Goal: Task Accomplishment & Management: Manage account settings

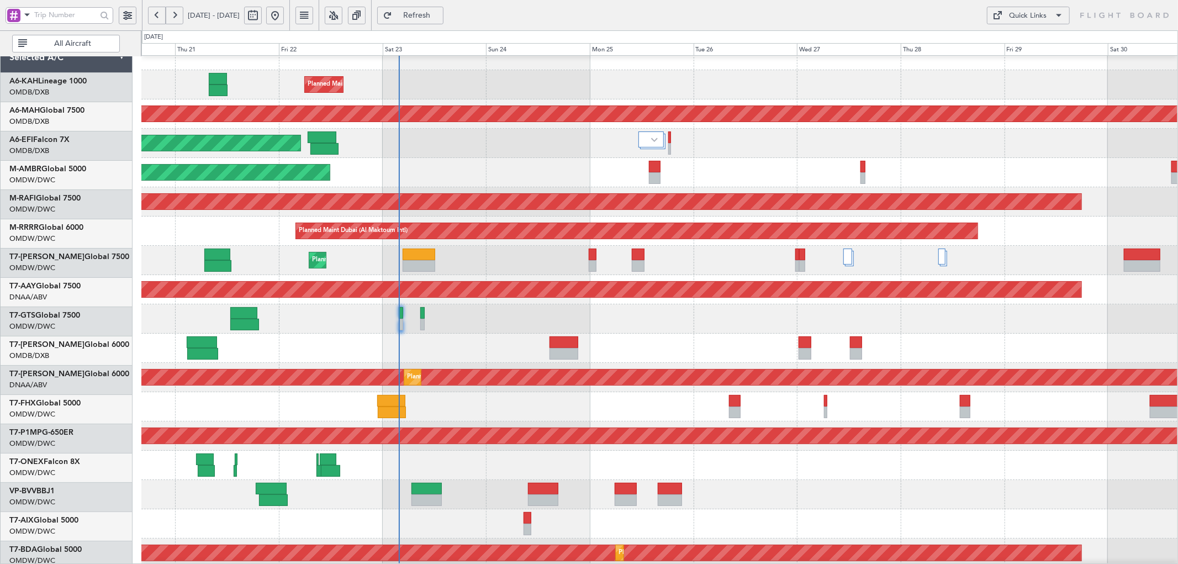
scroll to position [15, 0]
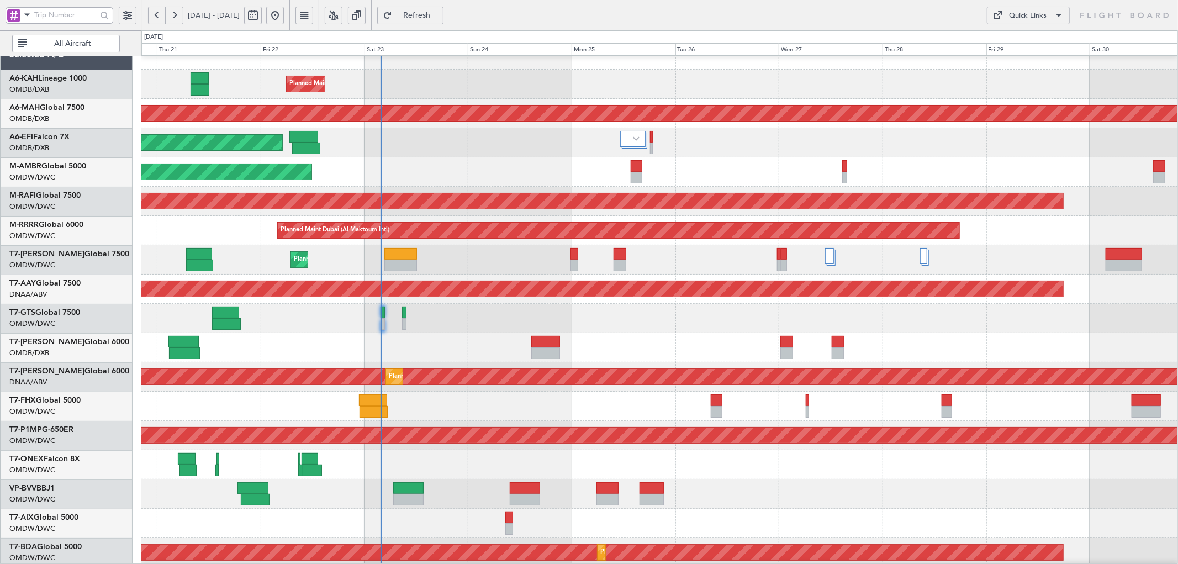
click at [219, 421] on div "Planned Maint Savannah (Savannah/hilton Head Intl)" at bounding box center [659, 435] width 1036 height 29
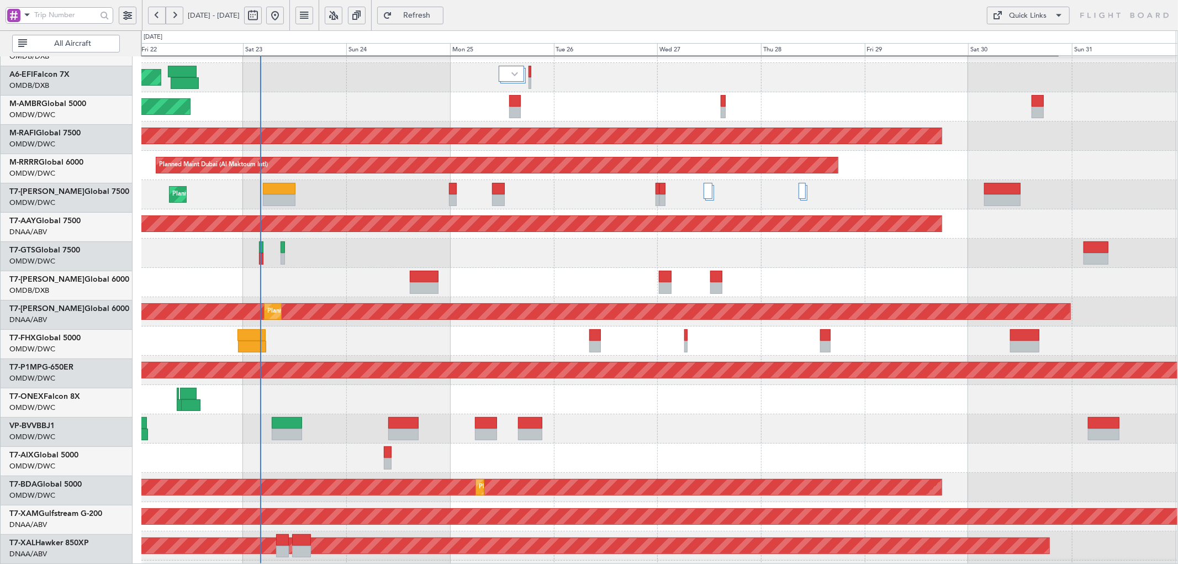
scroll to position [73, 0]
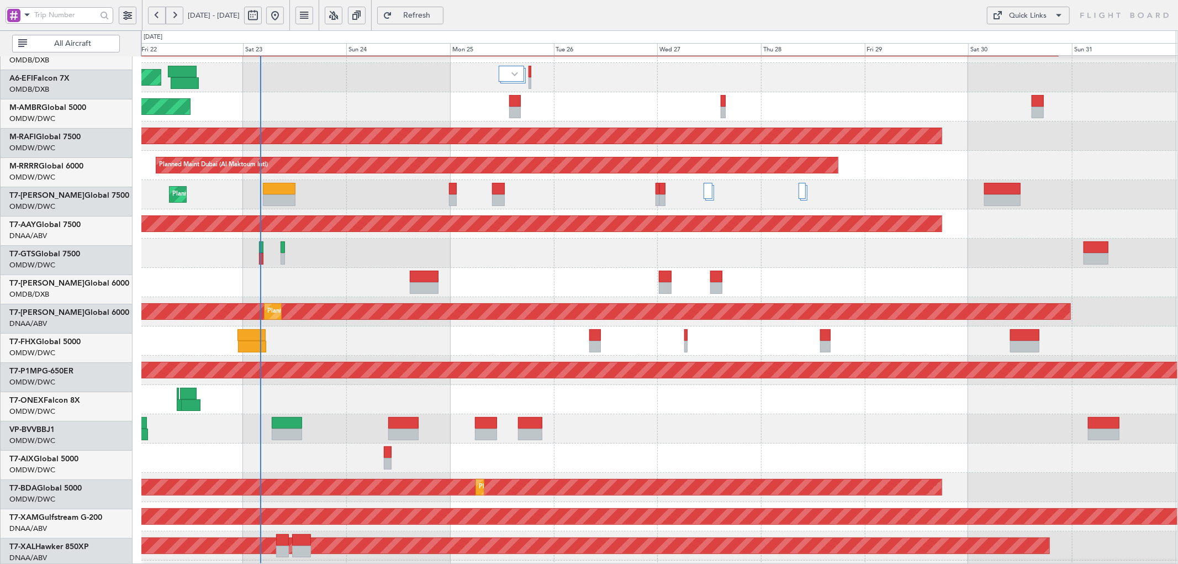
click at [591, 326] on div "Unplanned Maint Dubai (Al Maktoum Intl) Planned Maint Dubai (Al Maktoum Intl)" at bounding box center [659, 311] width 1036 height 29
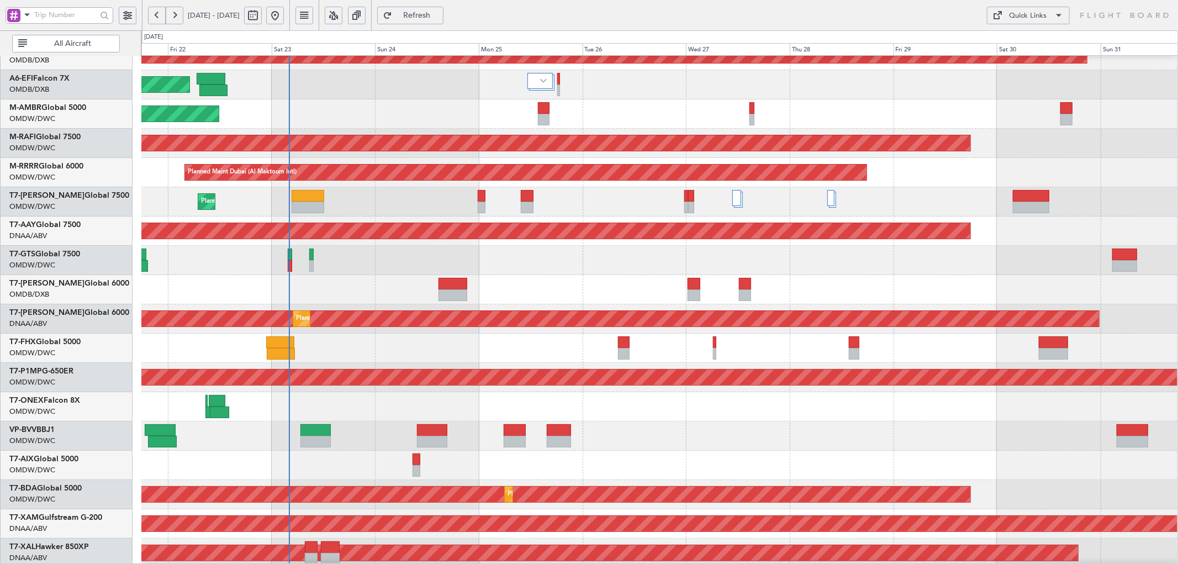
click at [537, 110] on div "Planned Maint Dubai (Al Maktoum Intl)" at bounding box center [659, 113] width 1036 height 29
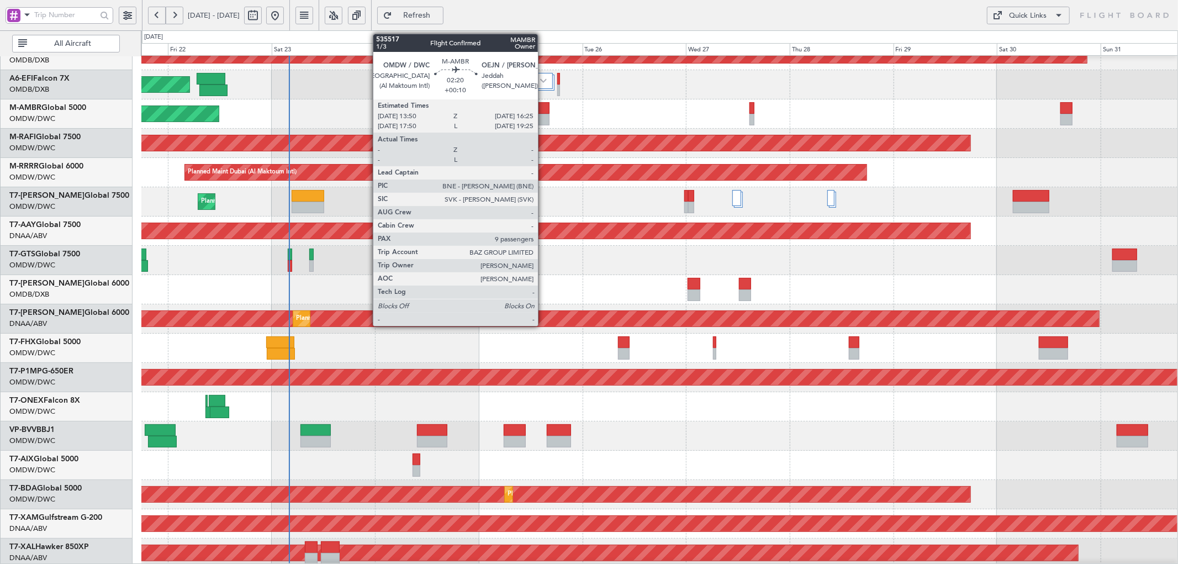
click at [543, 110] on div at bounding box center [544, 108] width 12 height 12
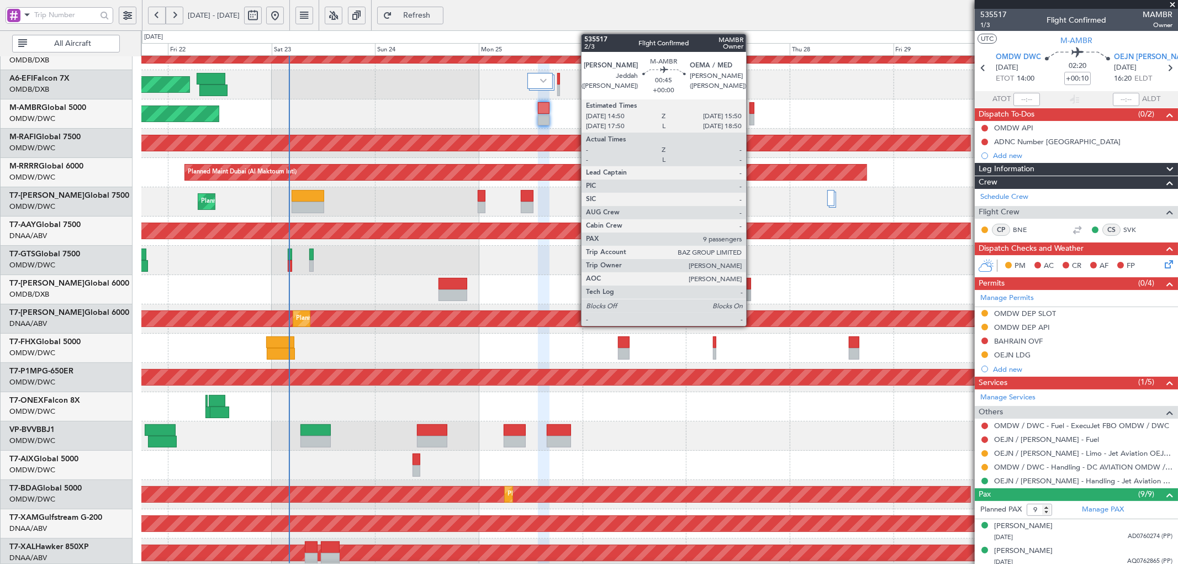
click at [751, 106] on div at bounding box center [751, 108] width 4 height 12
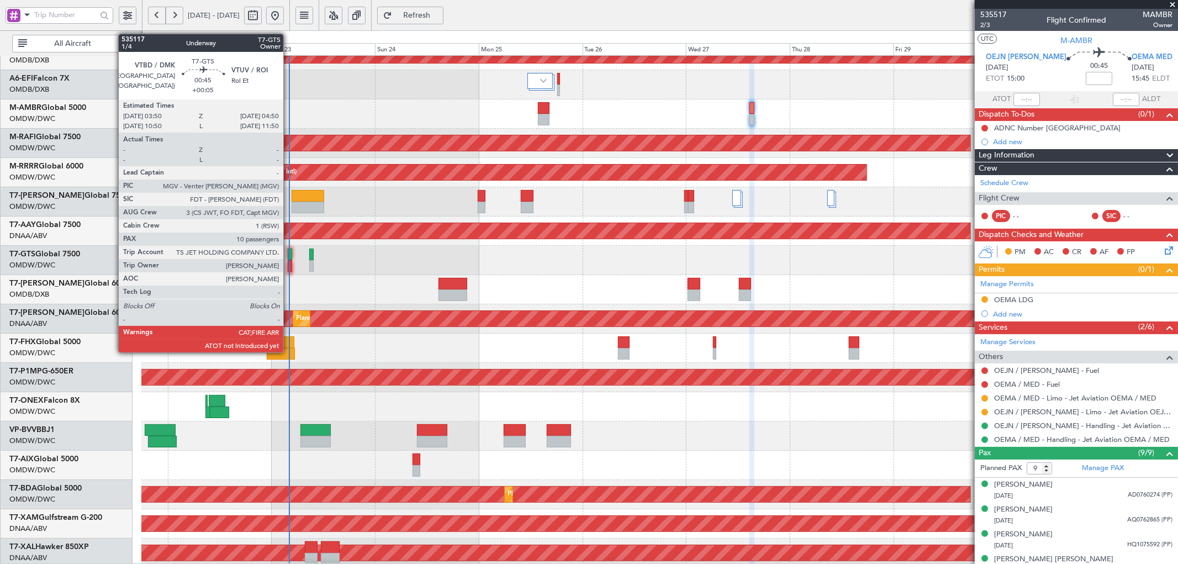
click at [289, 254] on div at bounding box center [290, 254] width 4 height 12
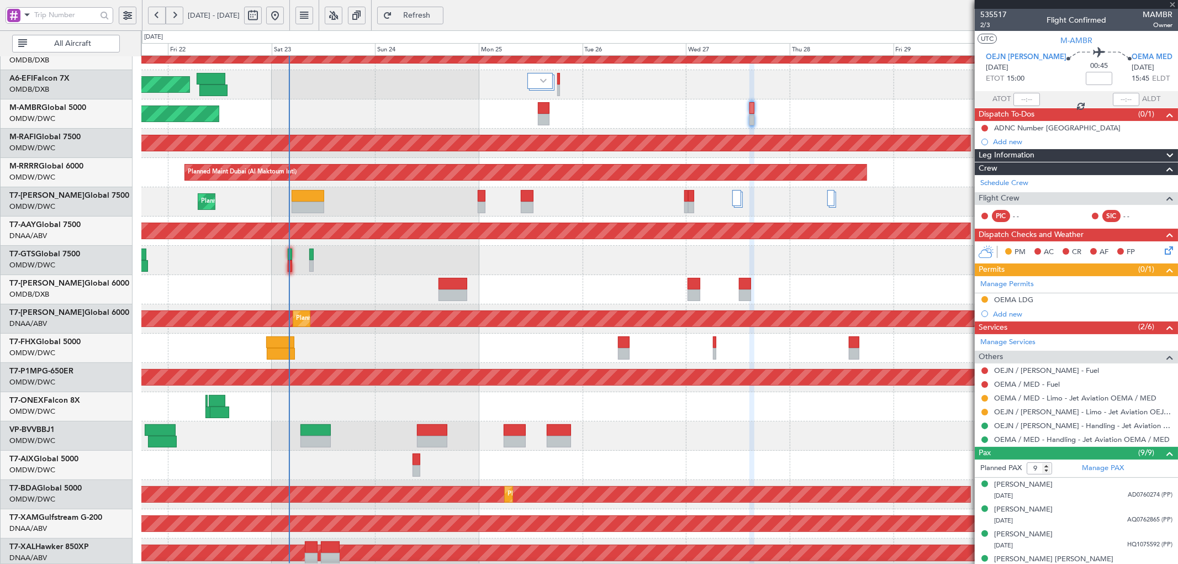
type input "+00:05"
type input "10"
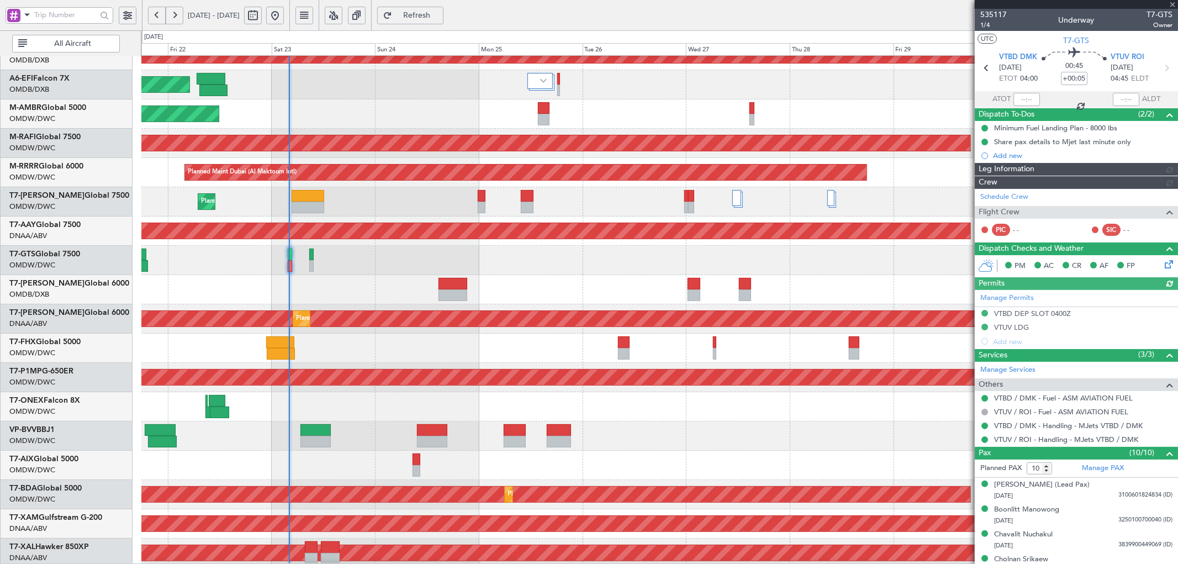
type input "[PERSON_NAME] ([PERSON_NAME])"
type input "7056"
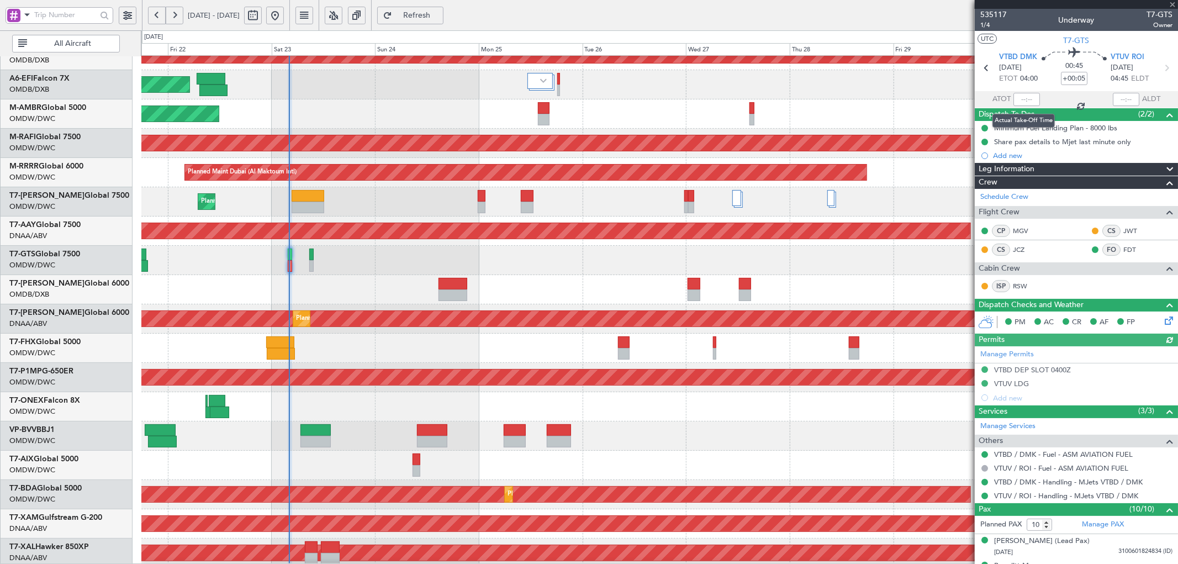
click at [1022, 99] on div at bounding box center [1026, 99] width 27 height 13
click at [1024, 97] on input "text" at bounding box center [1026, 99] width 27 height 13
type input "03:59"
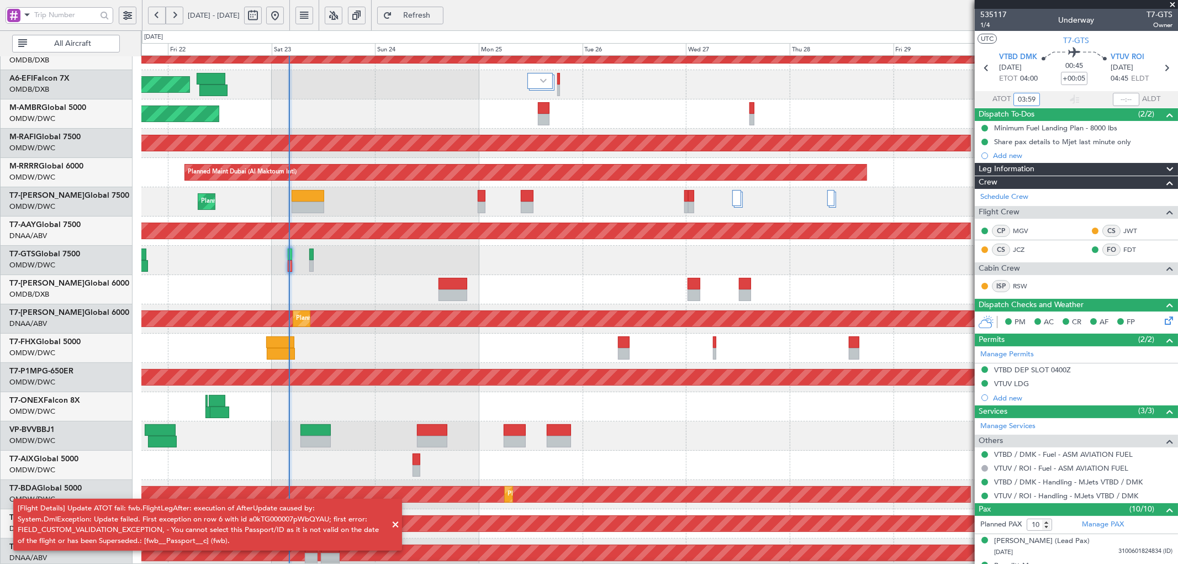
click at [680, 425] on div at bounding box center [659, 435] width 1036 height 29
click at [439, 14] on span "Refresh" at bounding box center [416, 16] width 45 height 8
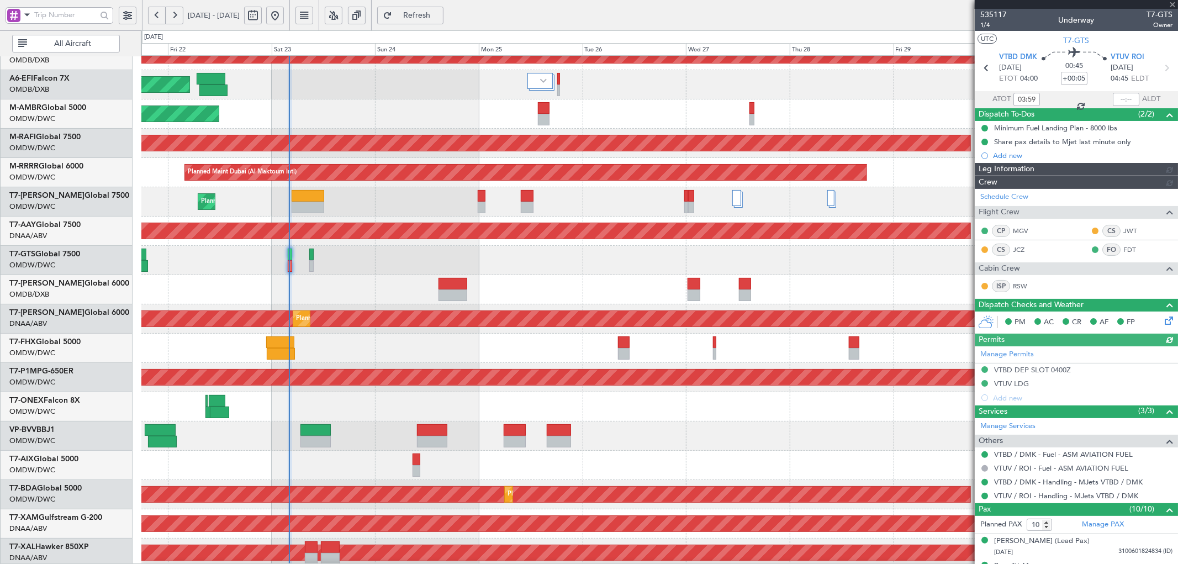
type input "[PERSON_NAME] ([PERSON_NAME])"
type input "7056"
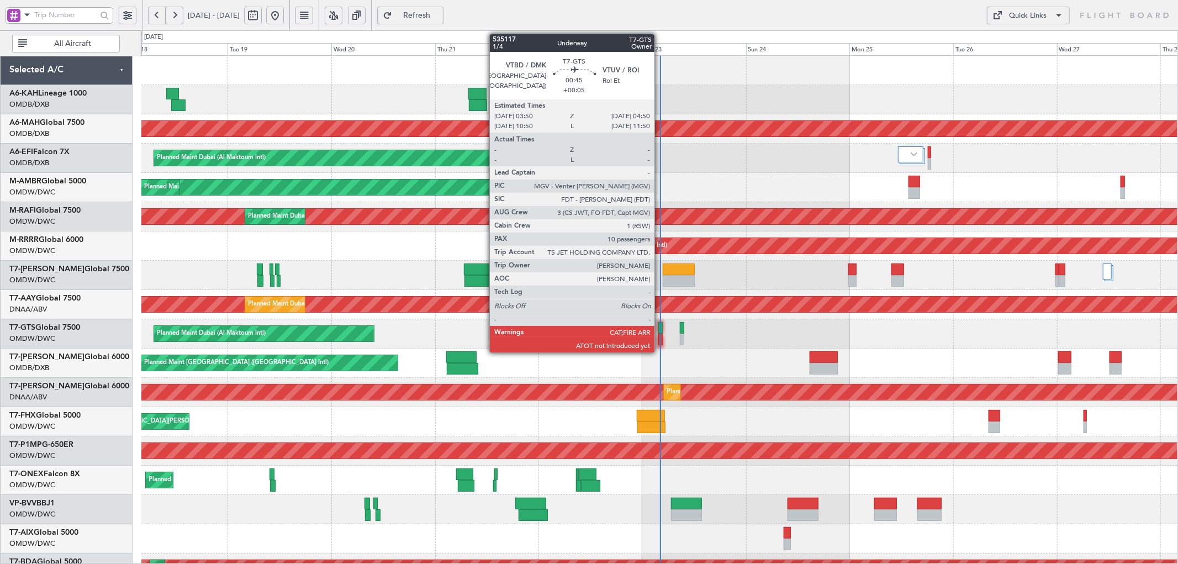
click at [660, 325] on div at bounding box center [660, 328] width 4 height 12
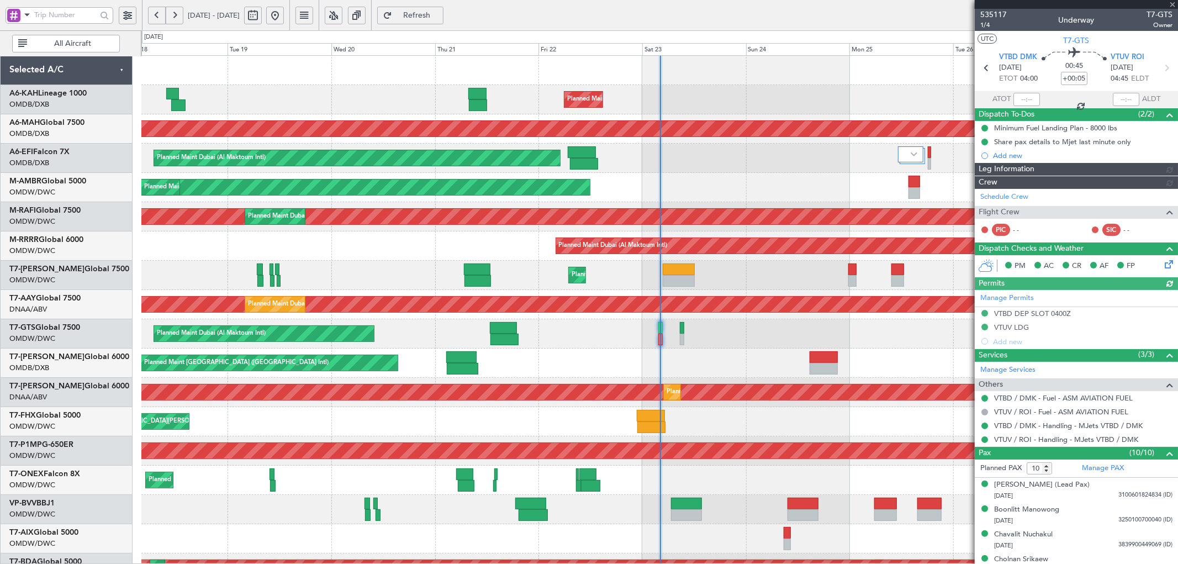
type input "[PERSON_NAME] ([PERSON_NAME])"
type input "7056"
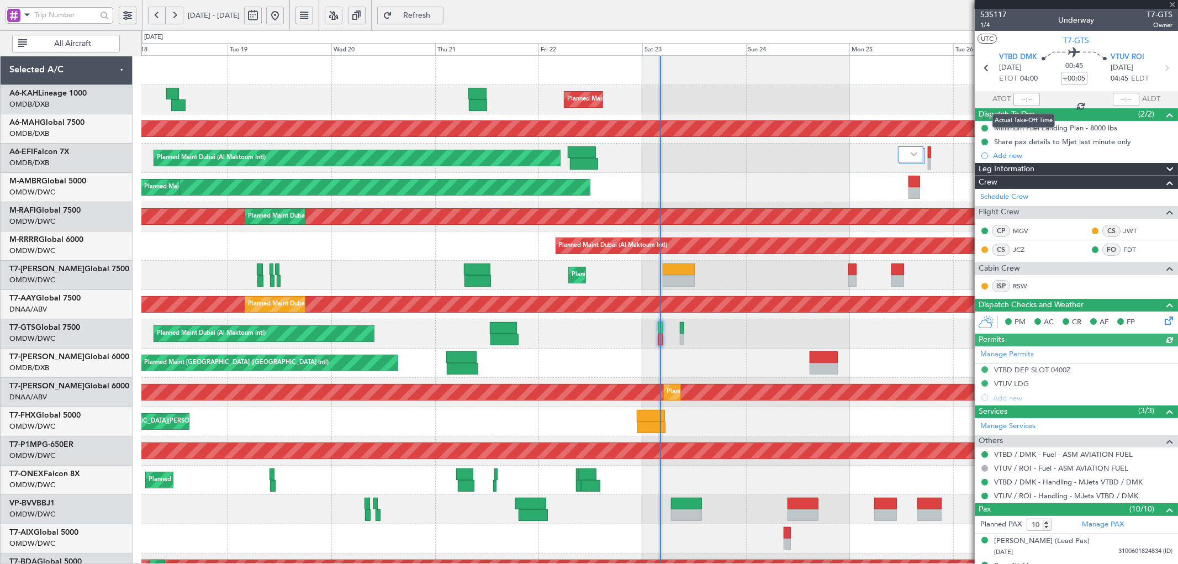
click at [1023, 97] on div at bounding box center [1026, 99] width 27 height 13
click at [1021, 98] on input "text" at bounding box center [1026, 99] width 27 height 13
click at [1061, 100] on section "ATOT 0359 ALDT" at bounding box center [1075, 99] width 203 height 17
type input "03:59"
click at [986, 26] on span "1/4" at bounding box center [993, 24] width 27 height 9
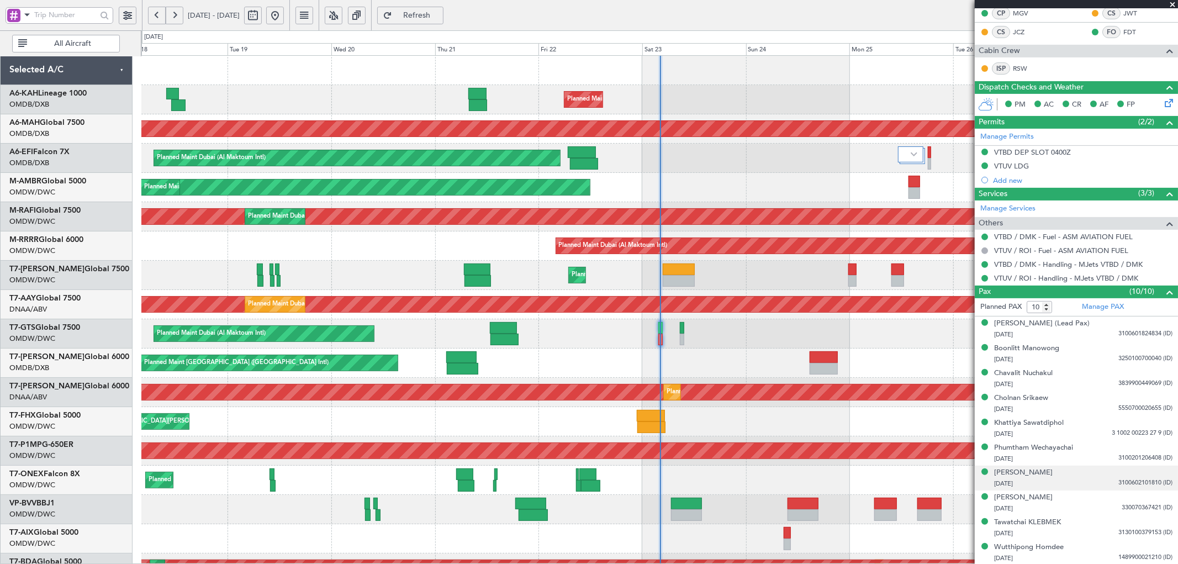
scroll to position [218, 0]
click at [439, 12] on span "Refresh" at bounding box center [416, 16] width 45 height 8
type input "[PERSON_NAME] ([PERSON_NAME])"
type input "7056"
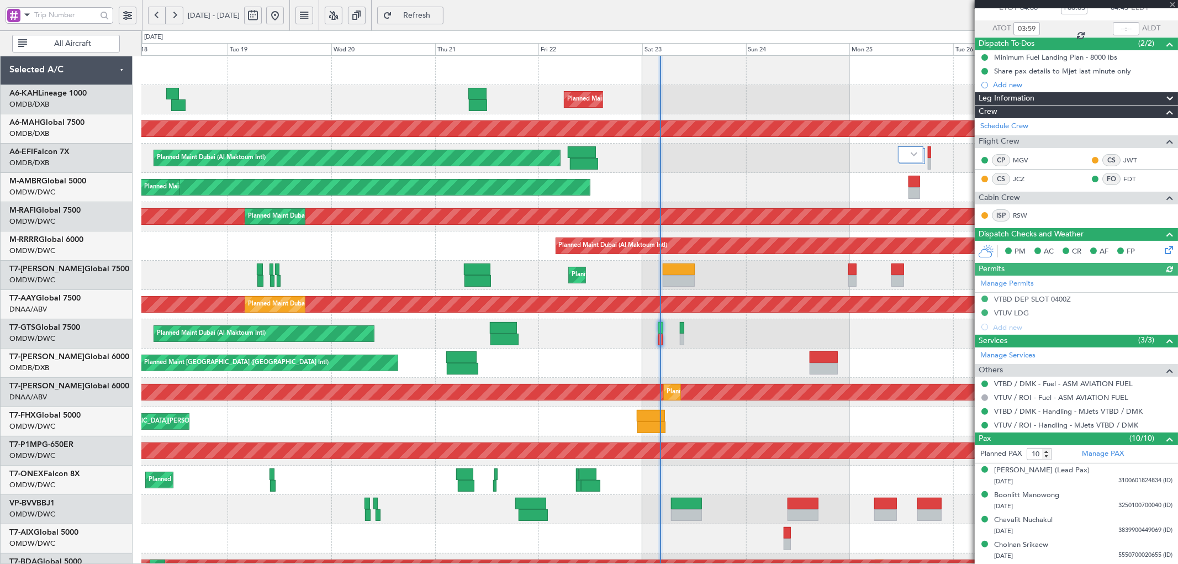
scroll to position [0, 0]
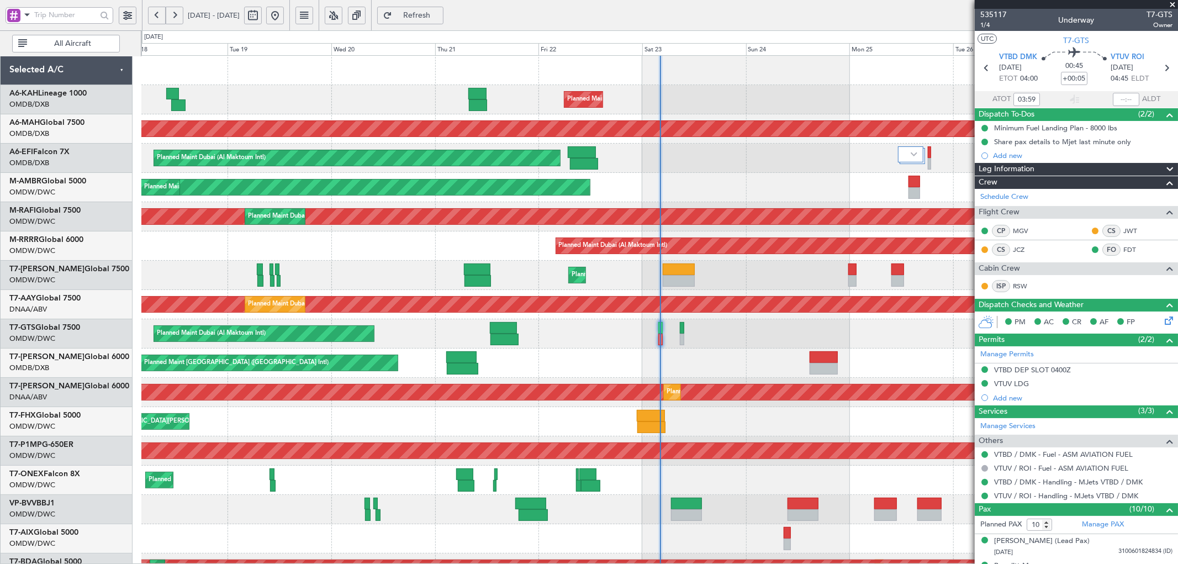
click at [1055, 103] on section "ATOT 03:59 ALDT" at bounding box center [1075, 99] width 203 height 17
click at [437, 9] on button "Refresh" at bounding box center [410, 16] width 66 height 18
type input "[PERSON_NAME] ([PERSON_NAME])"
type input "7056"
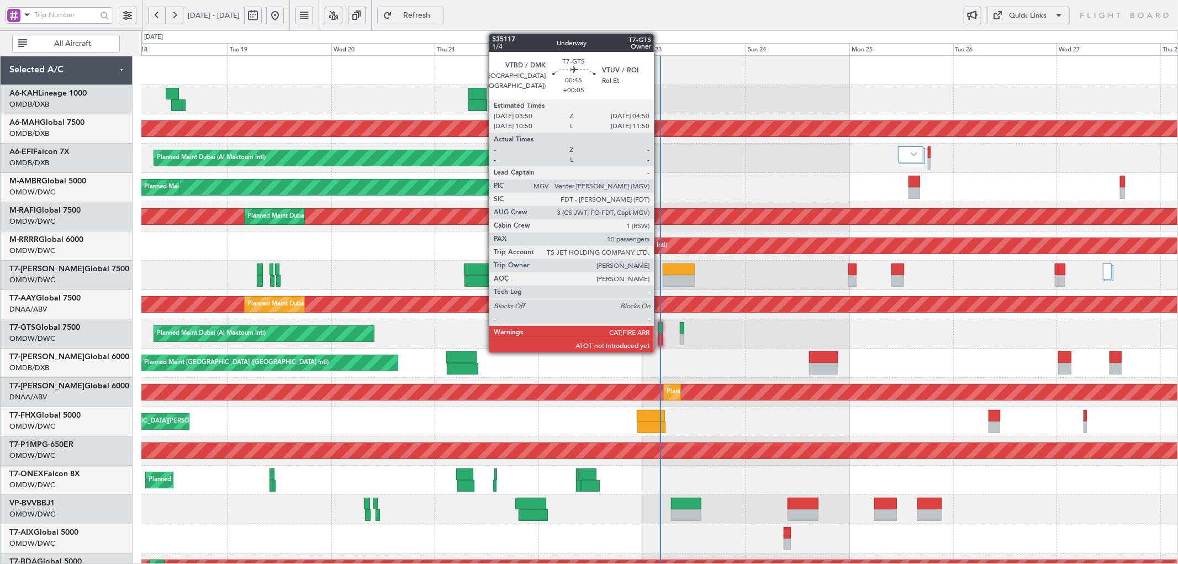
click at [659, 327] on div at bounding box center [660, 328] width 4 height 12
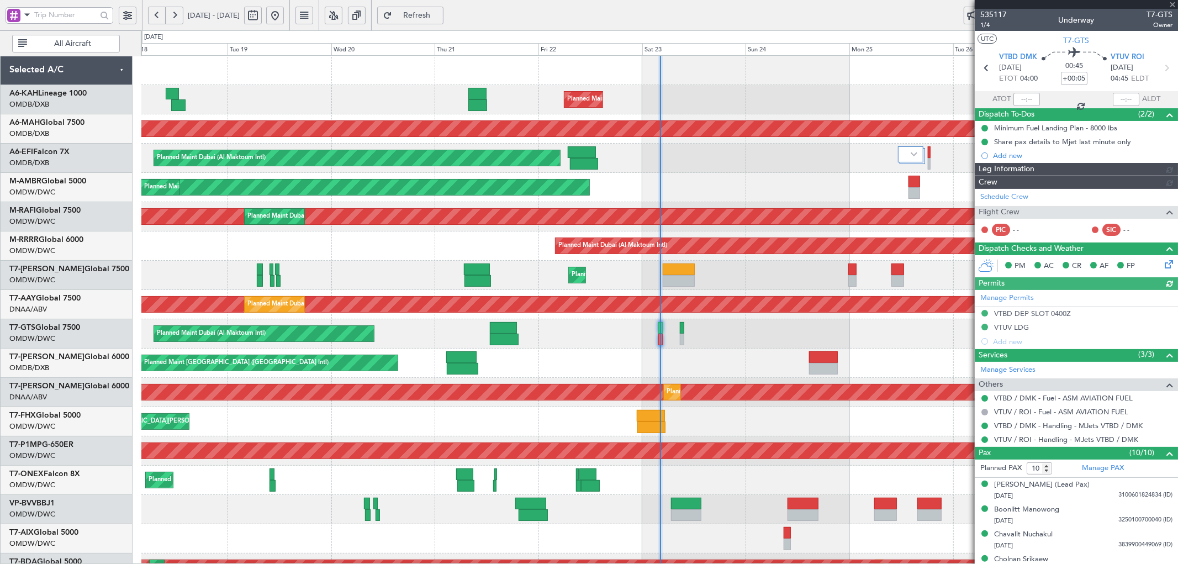
type input "[PERSON_NAME] ([PERSON_NAME])"
type input "7056"
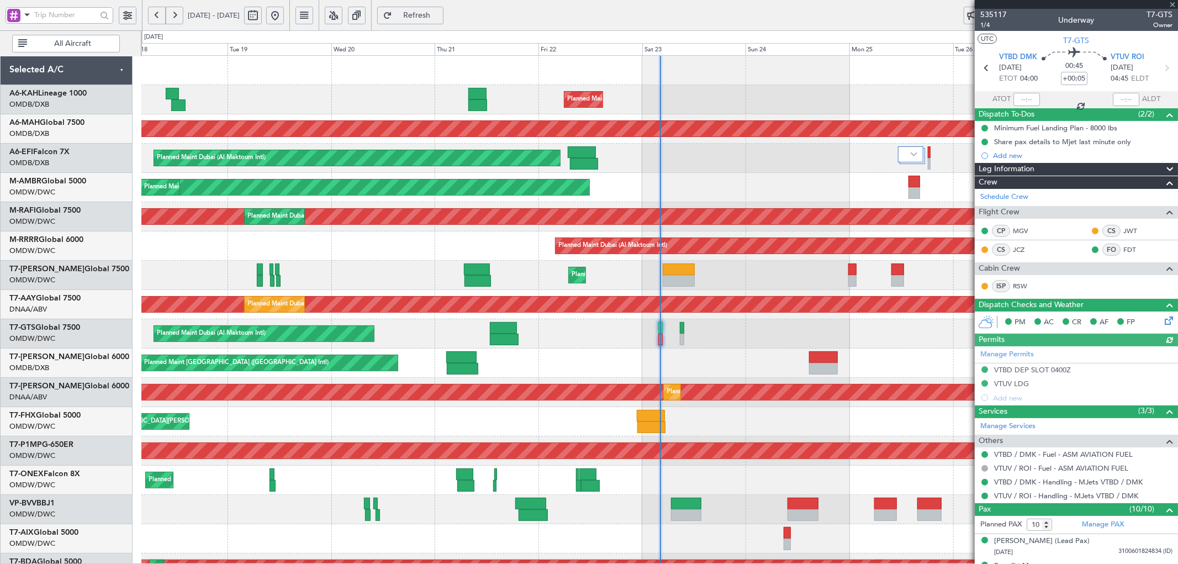
click at [1020, 97] on div at bounding box center [1026, 99] width 27 height 13
click at [1023, 100] on input "text" at bounding box center [1026, 99] width 27 height 13
click at [785, 199] on div "Planned Maint Dubai (Al Maktoum Intl) Planned Maint [GEOGRAPHIC_DATA] (Al Makto…" at bounding box center [659, 187] width 1036 height 29
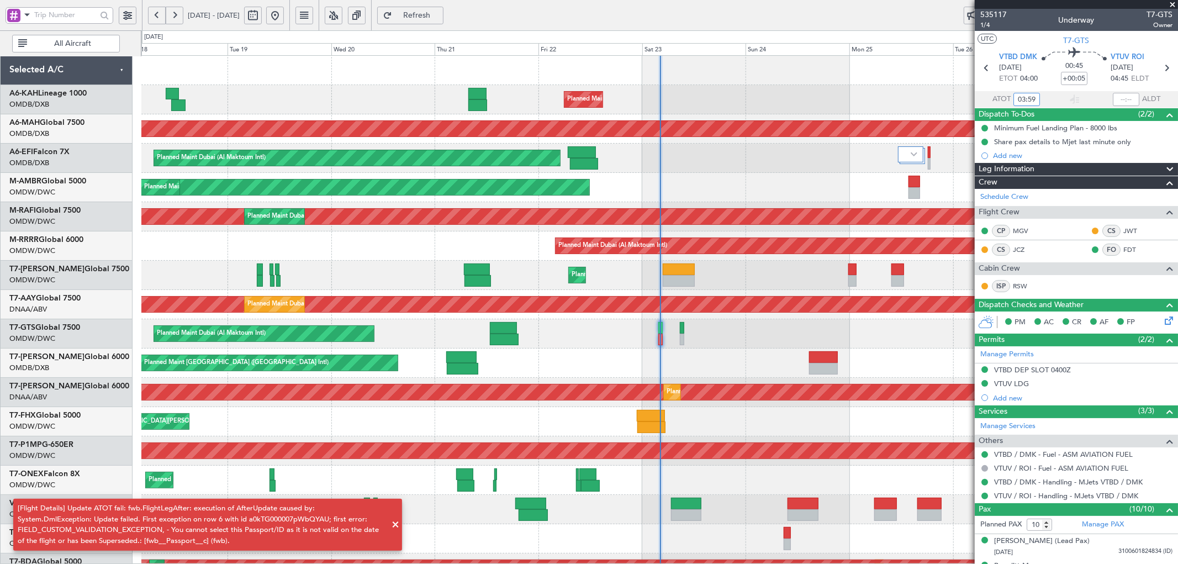
type input "03:59"
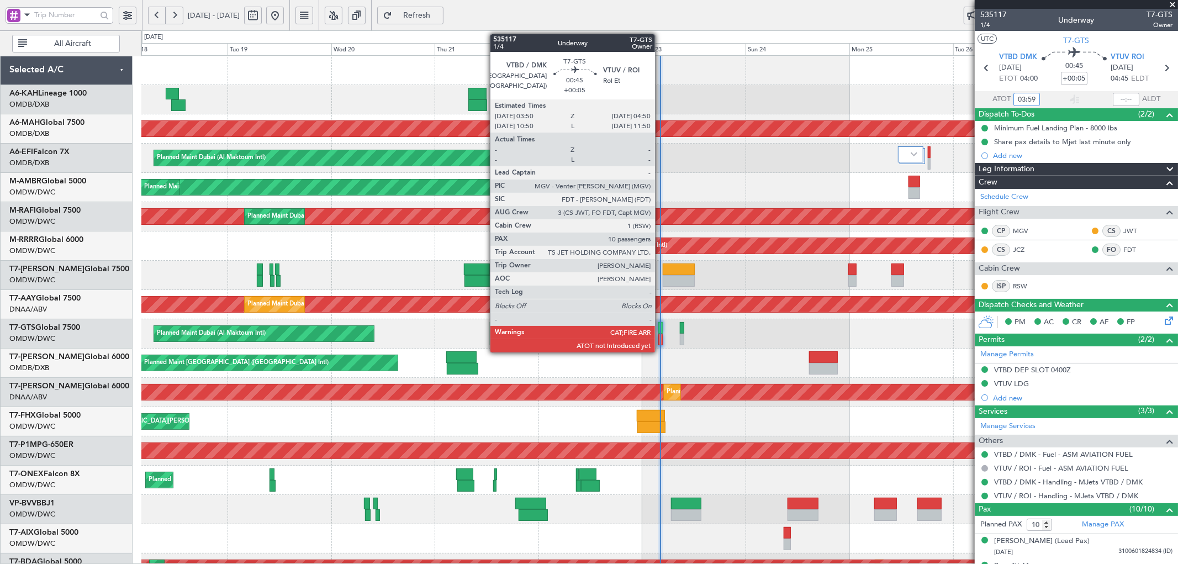
click at [660, 326] on div at bounding box center [660, 328] width 4 height 12
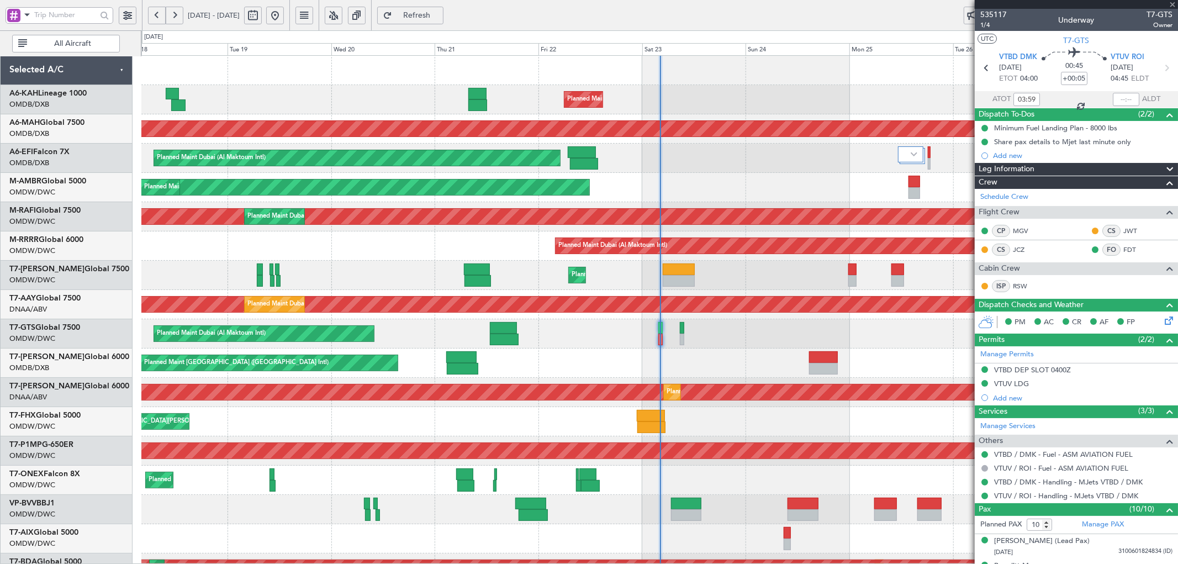
click at [660, 326] on div at bounding box center [660, 328] width 4 height 12
type input "[PERSON_NAME] ([PERSON_NAME])"
type input "7056"
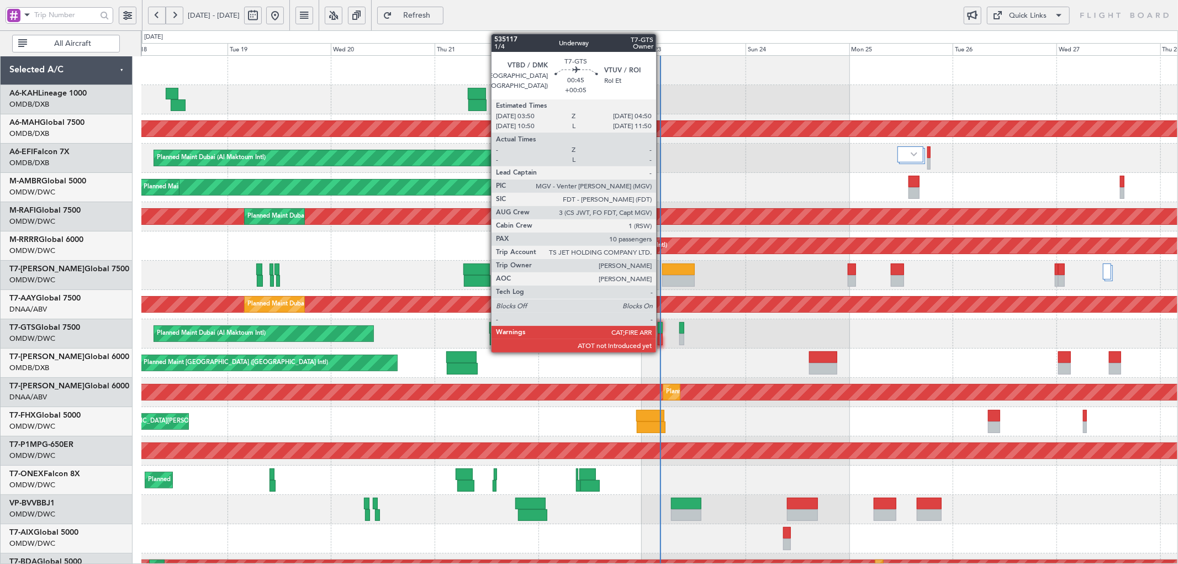
click at [661, 327] on div at bounding box center [660, 328] width 4 height 12
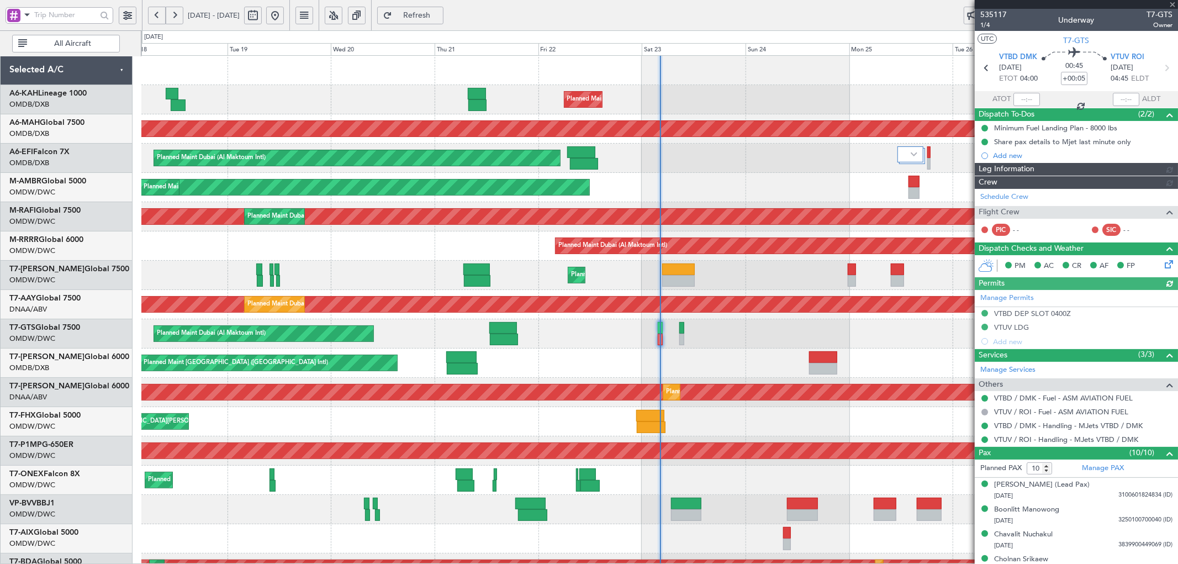
type input "[PERSON_NAME] ([PERSON_NAME])"
type input "7056"
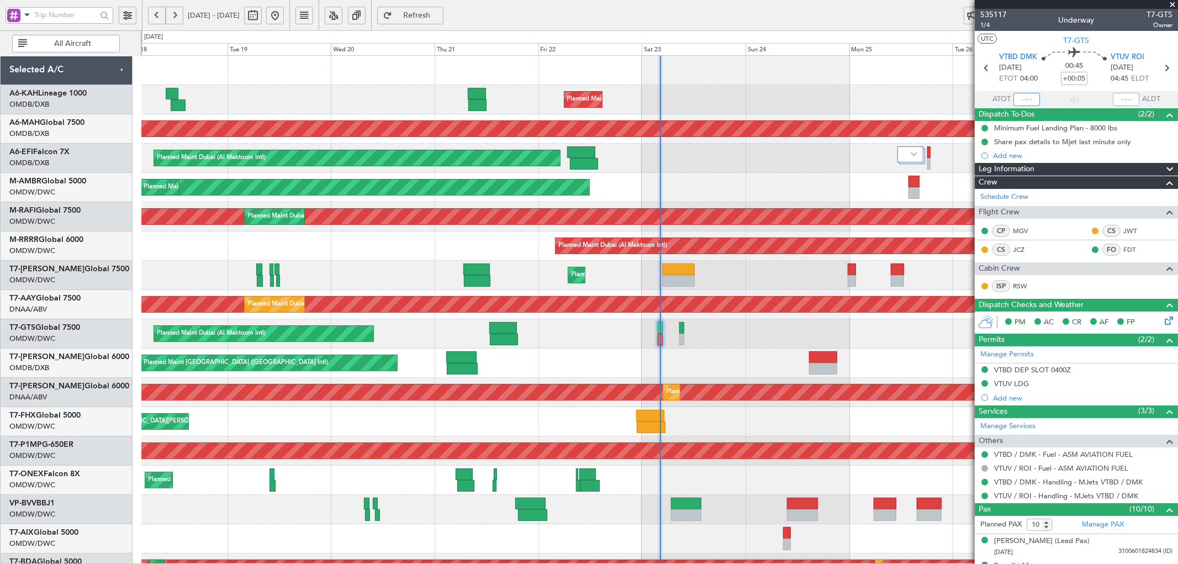
click at [1022, 97] on input "text" at bounding box center [1026, 99] width 27 height 13
click at [819, 181] on div "Planned Maint Dubai (Al Maktoum Intl) Planned Maint [GEOGRAPHIC_DATA] (Al Makto…" at bounding box center [659, 187] width 1036 height 29
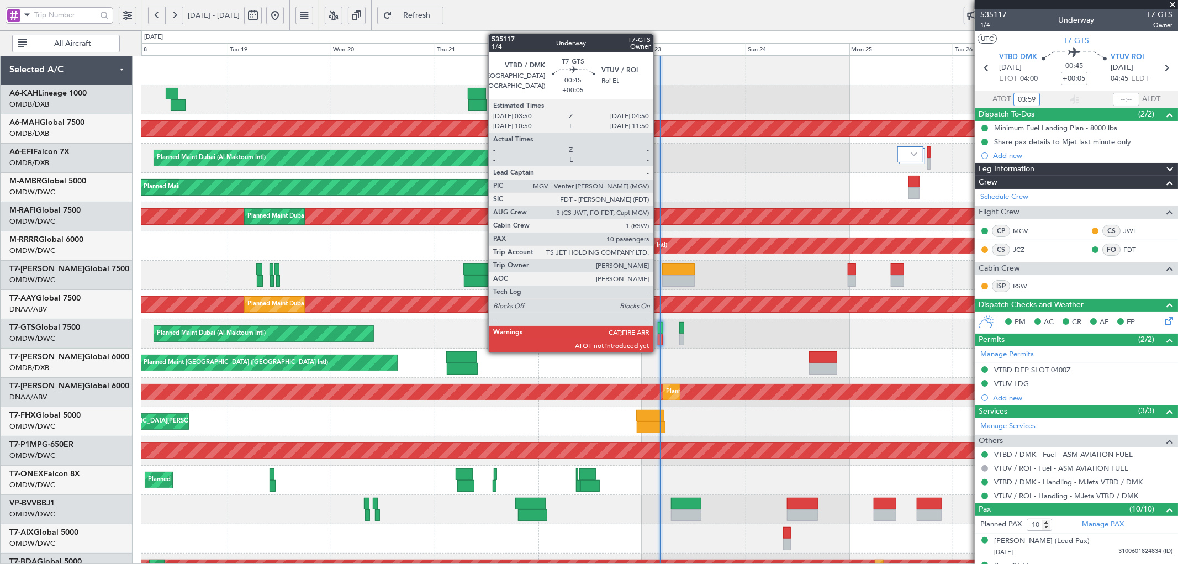
click at [659, 327] on div at bounding box center [660, 328] width 4 height 12
type input "03:59"
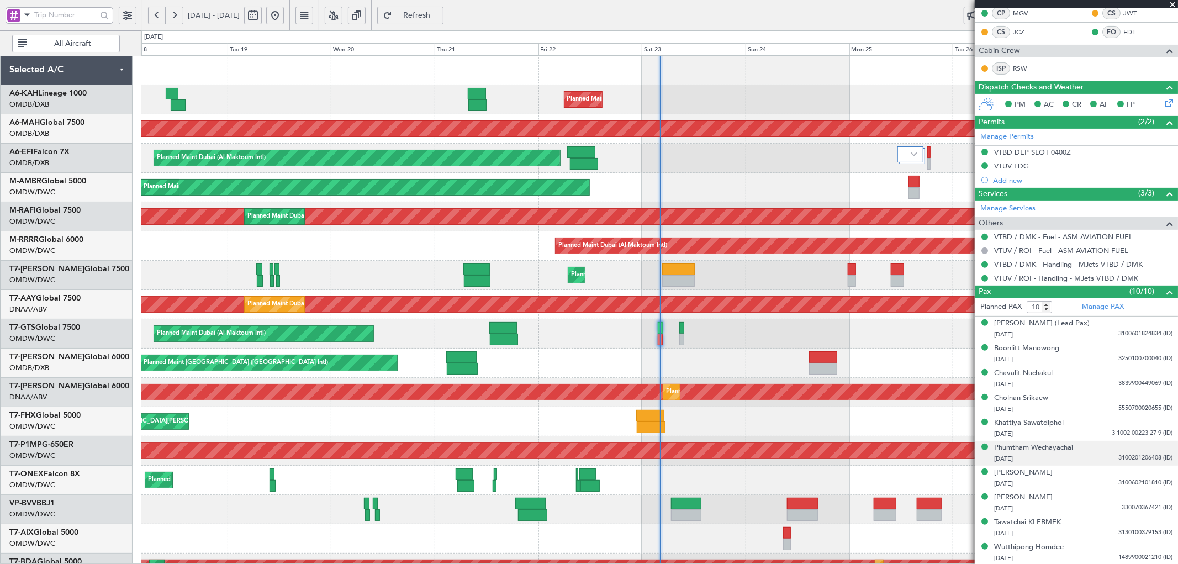
scroll to position [218, 0]
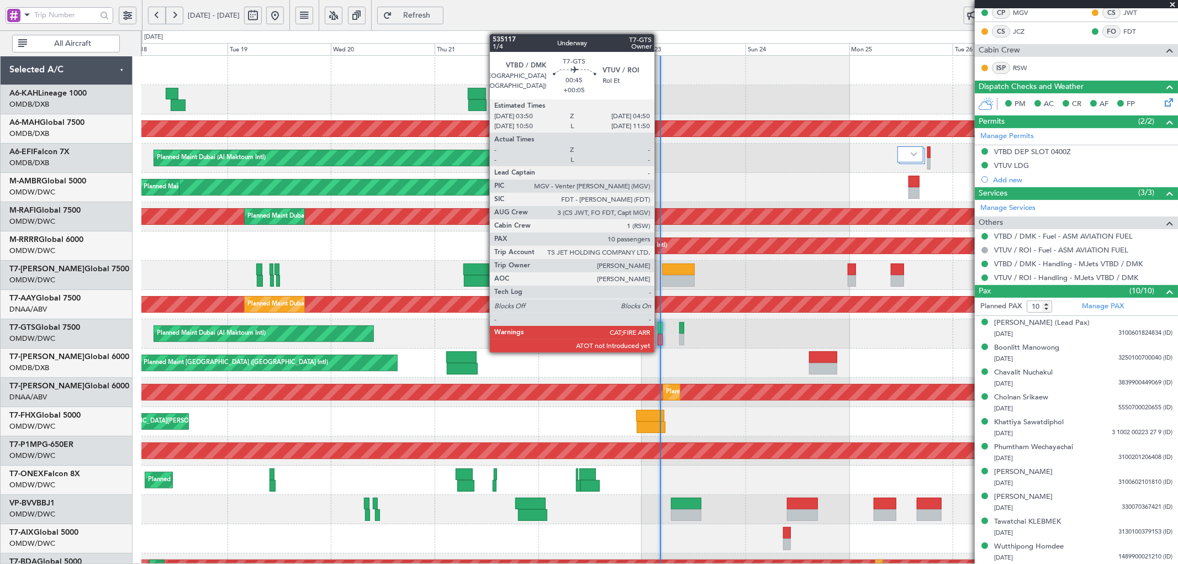
click at [660, 326] on div at bounding box center [660, 328] width 4 height 12
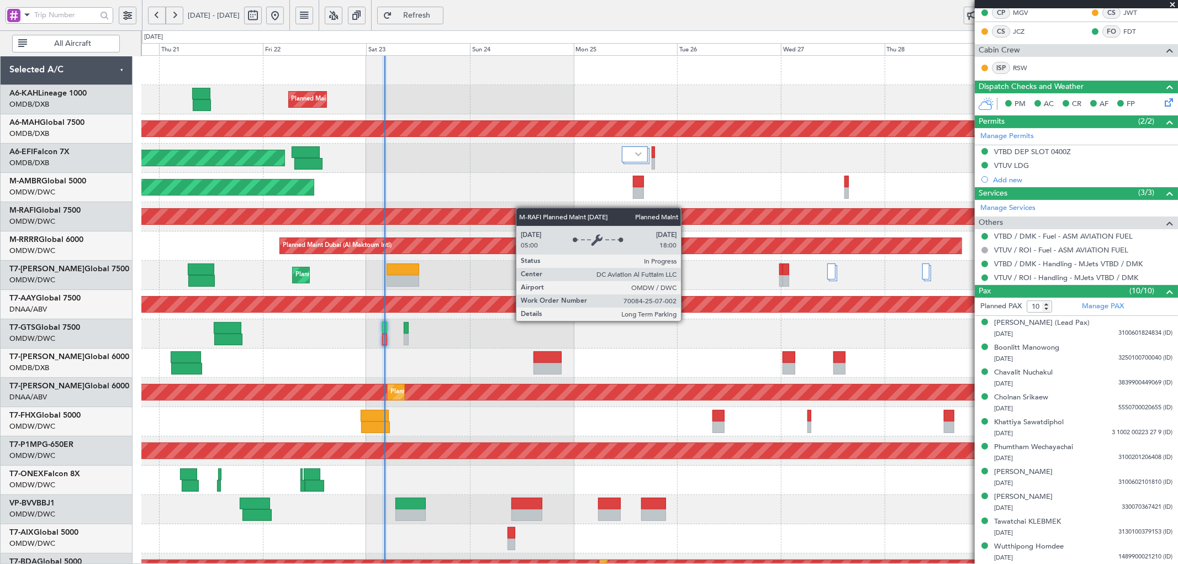
click at [439, 222] on div "Planned Maint Dubai (Al Maktoum Intl) Planned Maint [GEOGRAPHIC_DATA] ([GEOGRAP…" at bounding box center [659, 378] width 1036 height 644
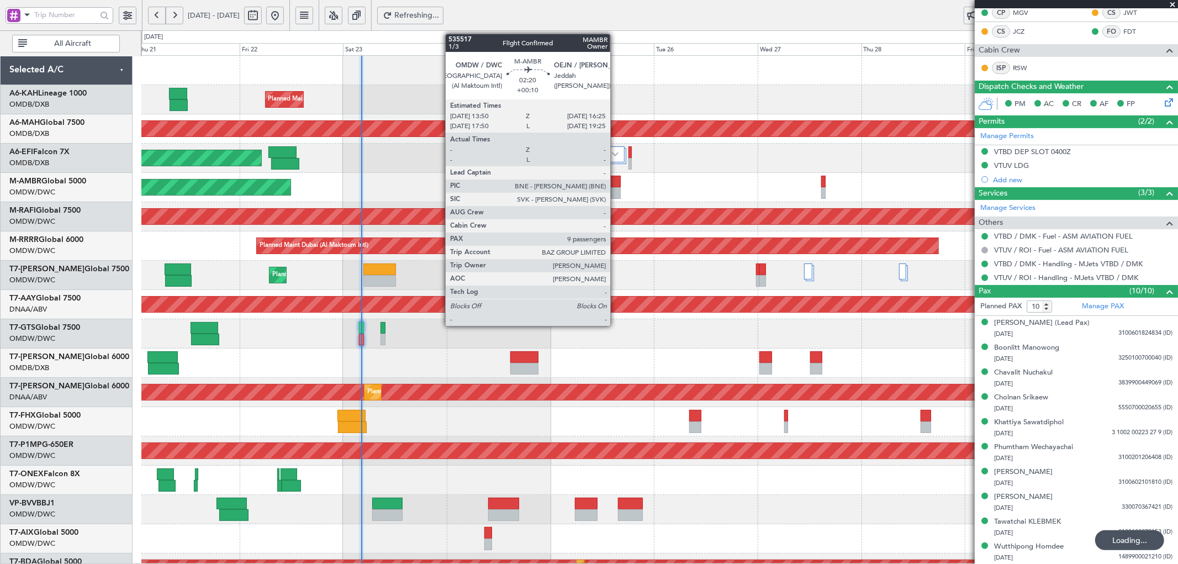
click at [616, 188] on div at bounding box center [616, 193] width 12 height 12
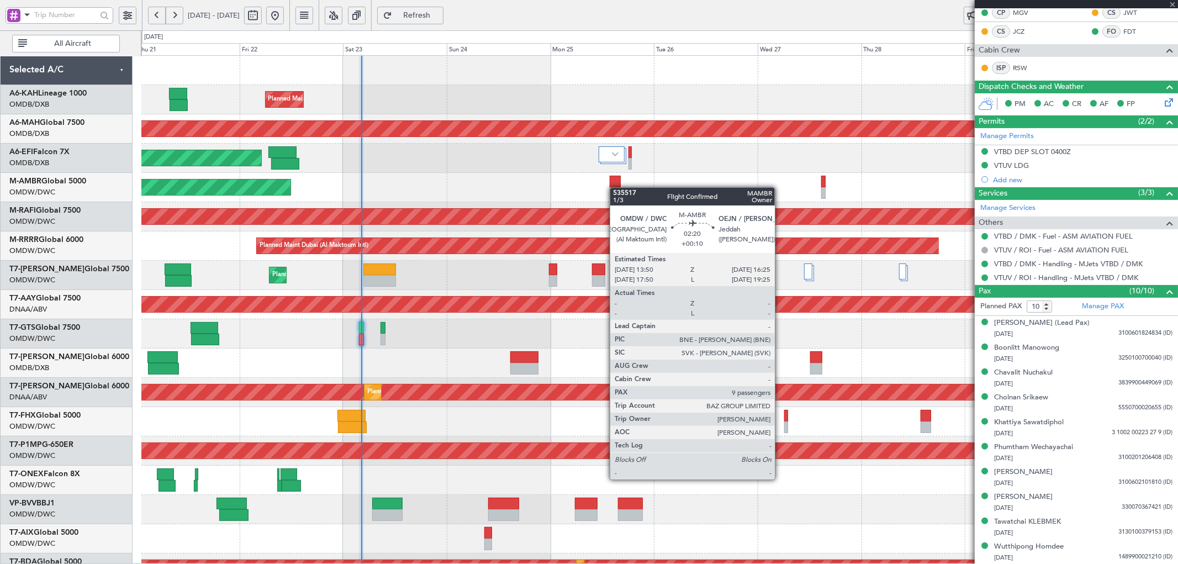
type input "+00:10"
type input "9"
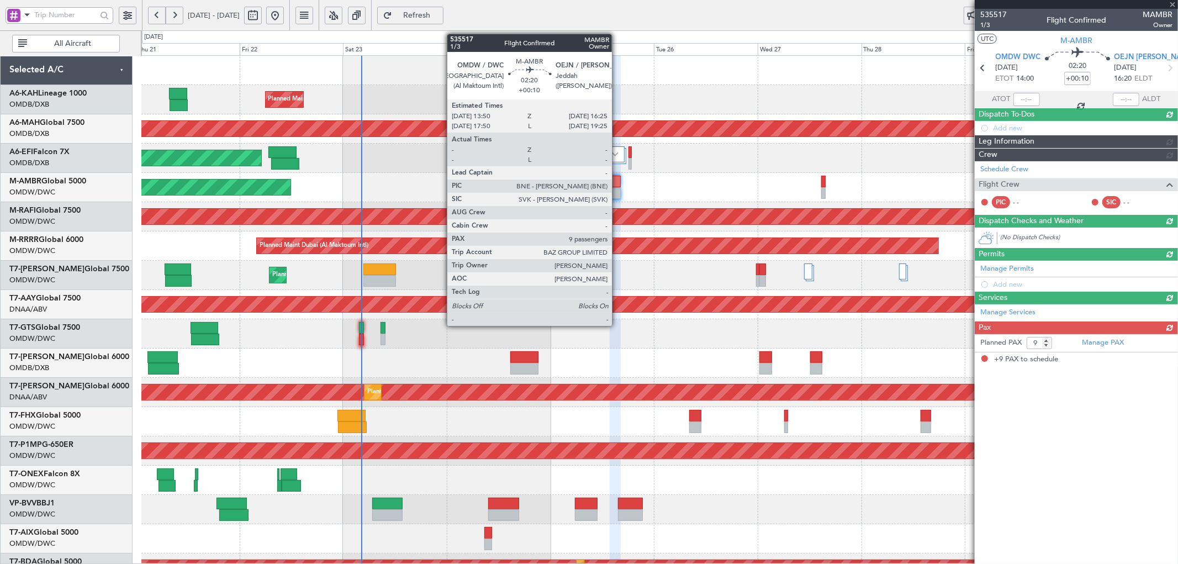
scroll to position [0, 0]
click at [617, 179] on div at bounding box center [616, 182] width 12 height 12
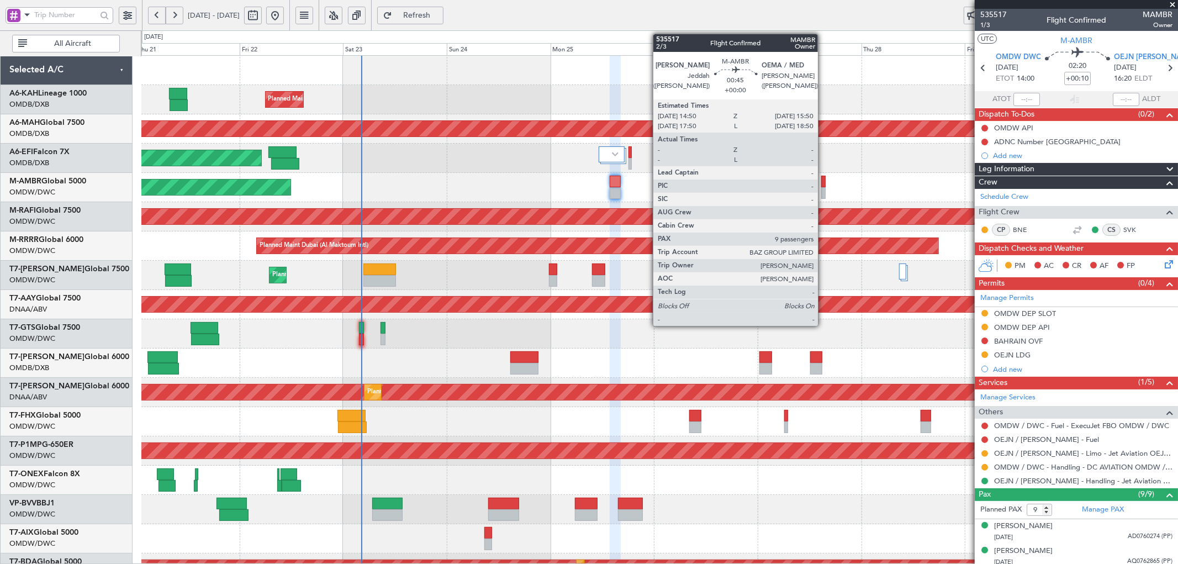
click at [824, 180] on div at bounding box center [823, 182] width 4 height 12
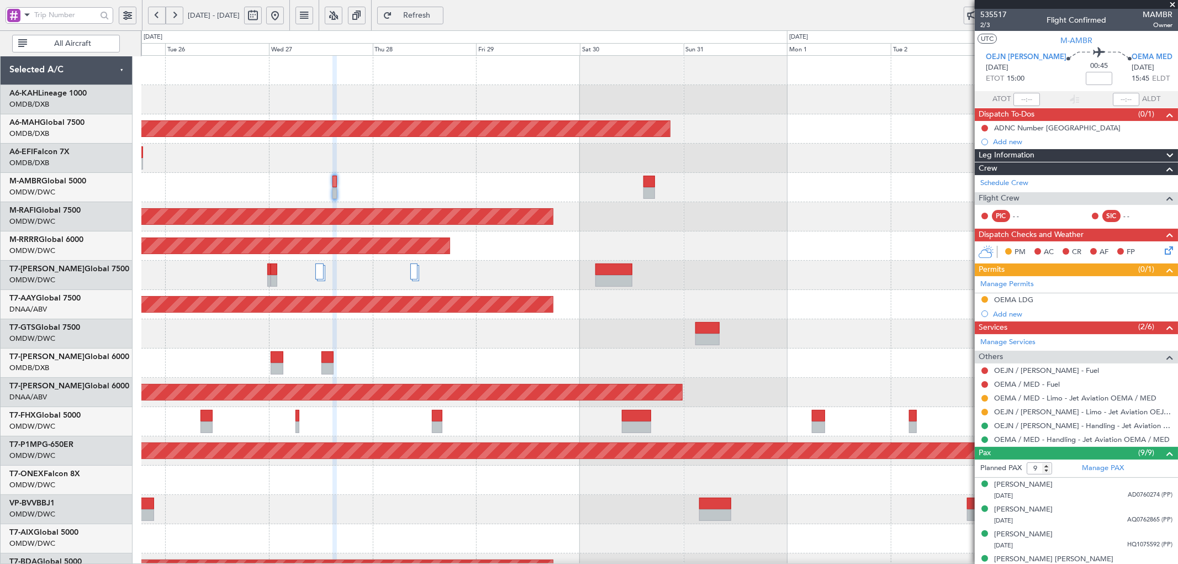
click at [423, 341] on div at bounding box center [659, 333] width 1036 height 29
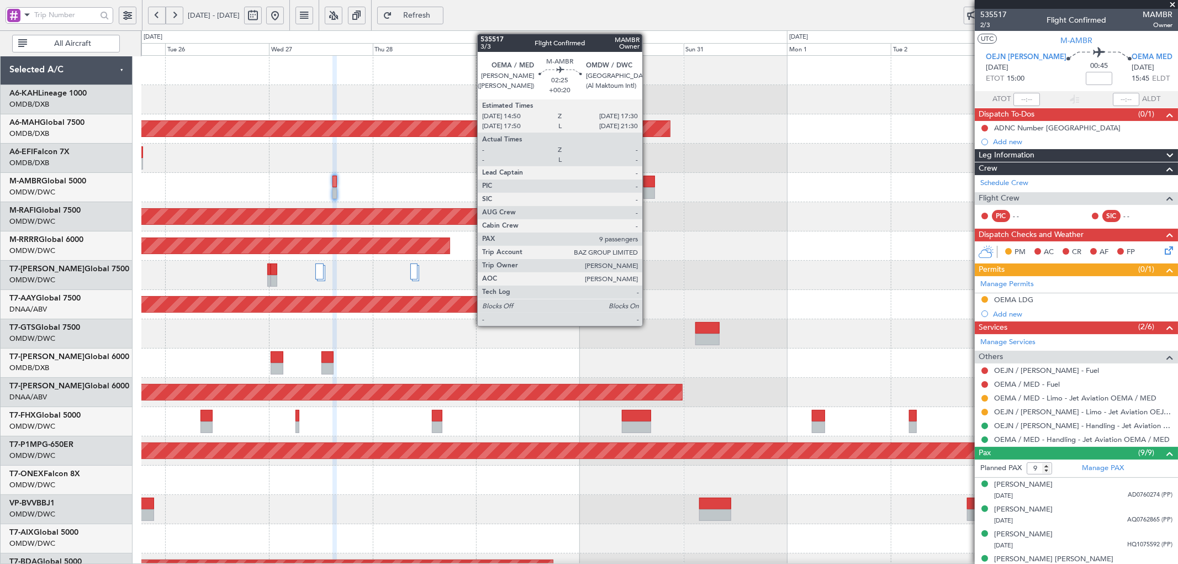
click at [648, 190] on div at bounding box center [649, 193] width 12 height 12
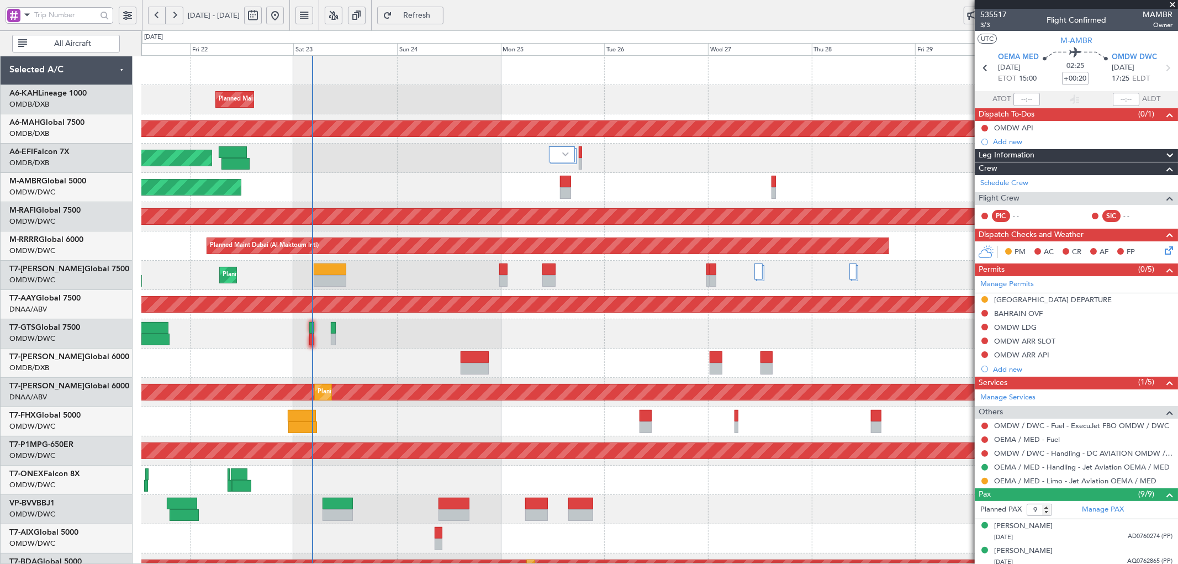
click at [791, 235] on div "Planned Maint Dubai (Al Maktoum Intl)" at bounding box center [659, 245] width 1036 height 29
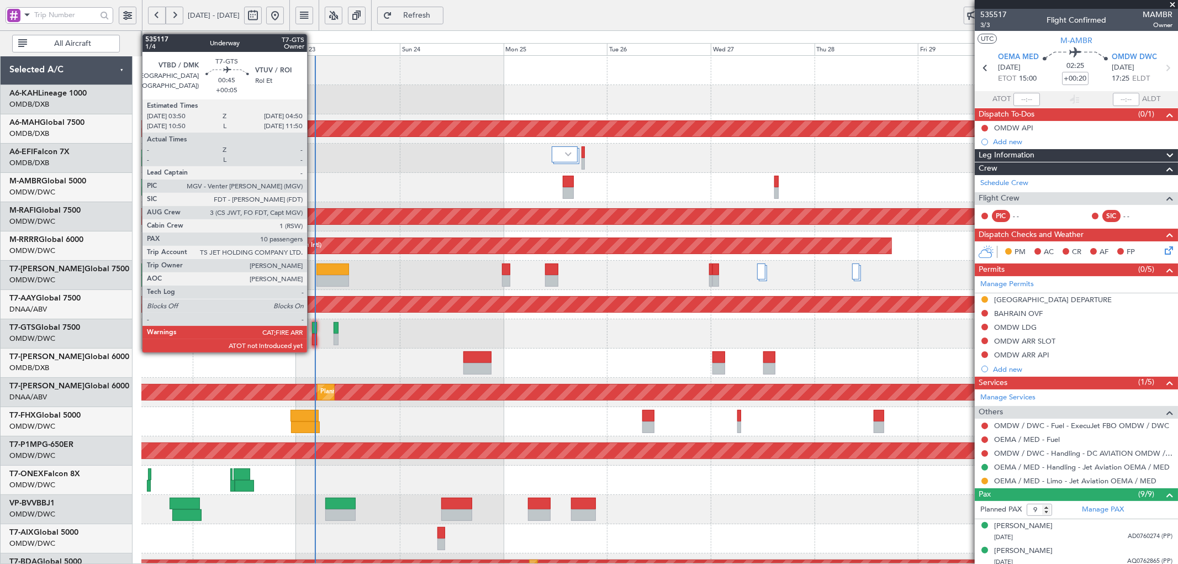
click at [312, 327] on div at bounding box center [314, 328] width 4 height 12
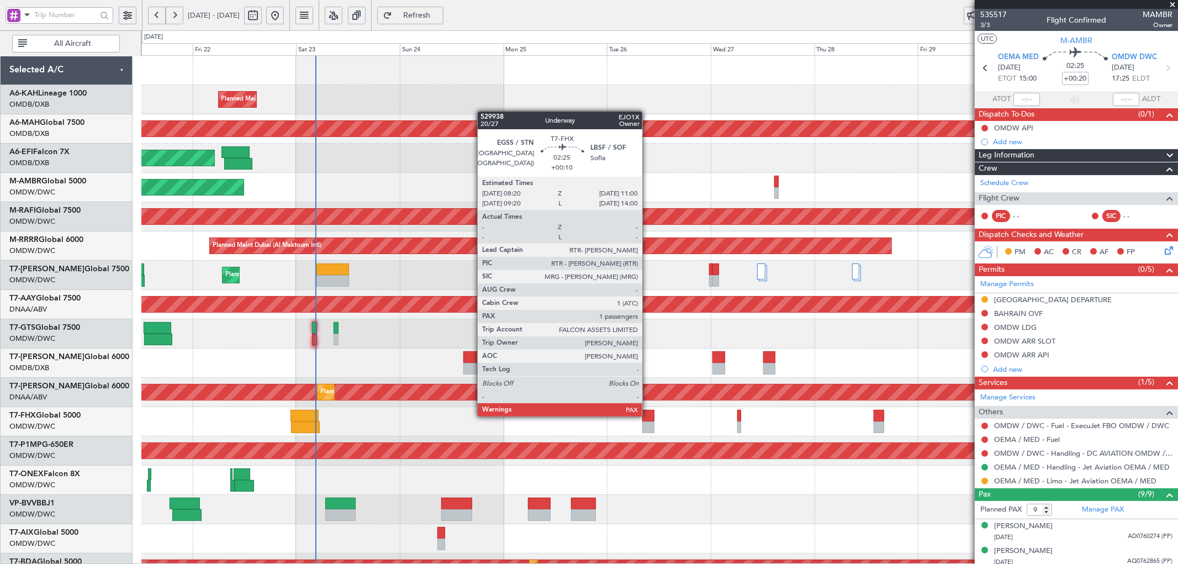
click at [648, 415] on div at bounding box center [648, 416] width 12 height 12
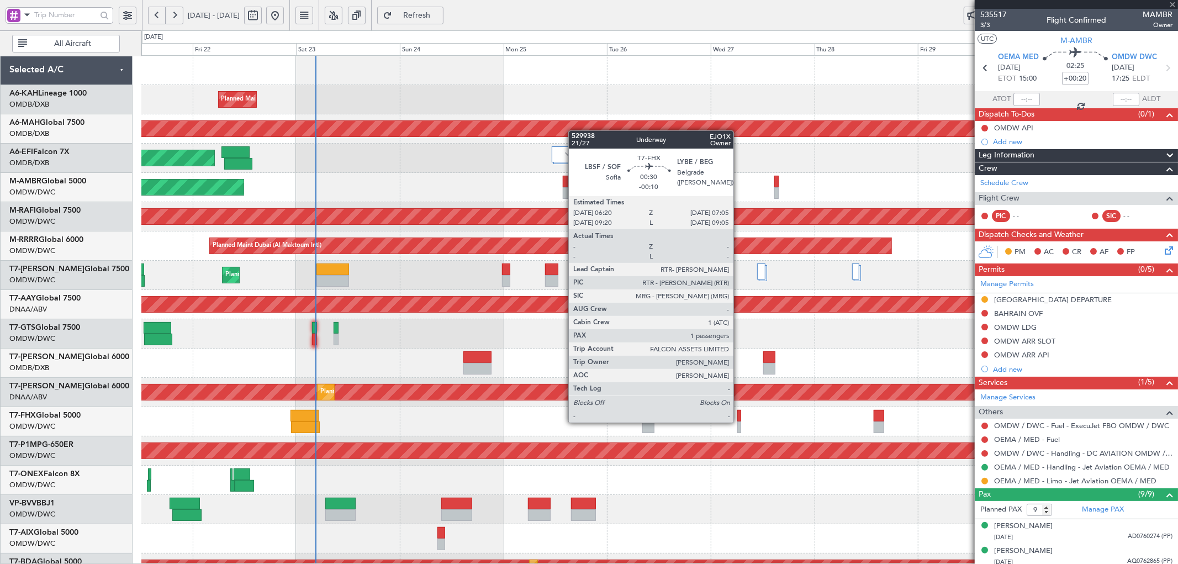
type input "+00:10"
type input "2"
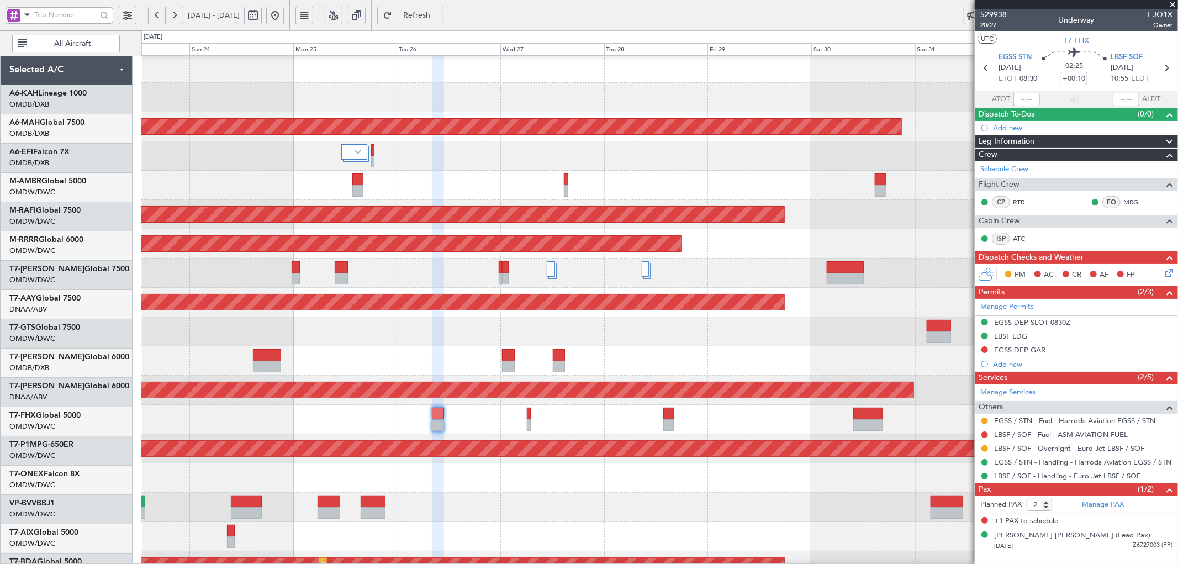
scroll to position [2, 0]
click at [616, 428] on div at bounding box center [659, 419] width 1036 height 29
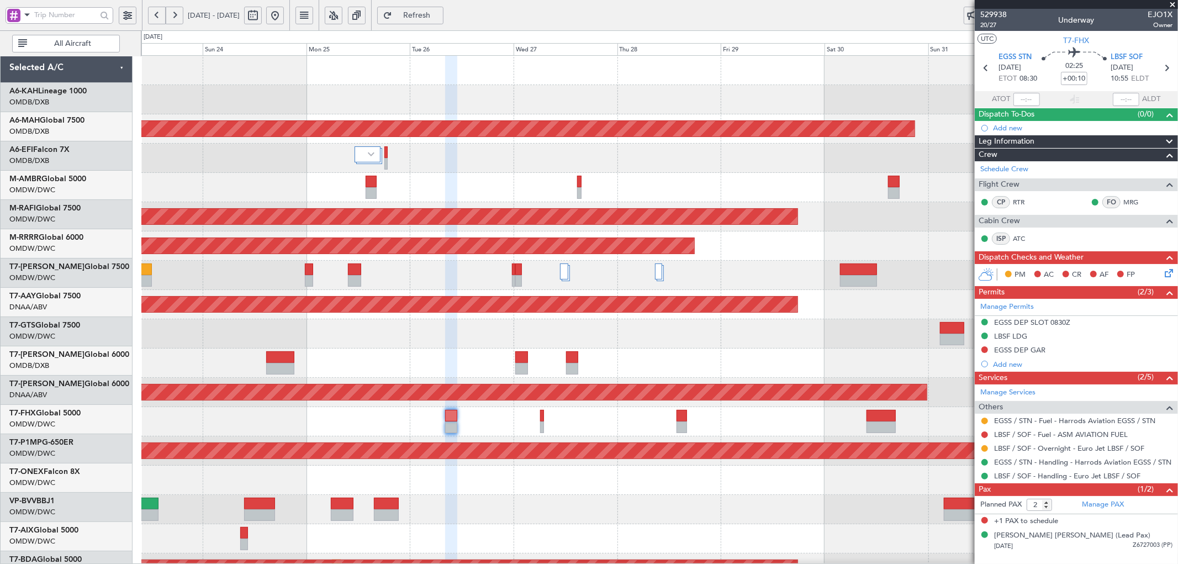
scroll to position [0, 0]
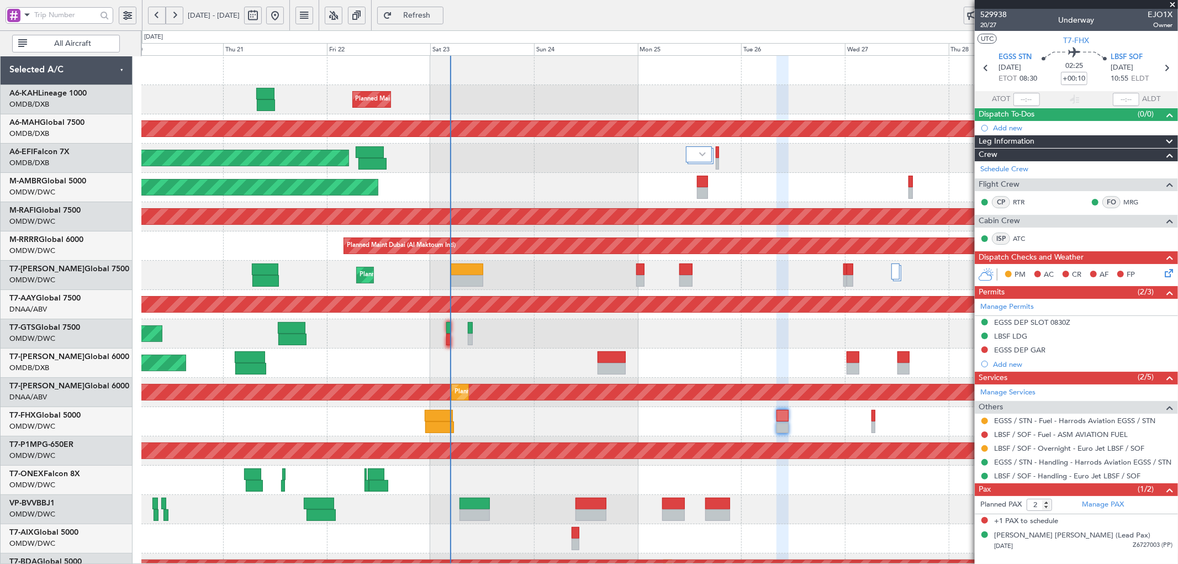
click at [629, 326] on div "Planned Maint Dubai (Al Maktoum Intl) Planned Maint [GEOGRAPHIC_DATA] ([GEOGRAP…" at bounding box center [659, 378] width 1036 height 644
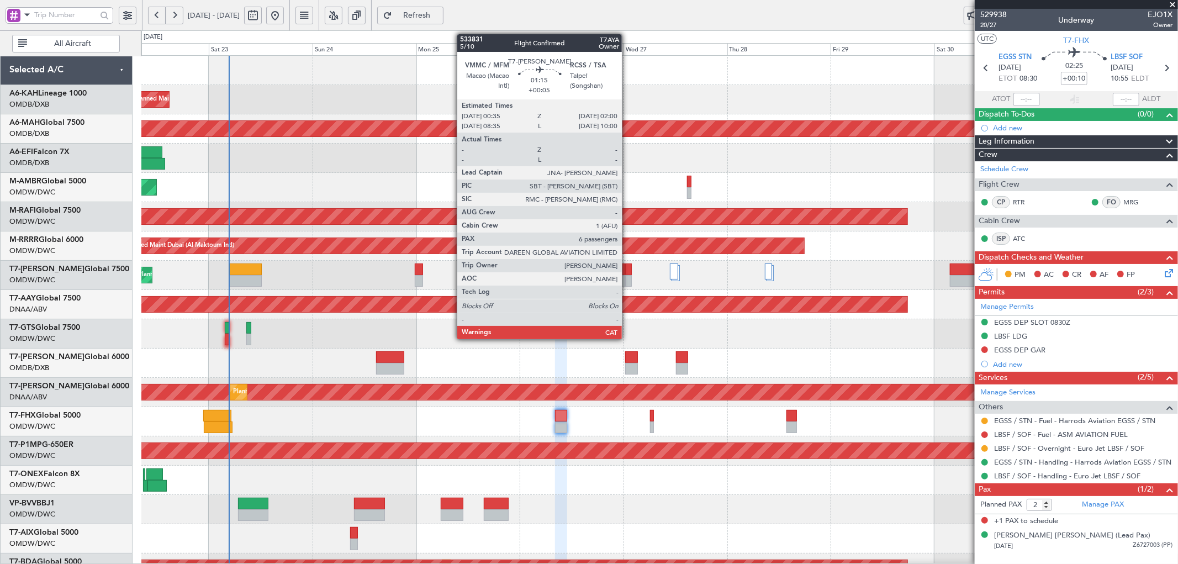
click at [627, 268] on div at bounding box center [628, 269] width 7 height 12
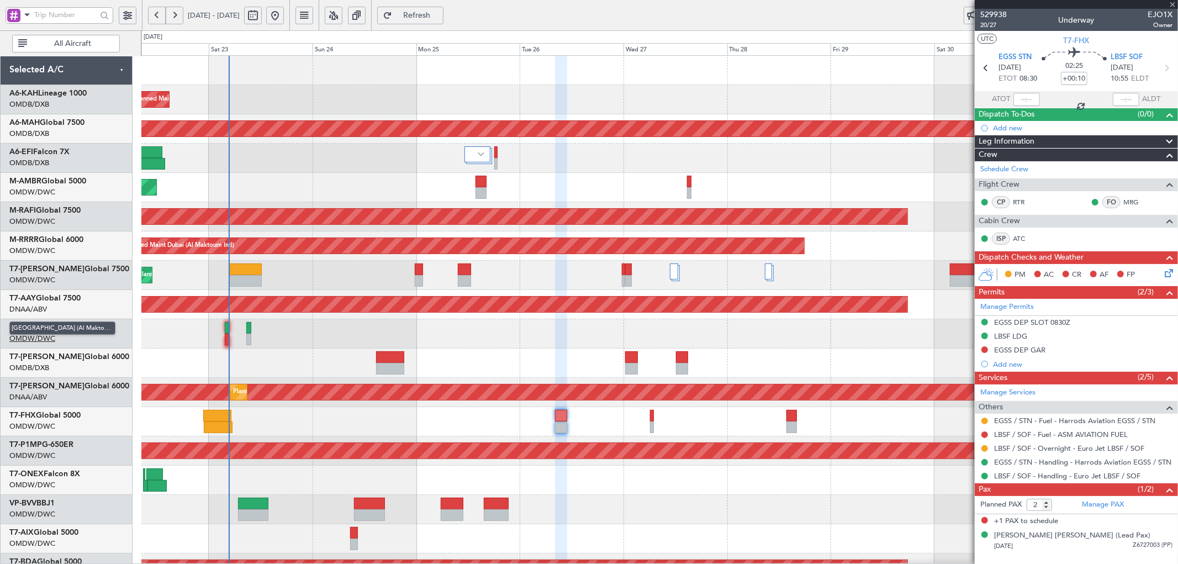
type input "+00:05"
type input "6"
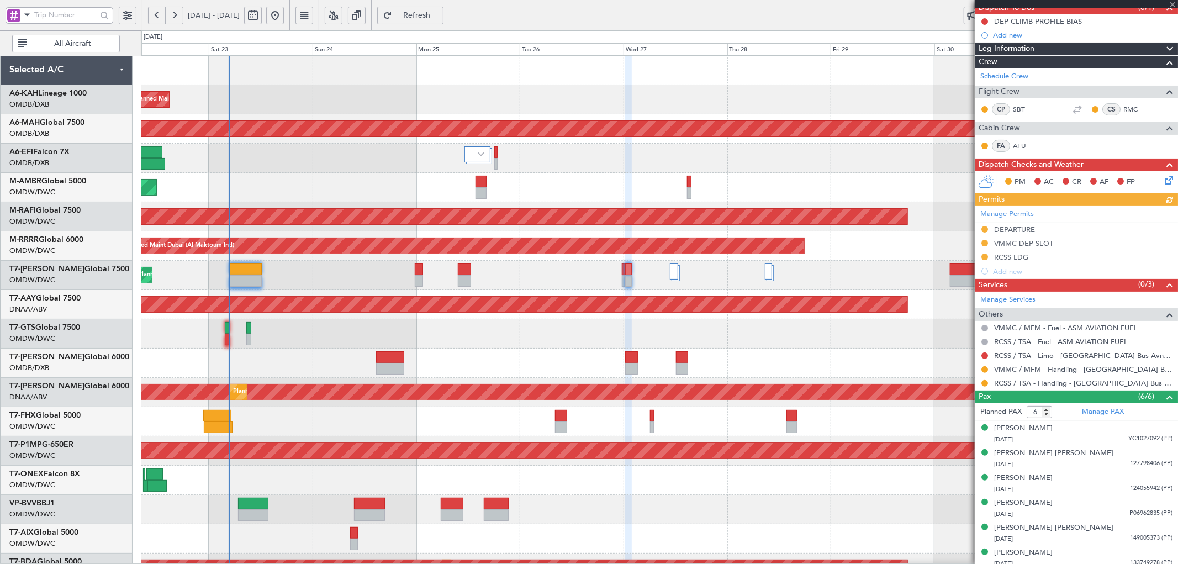
scroll to position [113, 0]
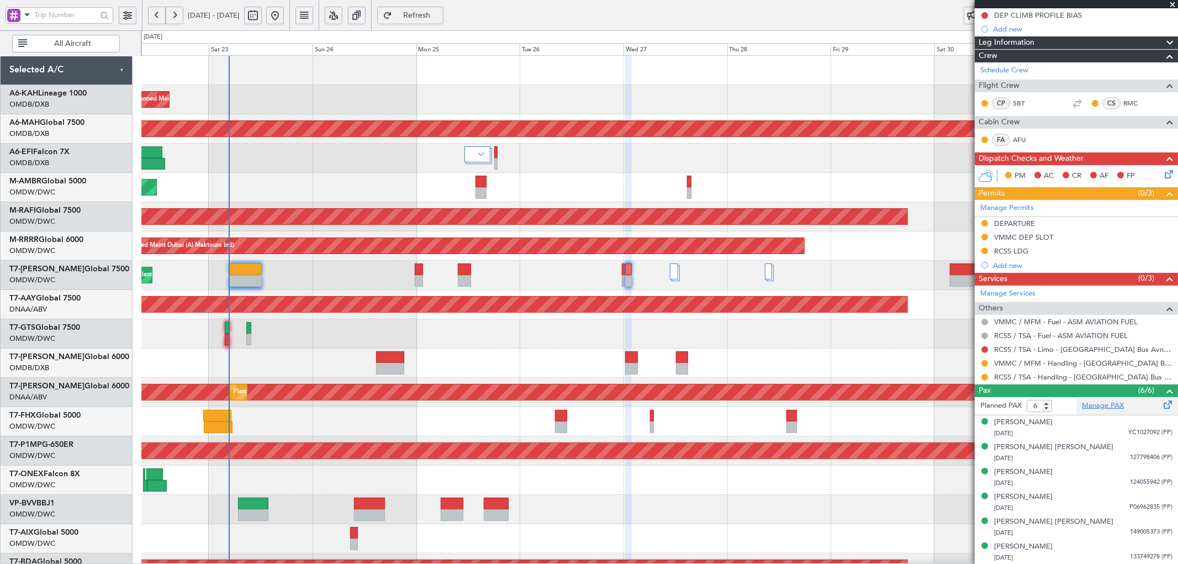
click at [1095, 406] on link "Manage PAX" at bounding box center [1103, 405] width 42 height 11
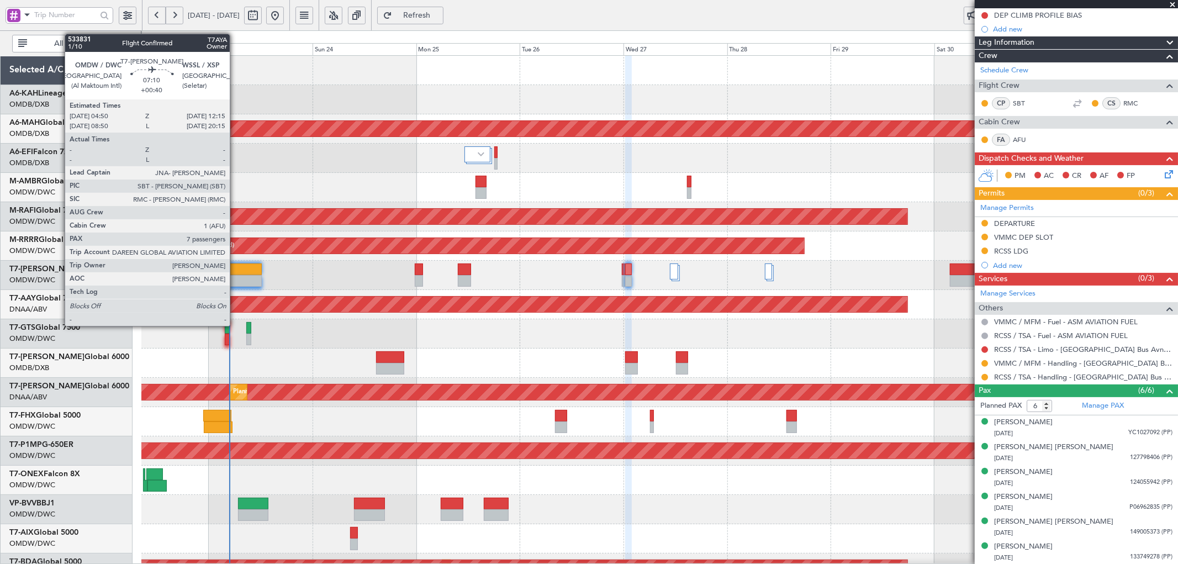
click at [235, 269] on div at bounding box center [245, 269] width 32 height 12
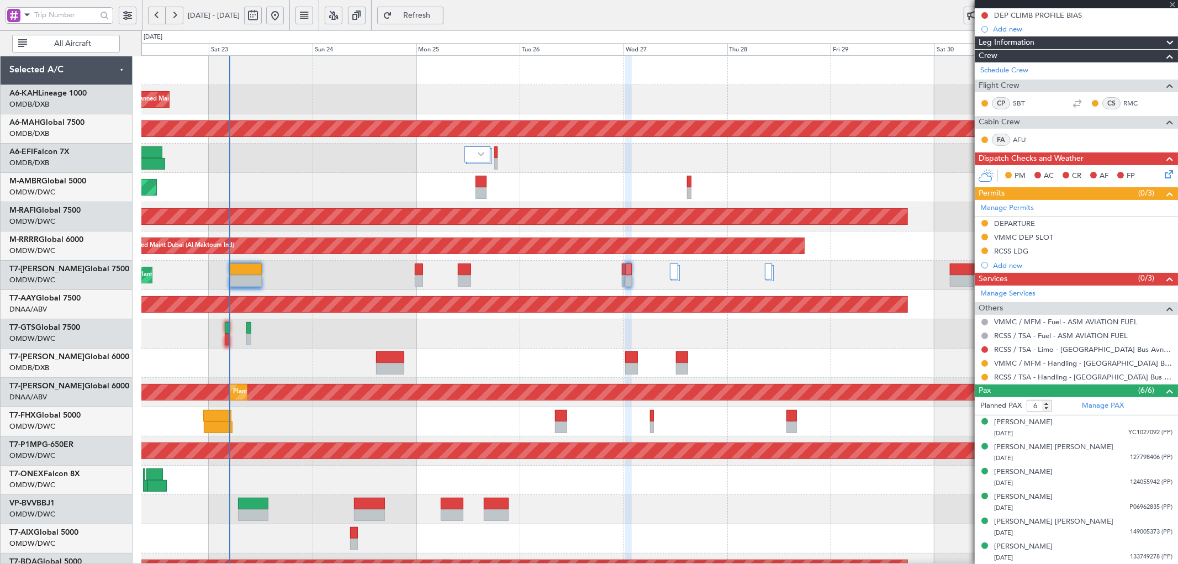
type input "+00:40"
type input "7"
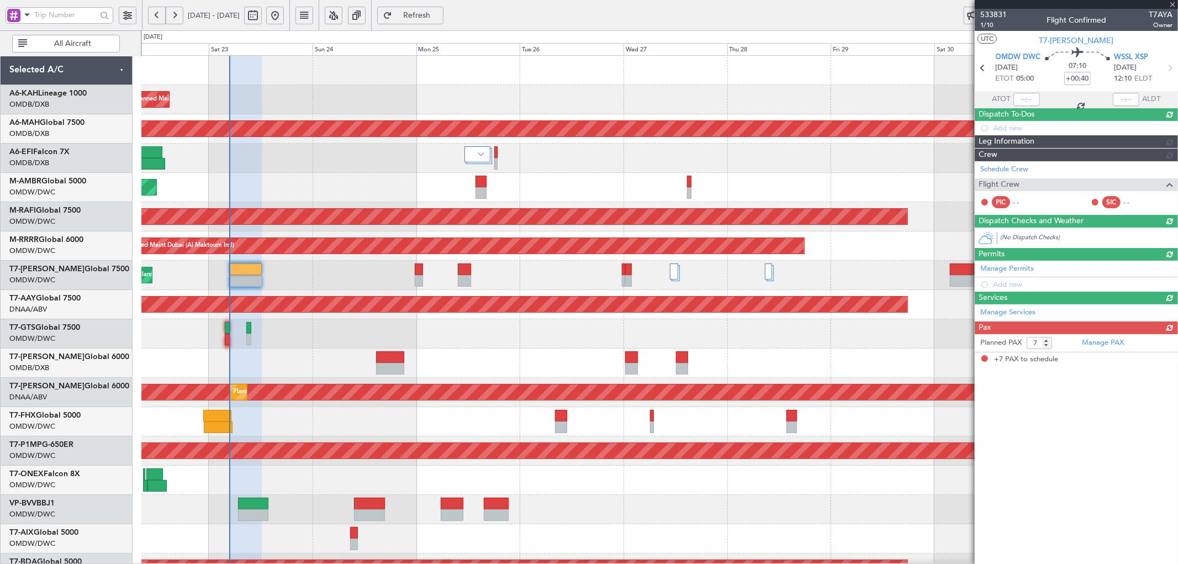
scroll to position [0, 0]
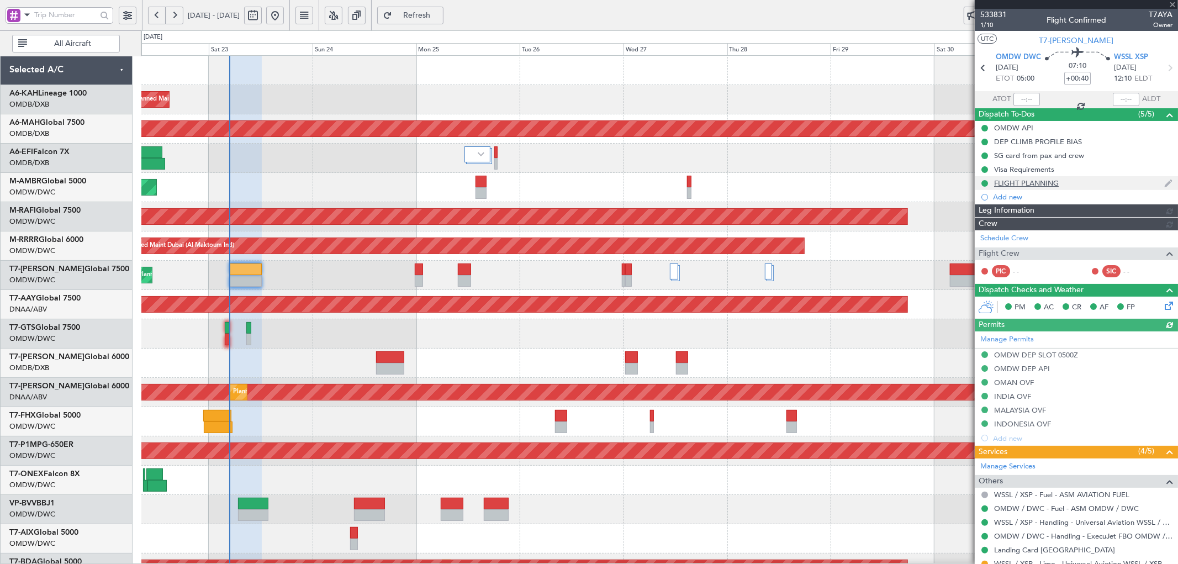
type input "[PERSON_NAME] ([PERSON_NAME])"
type input "6914"
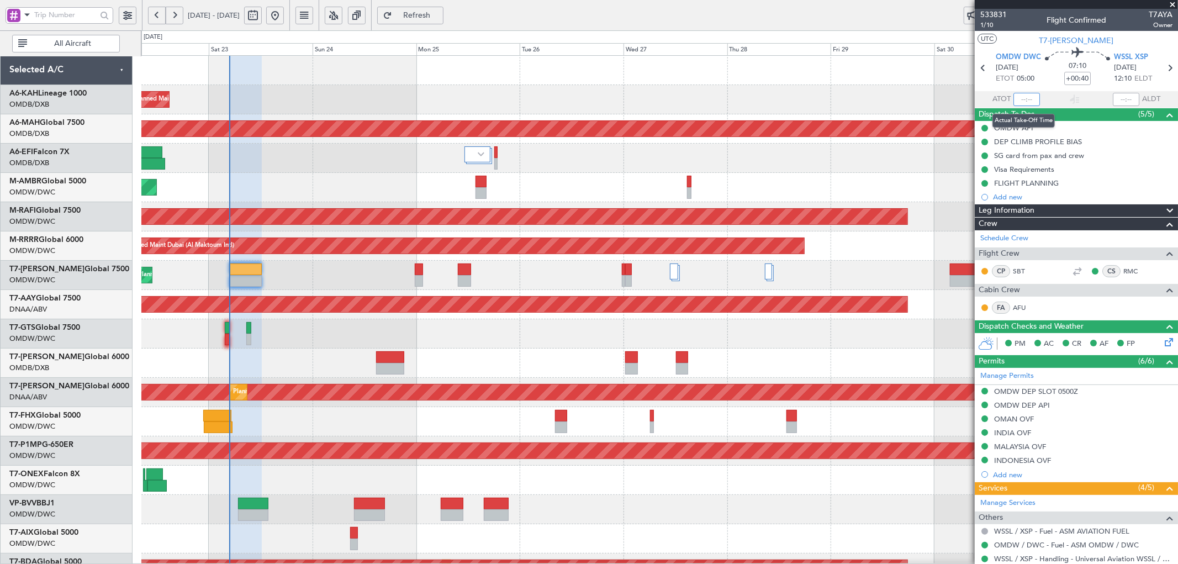
click at [1023, 99] on input "text" at bounding box center [1026, 99] width 27 height 13
click at [717, 172] on div "Planned Maint Dubai (Al Maktoum Intl)" at bounding box center [659, 158] width 1036 height 29
type input "04:42"
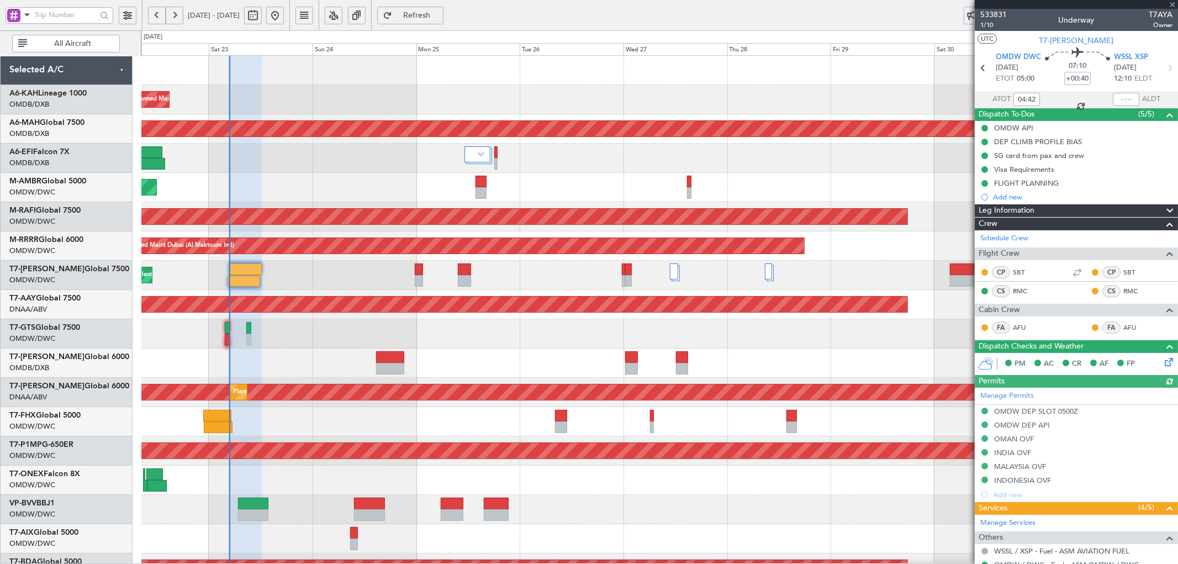
type input "[PERSON_NAME] ([PERSON_NAME])"
type input "6914"
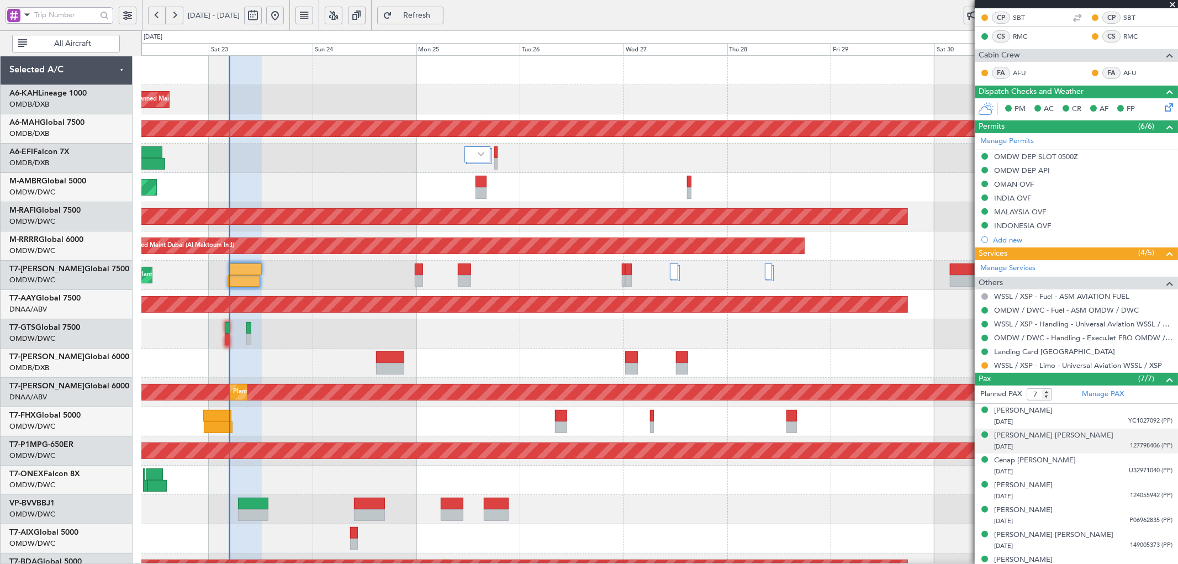
scroll to position [268, 0]
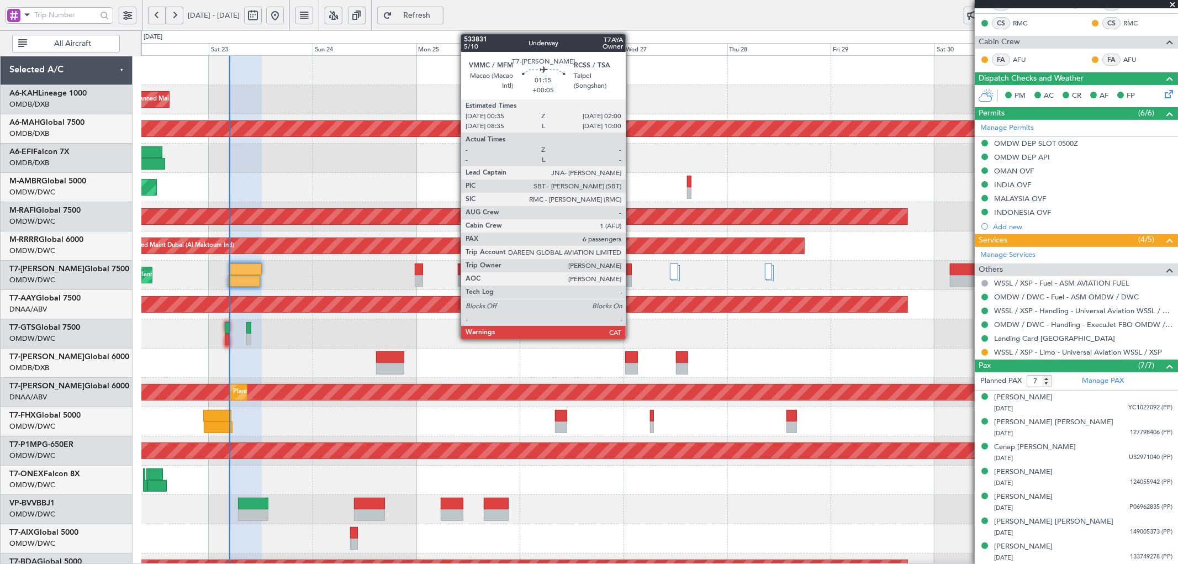
click at [631, 269] on div at bounding box center [628, 269] width 7 height 12
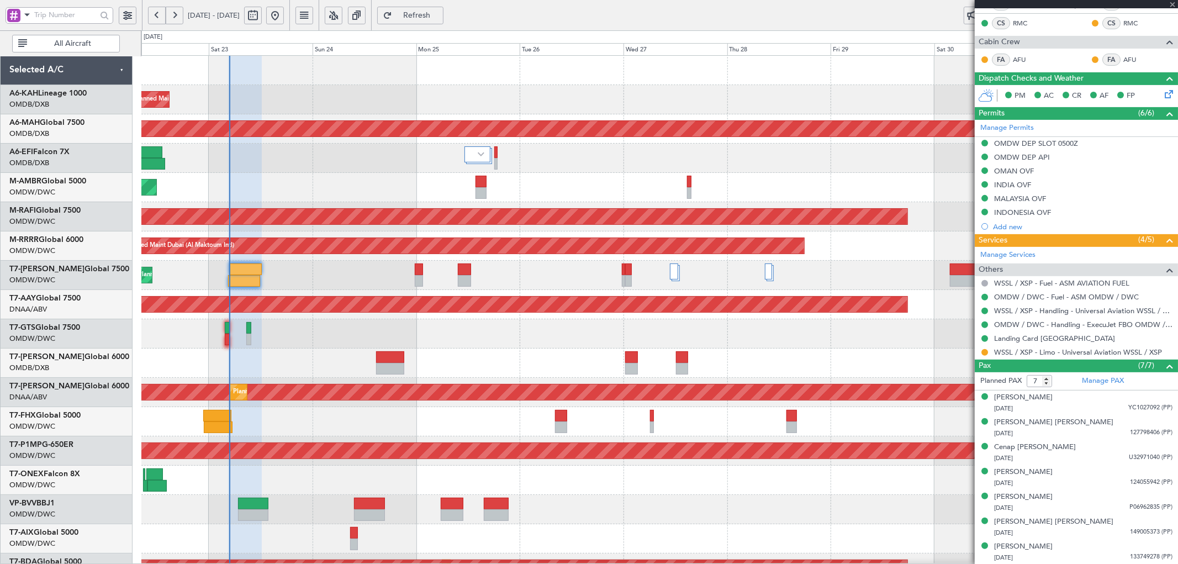
type input "+00:05"
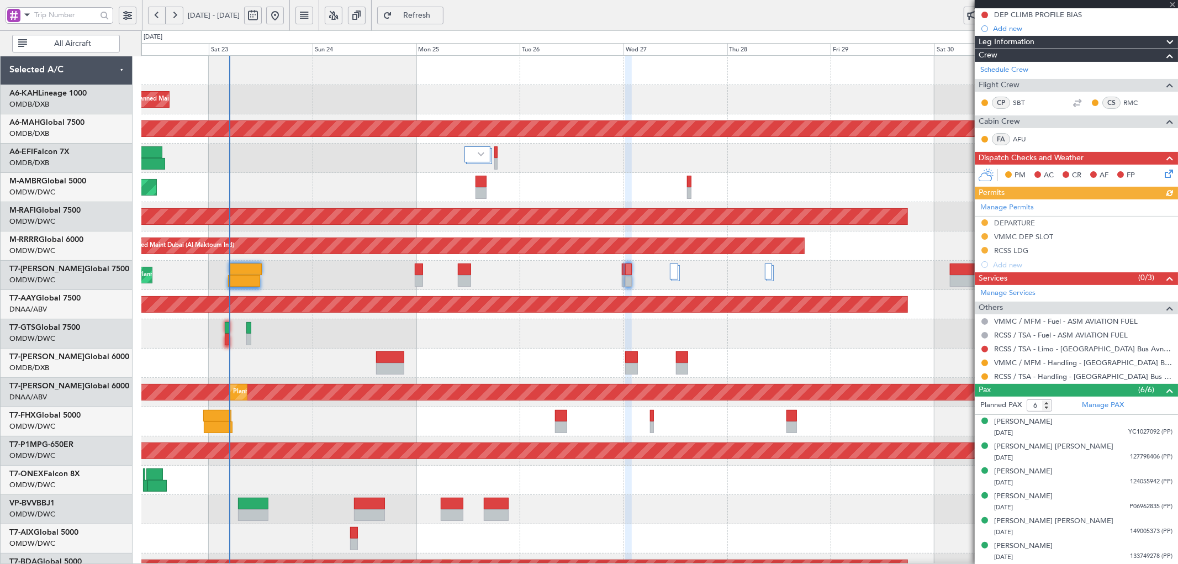
scroll to position [0, 0]
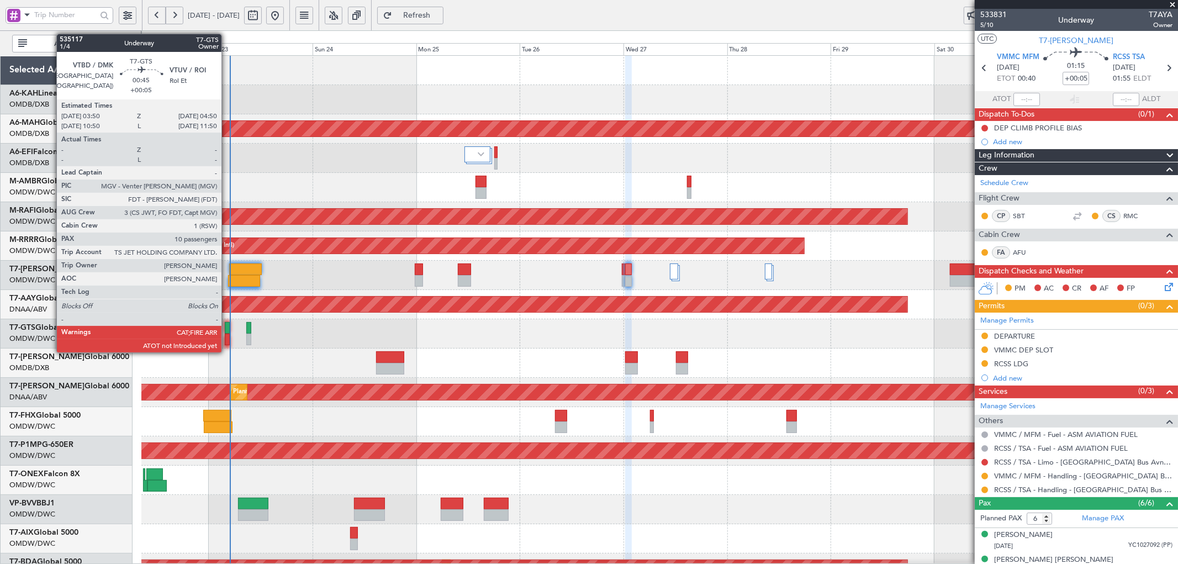
click at [227, 326] on div at bounding box center [227, 328] width 4 height 12
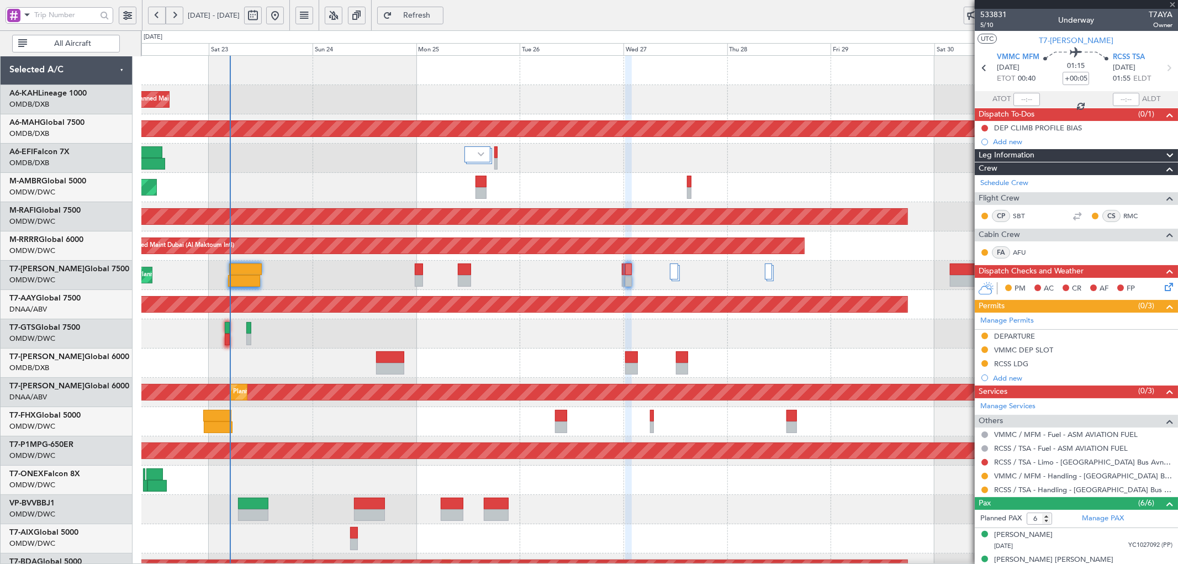
type input "10"
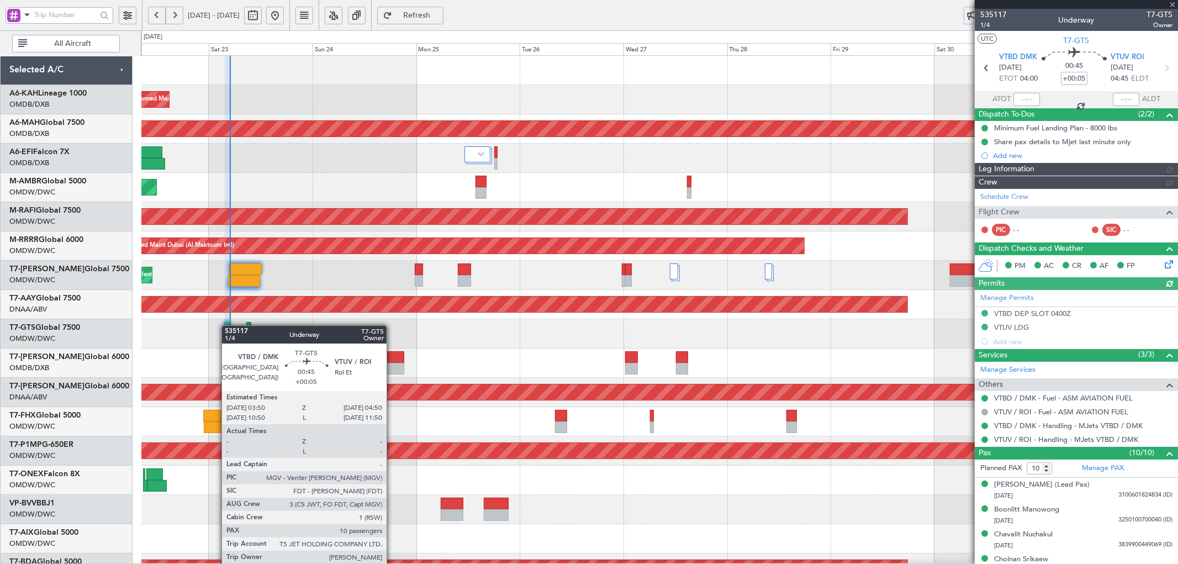
type input "[PERSON_NAME] ([PERSON_NAME])"
type input "7056"
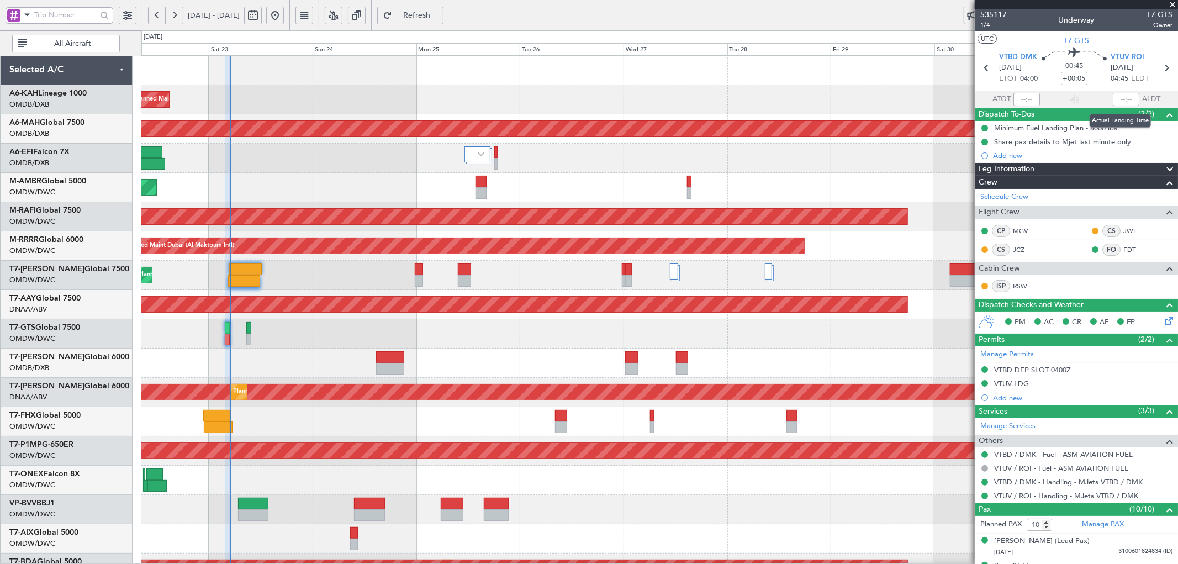
click at [1119, 98] on div at bounding box center [1126, 99] width 27 height 13
click at [1118, 100] on div at bounding box center [1126, 99] width 27 height 13
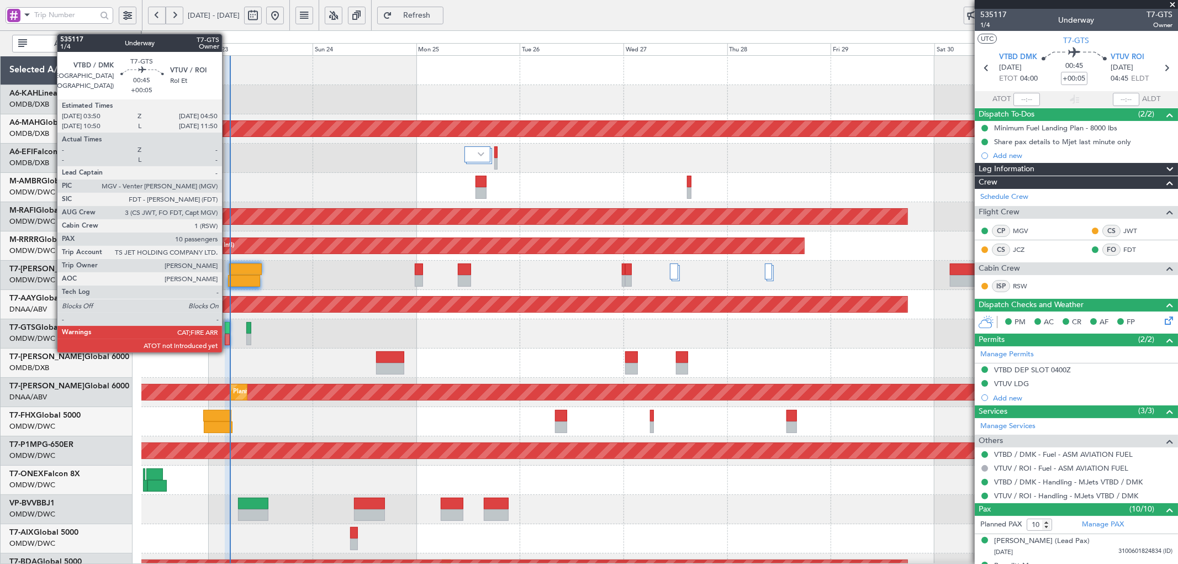
click at [227, 329] on div at bounding box center [227, 328] width 4 height 12
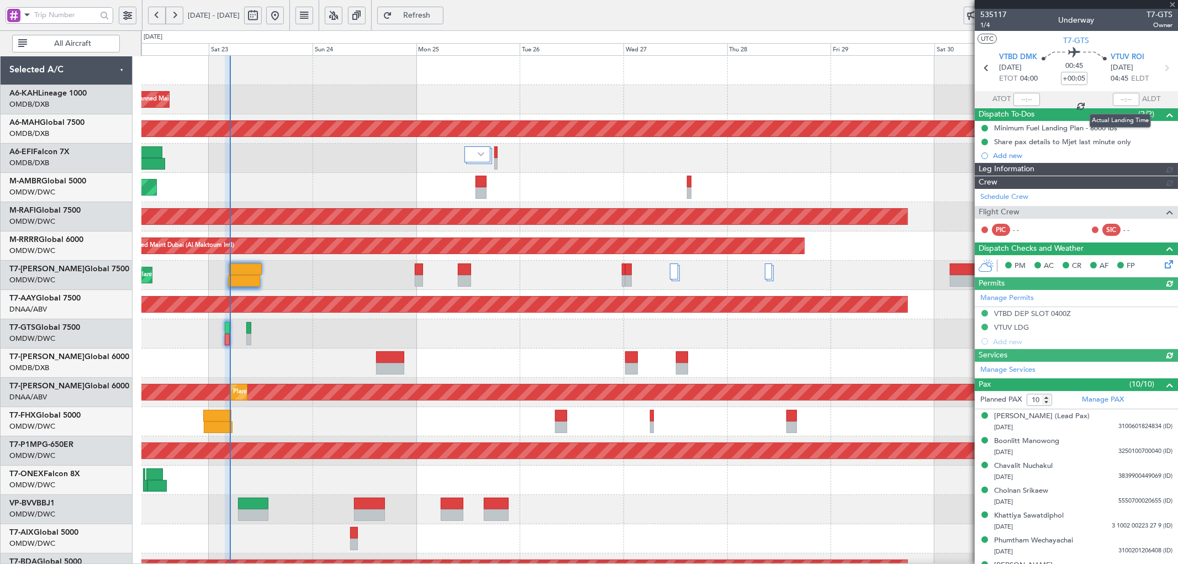
type input "[PERSON_NAME] ([PERSON_NAME])"
type input "7056"
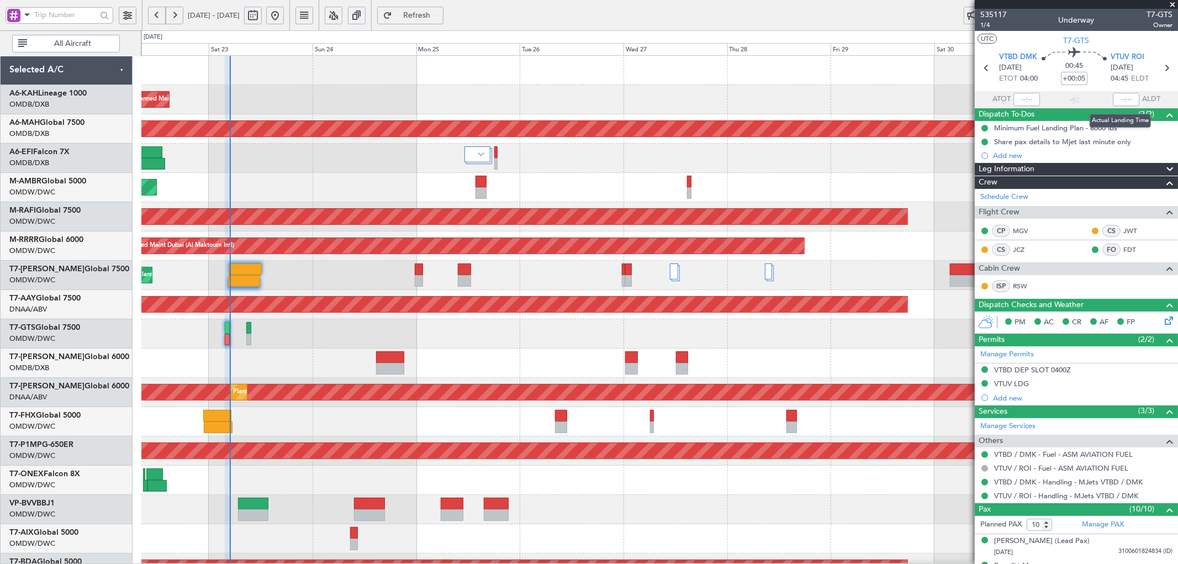
click at [1117, 97] on div at bounding box center [1126, 99] width 27 height 13
click at [1122, 99] on div at bounding box center [1126, 99] width 27 height 13
click at [1021, 99] on input "text" at bounding box center [1026, 99] width 27 height 13
click at [1117, 97] on div at bounding box center [1126, 99] width 27 height 13
click at [1021, 98] on input "text" at bounding box center [1026, 99] width 27 height 13
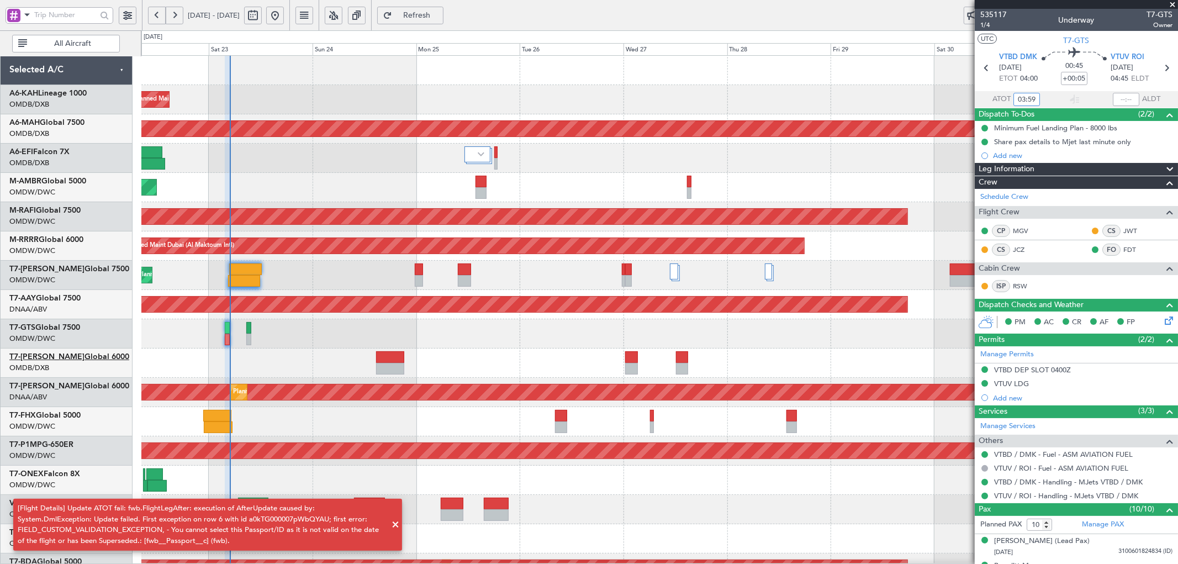
type input "03:59"
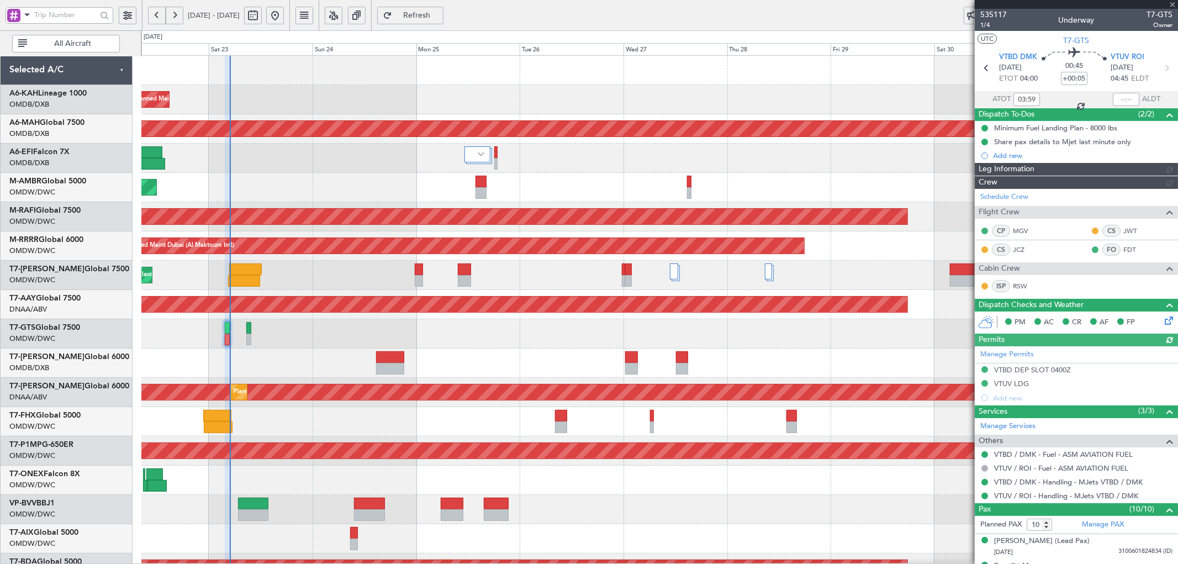
type input "[PERSON_NAME] ([PERSON_NAME])"
type input "7056"
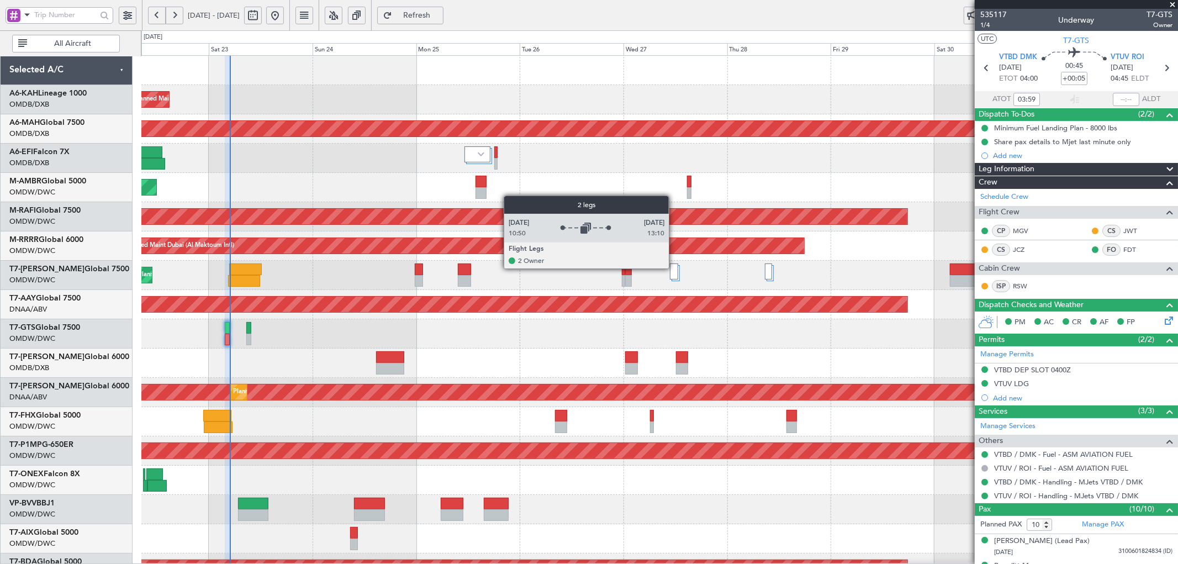
click at [674, 268] on div at bounding box center [674, 271] width 9 height 16
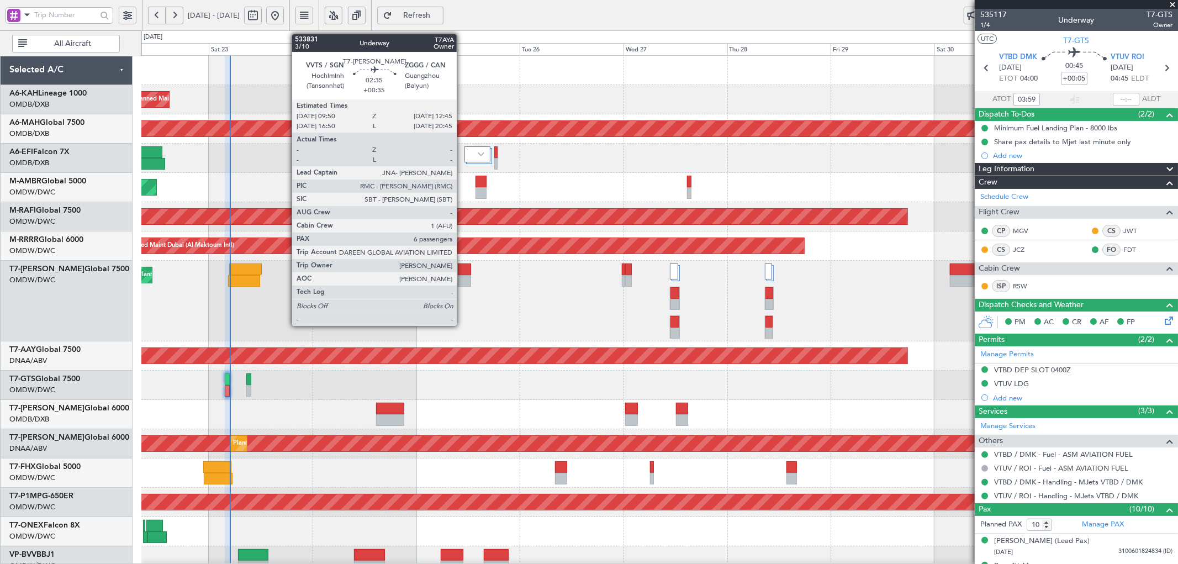
click at [462, 269] on div at bounding box center [464, 269] width 13 height 12
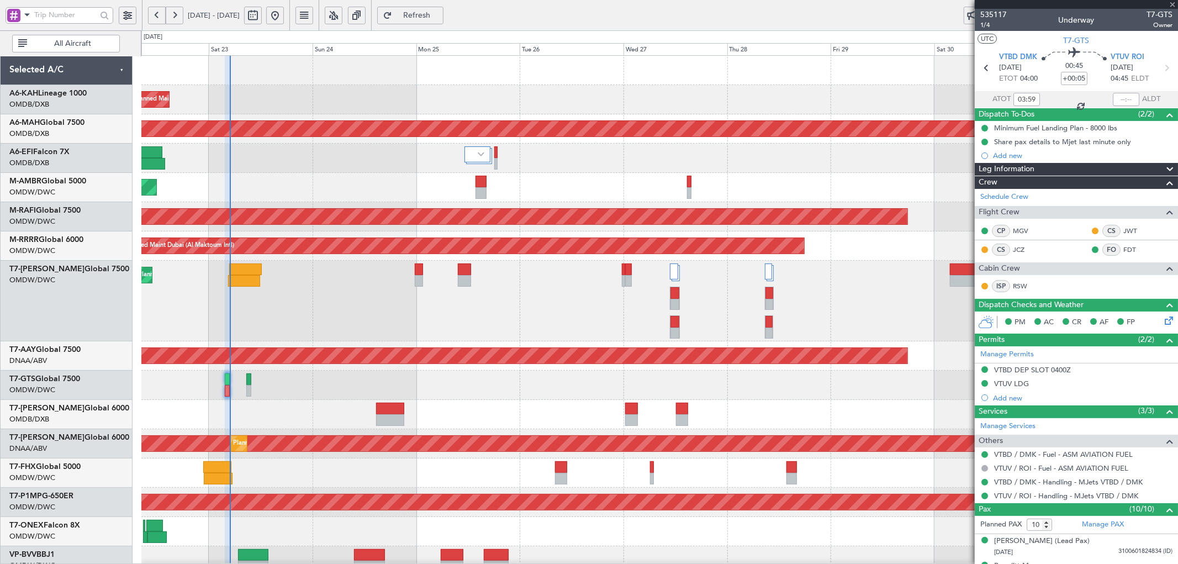
type input "+00:35"
type input "6"
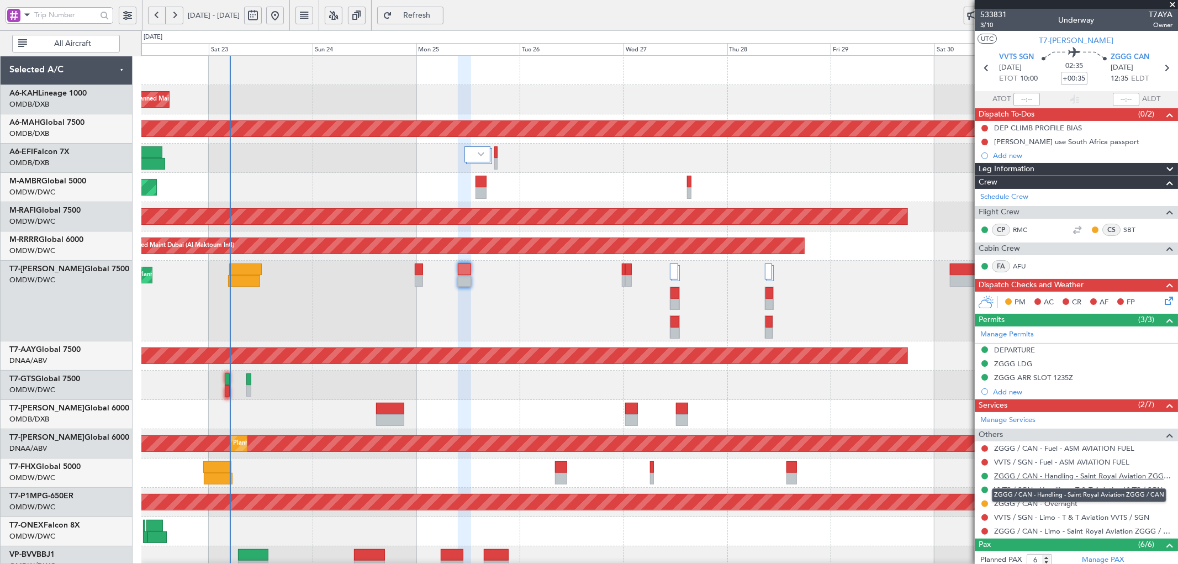
click at [1079, 477] on link "ZGGG / CAN - Handling - Saint Royal Aviation ZGGG / CAN" at bounding box center [1083, 475] width 178 height 9
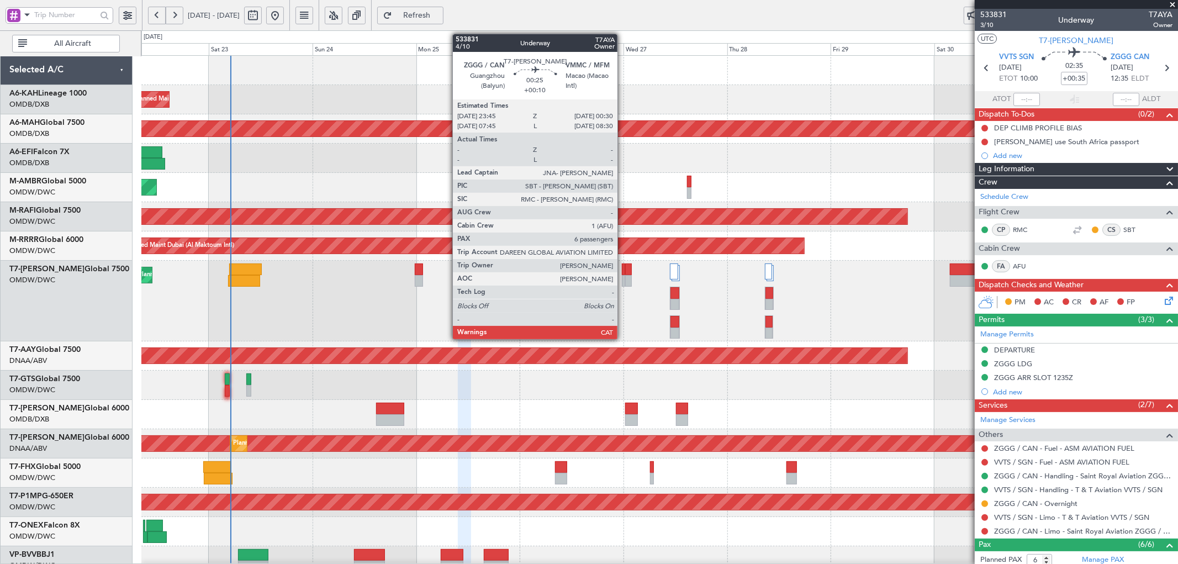
click at [623, 268] on div at bounding box center [623, 269] width 3 height 12
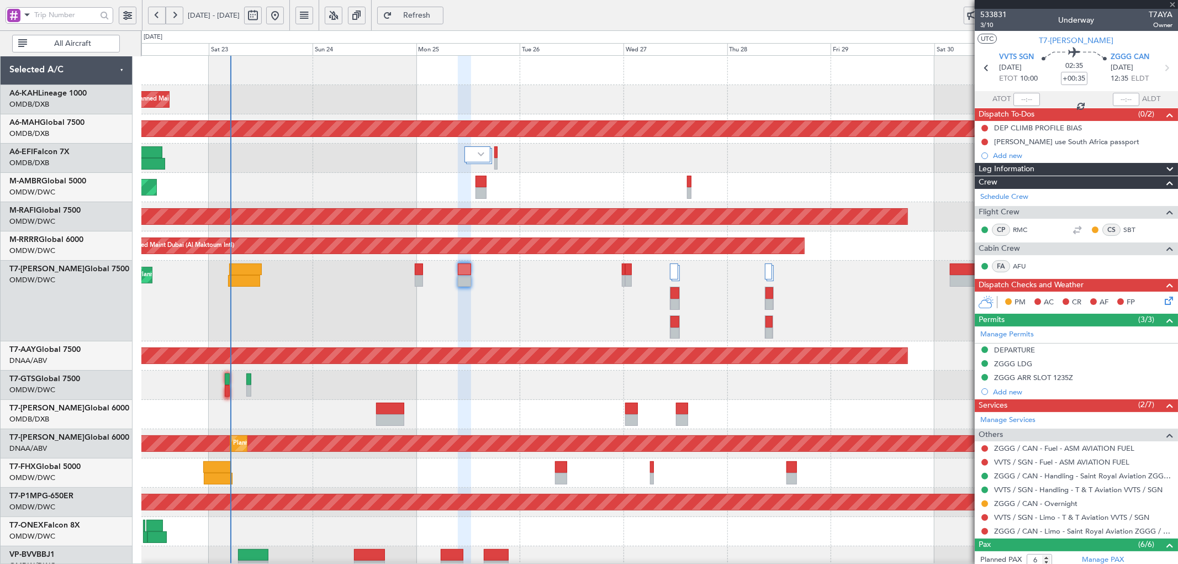
type input "+00:10"
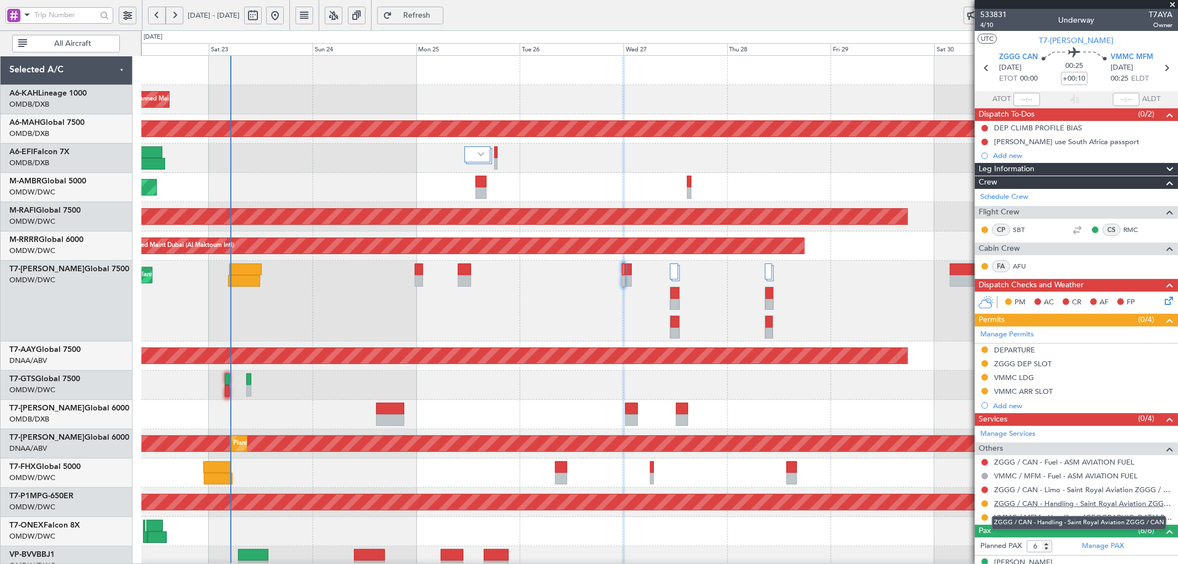
click at [1046, 506] on link "ZGGG / CAN - Handling - Saint Royal Aviation ZGGG / CAN" at bounding box center [1083, 503] width 178 height 9
click at [439, 12] on span "Refresh" at bounding box center [416, 16] width 45 height 8
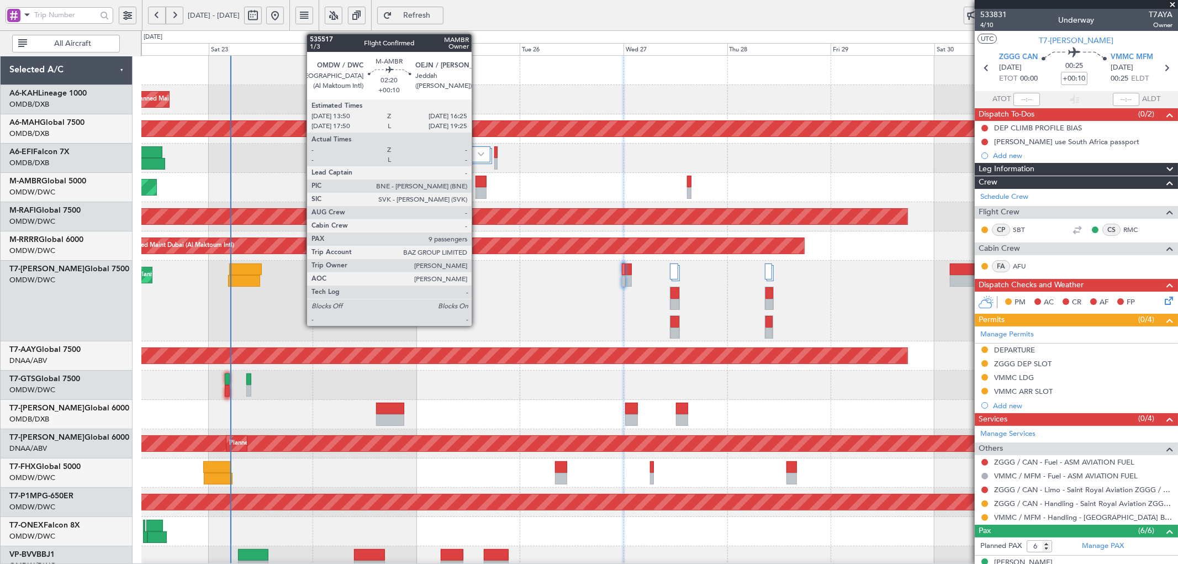
click at [477, 183] on div at bounding box center [481, 182] width 12 height 12
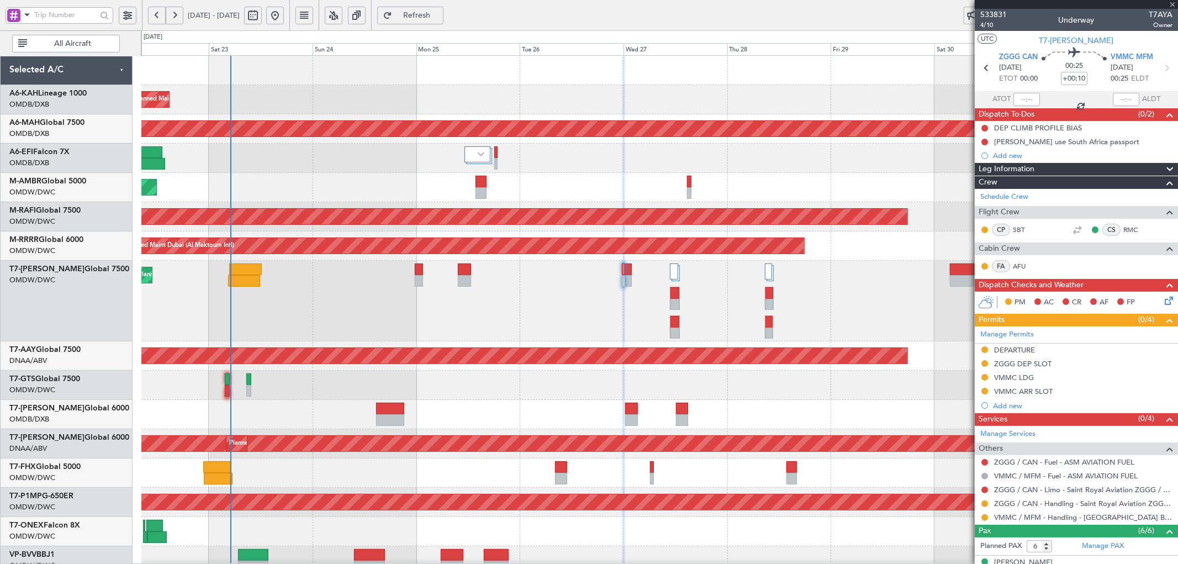
type input "9"
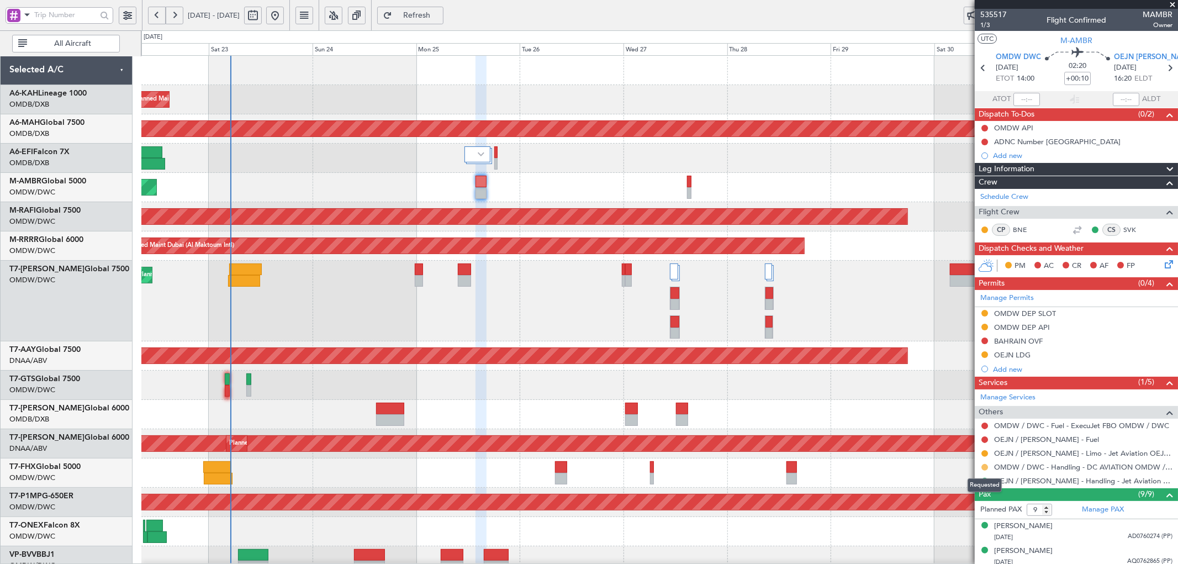
click at [986, 465] on button at bounding box center [984, 467] width 7 height 7
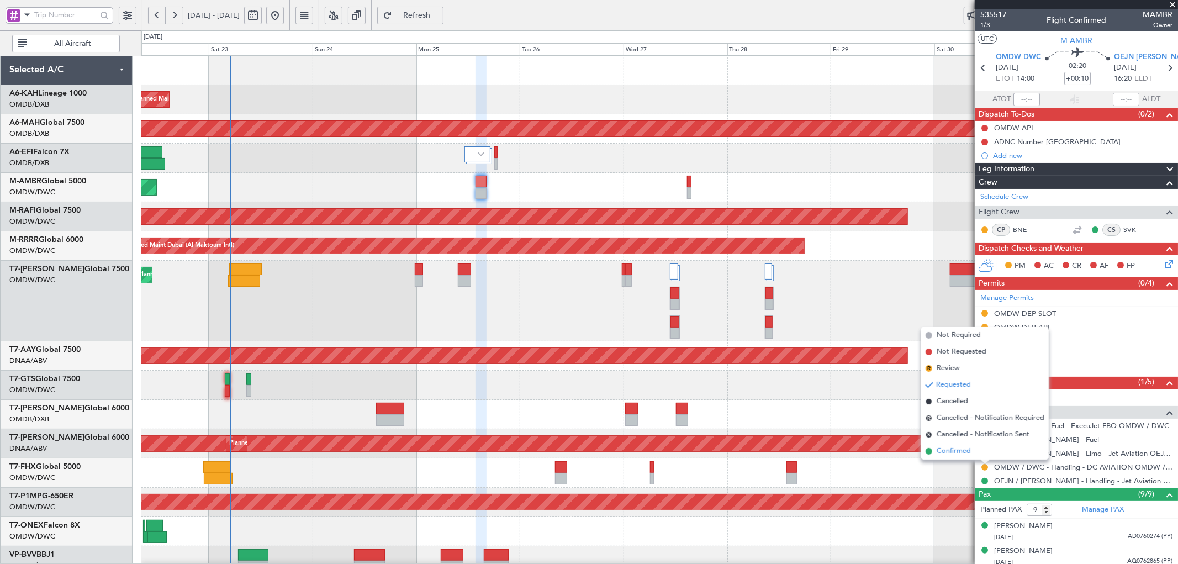
click at [937, 449] on span "Confirmed" at bounding box center [953, 451] width 34 height 11
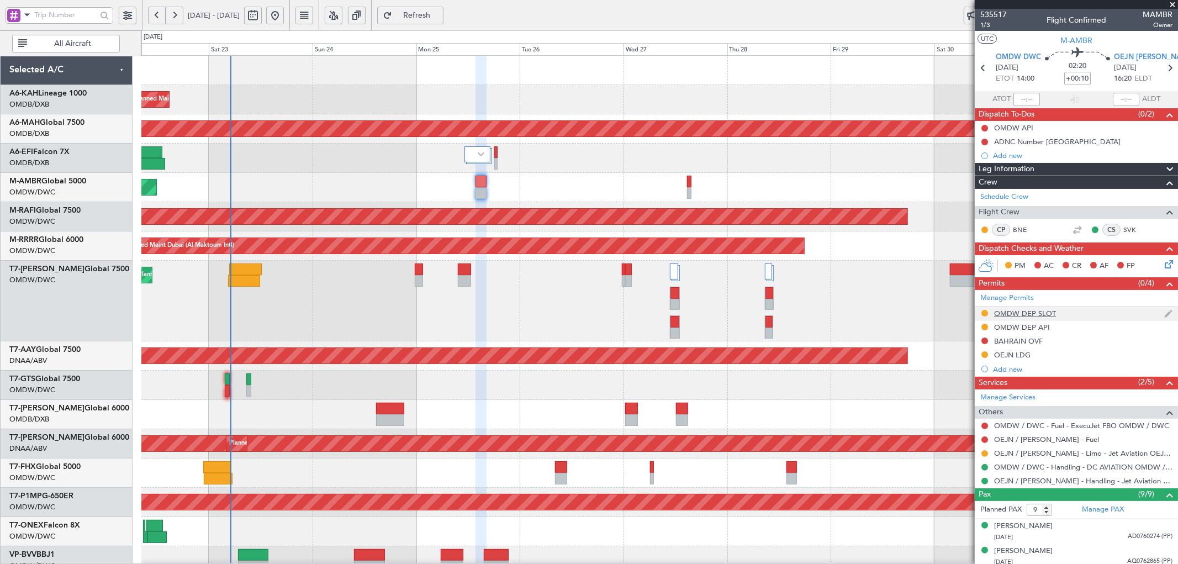
click at [1038, 315] on div "OMDW DEP SLOT" at bounding box center [1025, 313] width 62 height 9
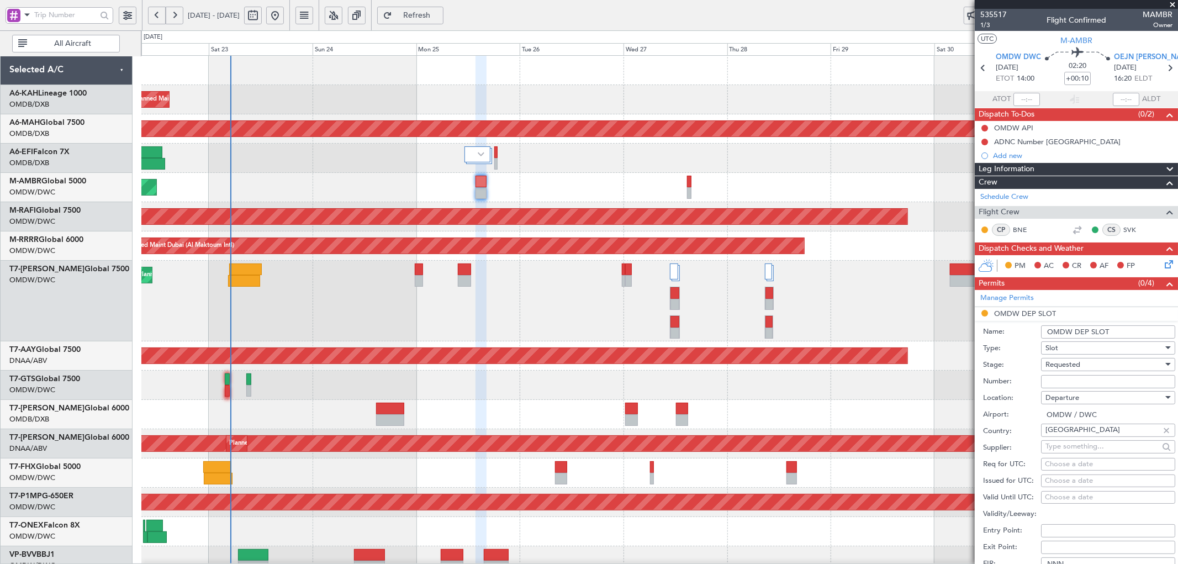
click at [1079, 362] on span "Requested" at bounding box center [1062, 364] width 35 height 10
click at [1060, 446] on span "Received OK" at bounding box center [1103, 449] width 115 height 17
click at [1064, 464] on div "Choose a date" at bounding box center [1108, 464] width 126 height 11
select select "8"
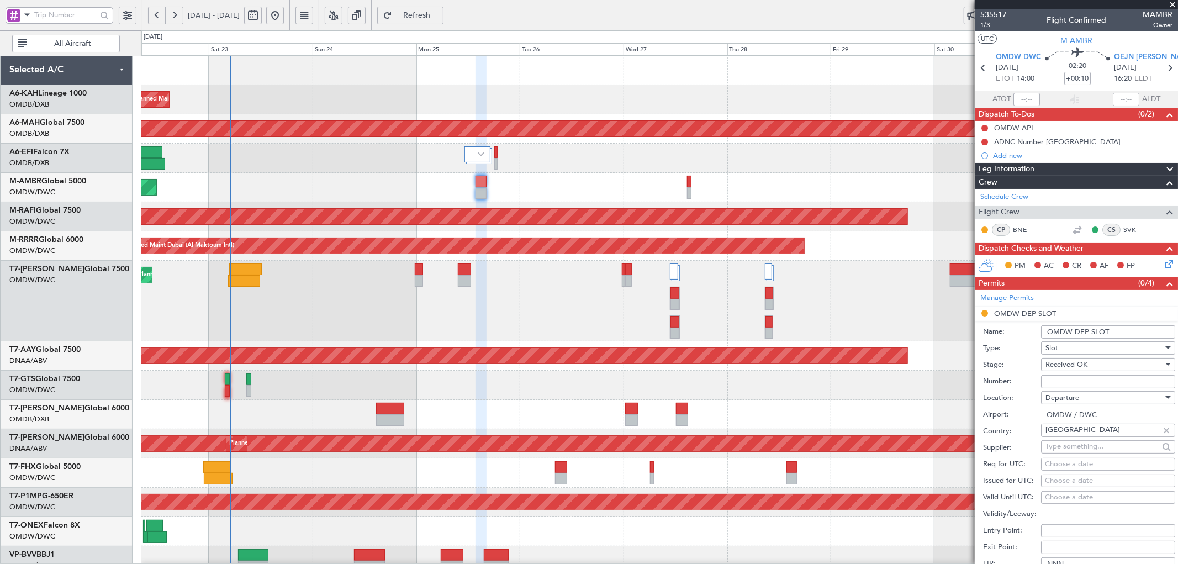
select select "2025"
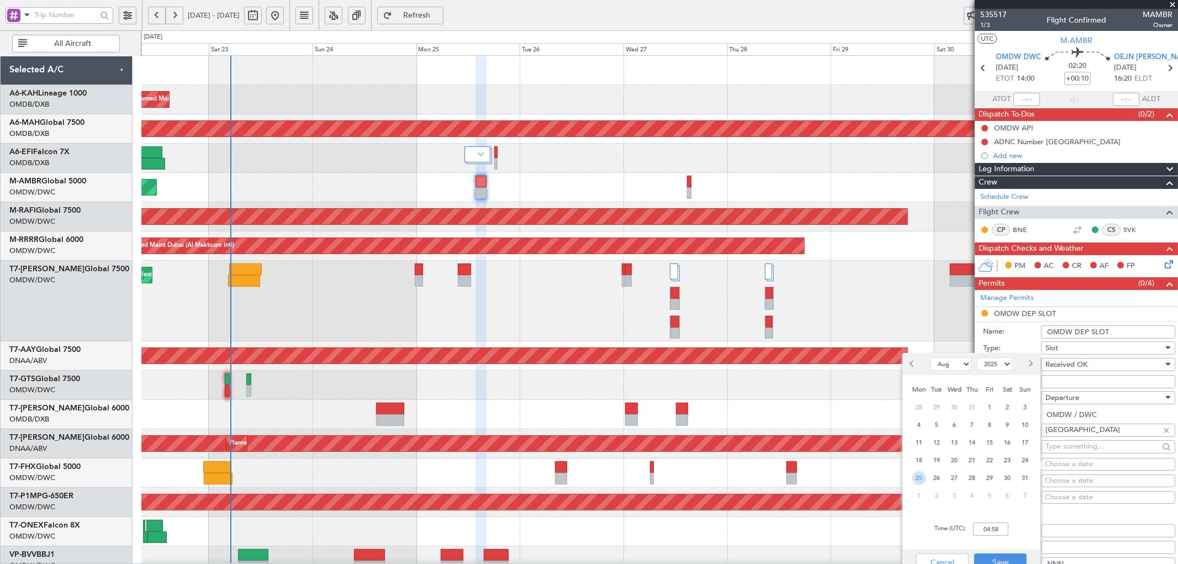
click at [914, 476] on span "25" at bounding box center [919, 478] width 14 height 14
click at [985, 528] on input "00:00" at bounding box center [990, 528] width 35 height 13
type input "14:00"
click at [994, 562] on button "Save" at bounding box center [1000, 562] width 52 height 18
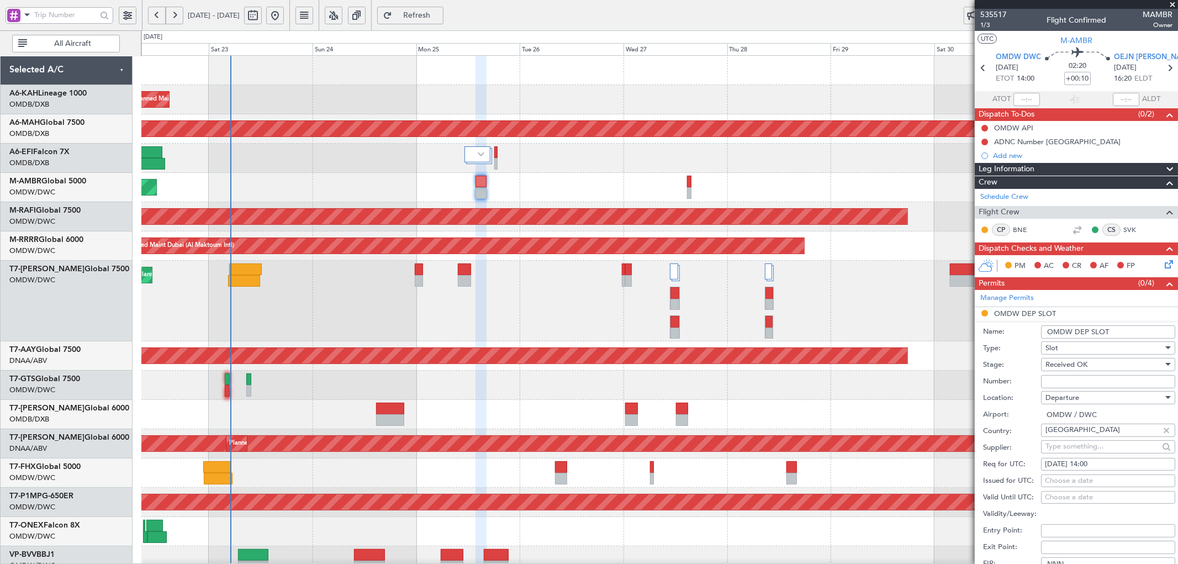
click at [1046, 479] on div "Choose a date" at bounding box center [1108, 480] width 126 height 11
select select "8"
select select "2025"
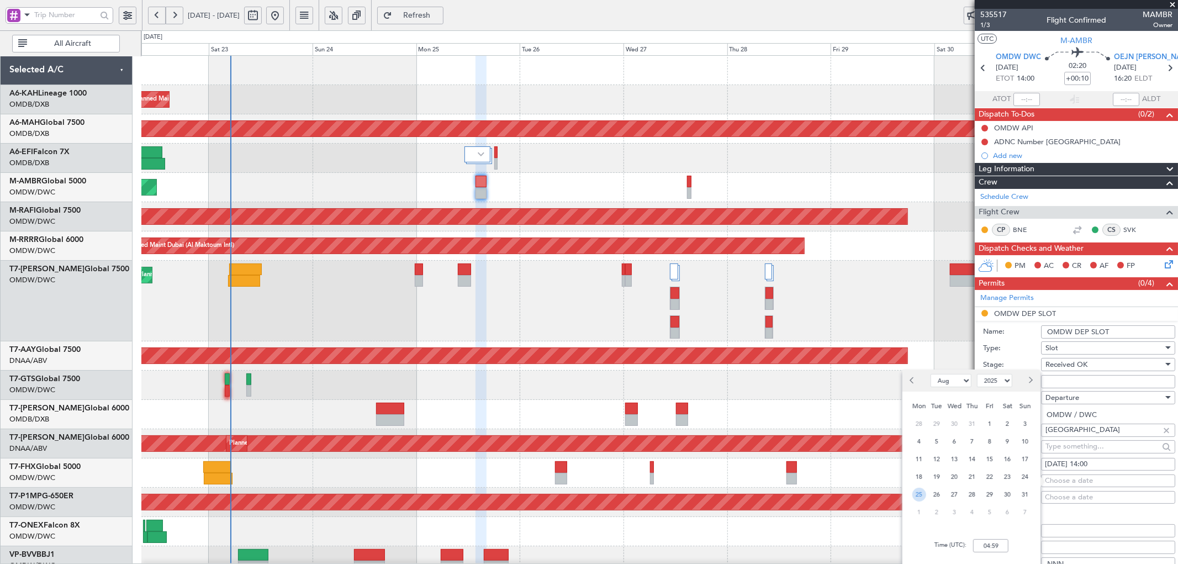
click at [920, 494] on span "25" at bounding box center [919, 495] width 14 height 14
click at [988, 545] on input "00:00" at bounding box center [990, 545] width 35 height 13
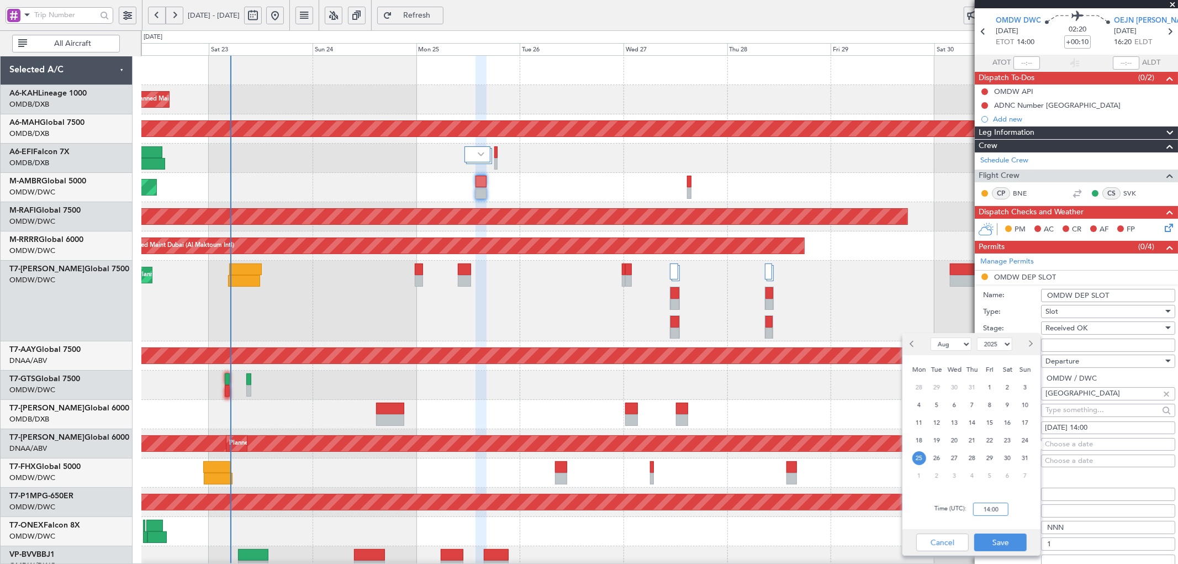
scroll to position [47, 0]
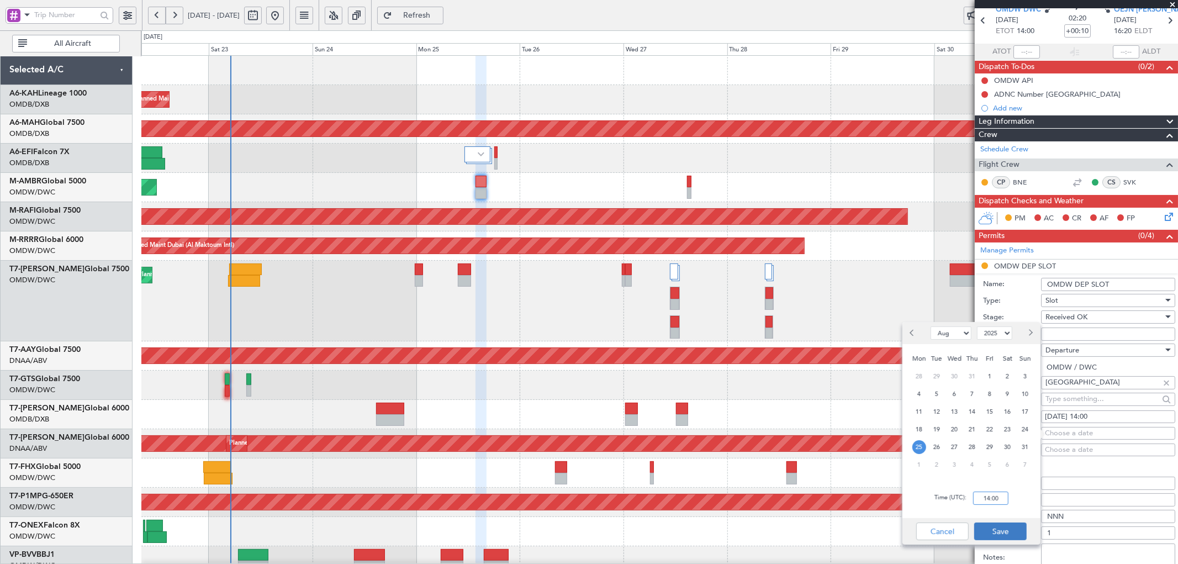
type input "14:00"
click at [994, 531] on button "Save" at bounding box center [1000, 531] width 52 height 18
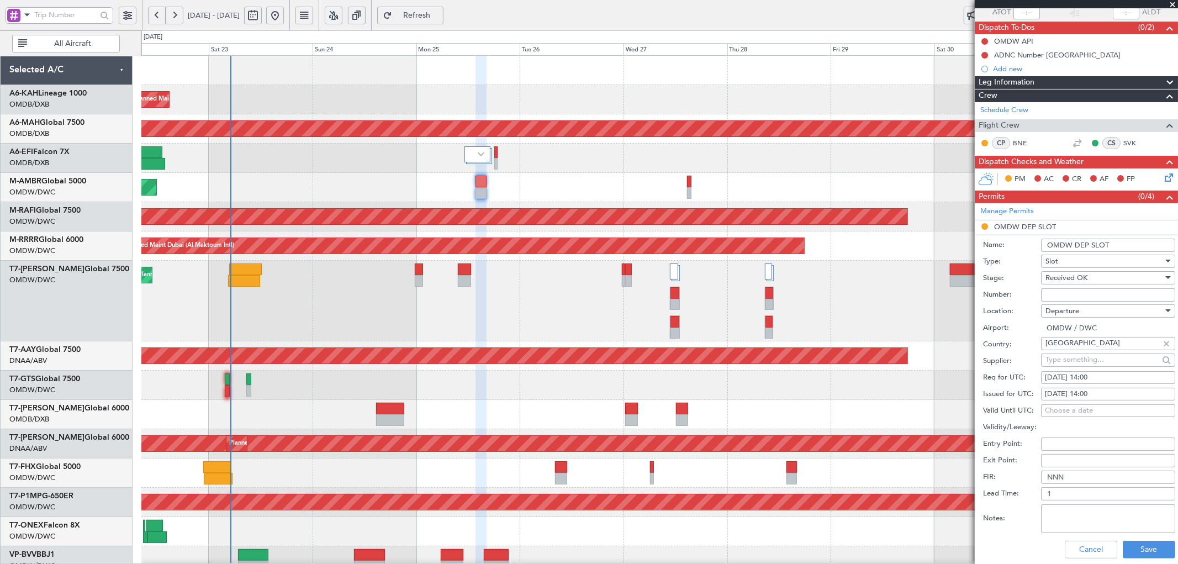
scroll to position [89, 0]
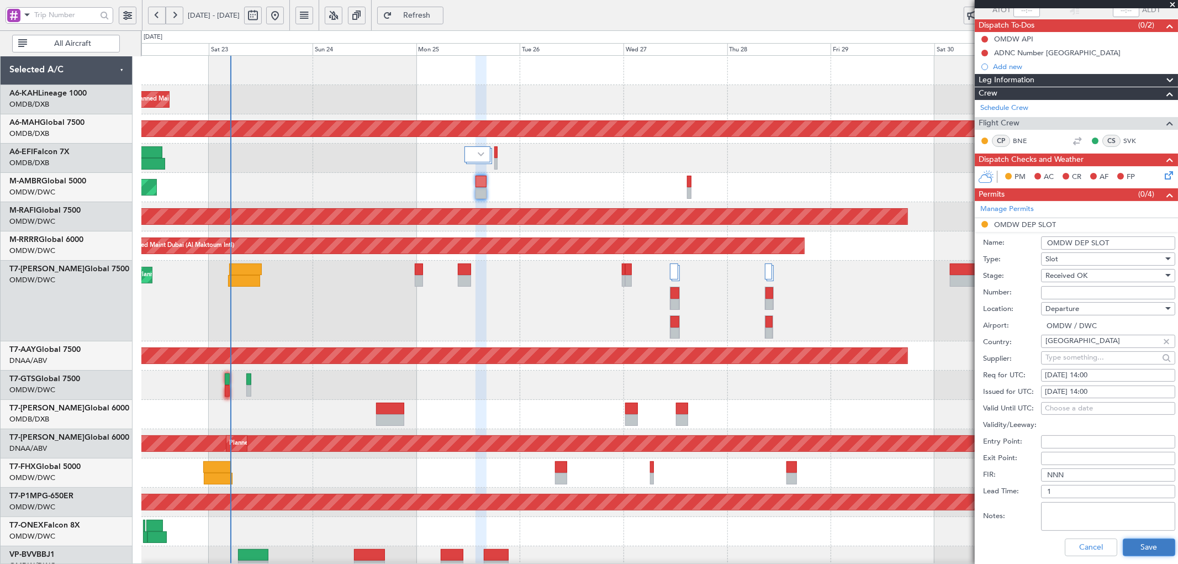
click at [1133, 549] on button "Save" at bounding box center [1148, 547] width 52 height 18
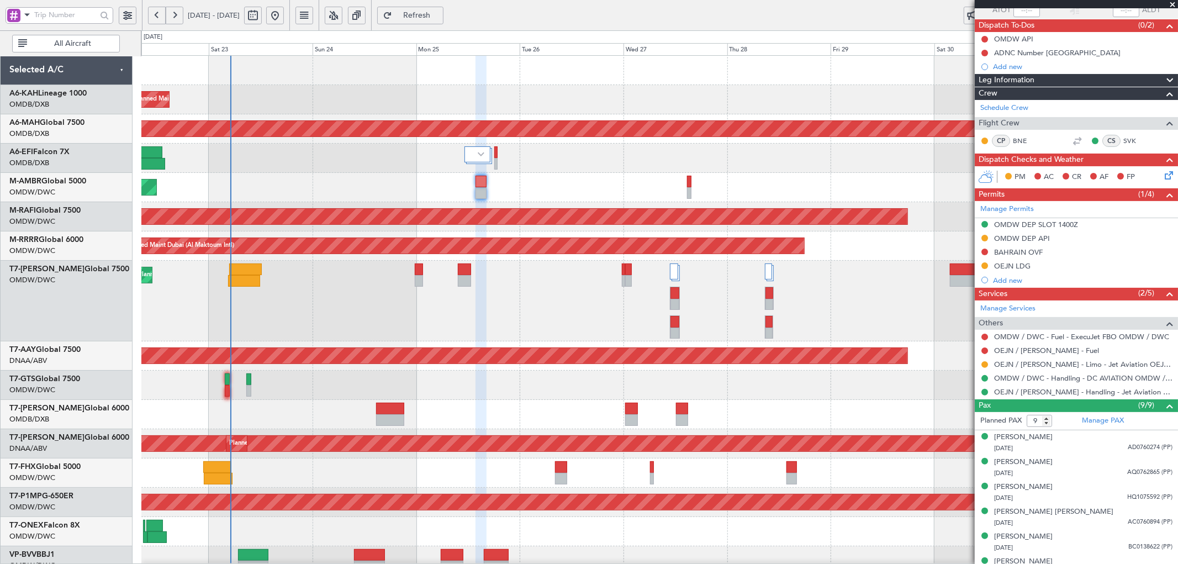
drag, startPoint x: 1025, startPoint y: 223, endPoint x: 1030, endPoint y: 229, distance: 7.8
click at [1025, 223] on div "OMDW DEP SLOT 1400Z" at bounding box center [1036, 224] width 84 height 9
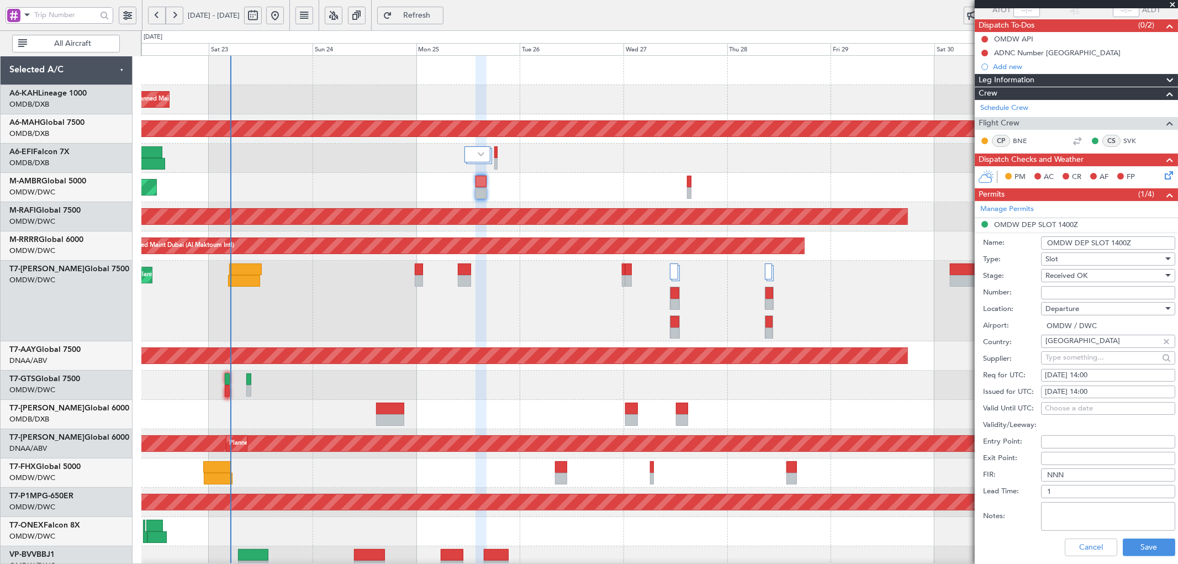
click at [1078, 292] on input "Number:" at bounding box center [1108, 292] width 134 height 13
paste input "DCA412"
type input "DCA412"
click at [1135, 542] on button "Save" at bounding box center [1148, 547] width 52 height 18
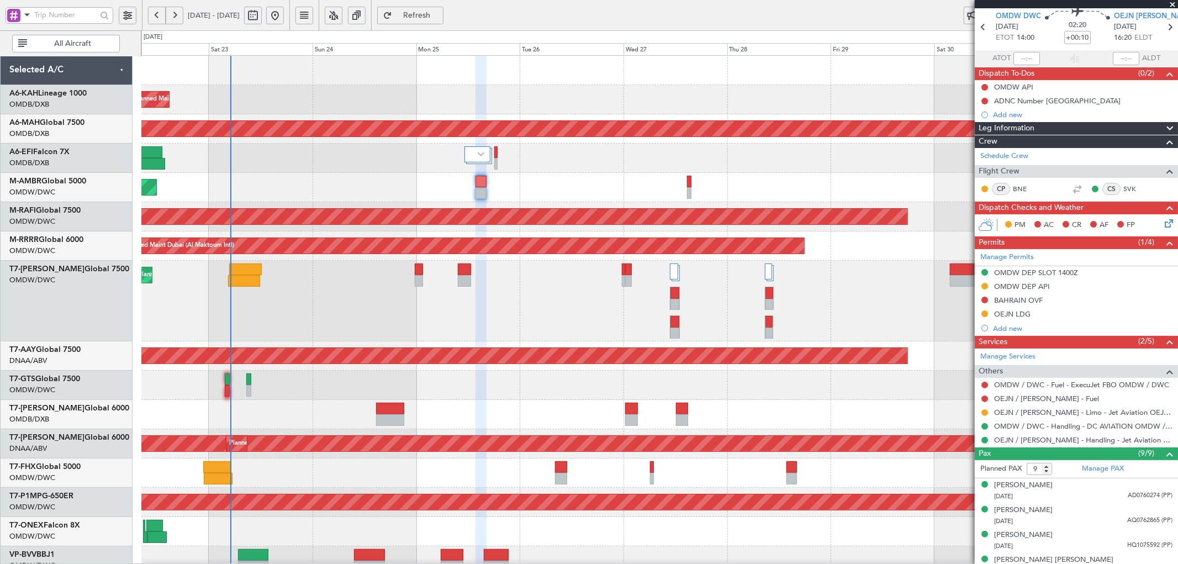
scroll to position [0, 0]
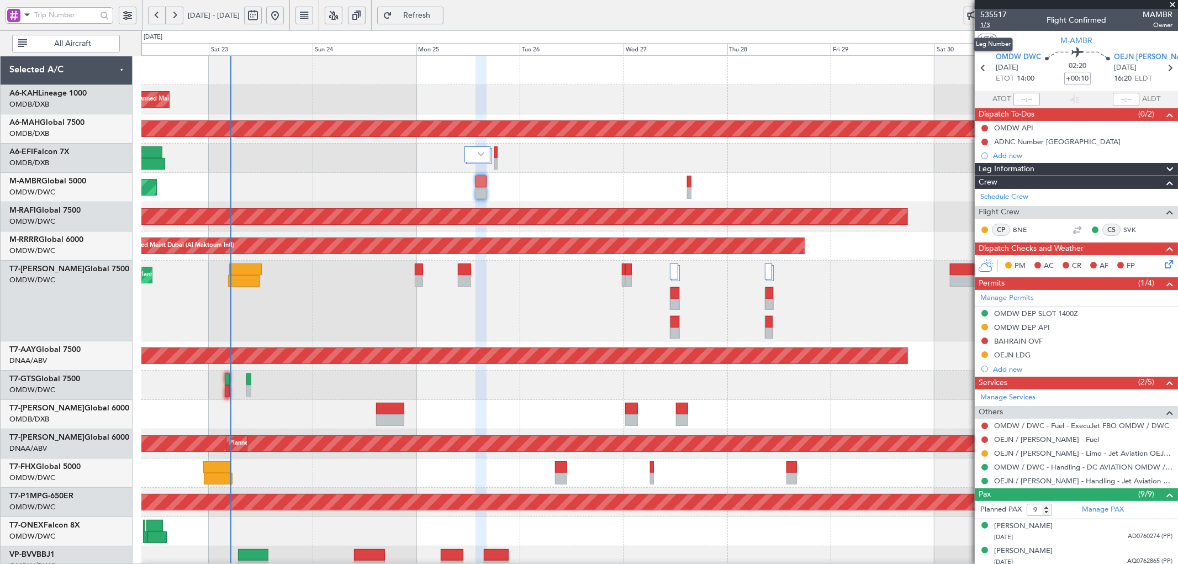
click at [989, 25] on span "1/3" at bounding box center [993, 24] width 27 height 9
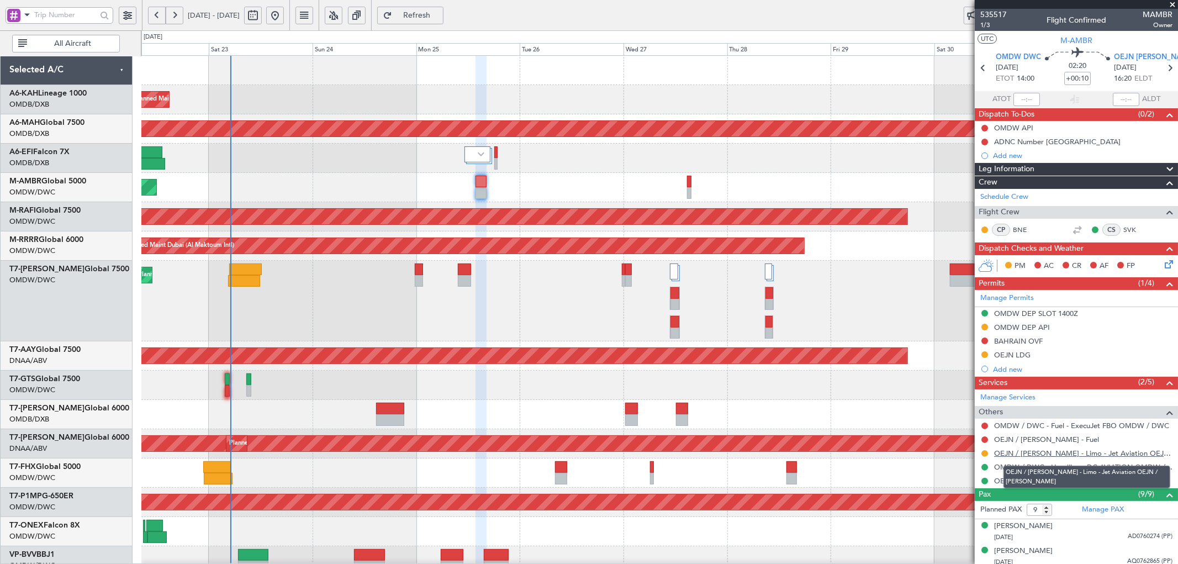
click at [1047, 454] on link "OEJN / [PERSON_NAME] - Limo - Jet Aviation OEJN / [PERSON_NAME]" at bounding box center [1083, 452] width 178 height 9
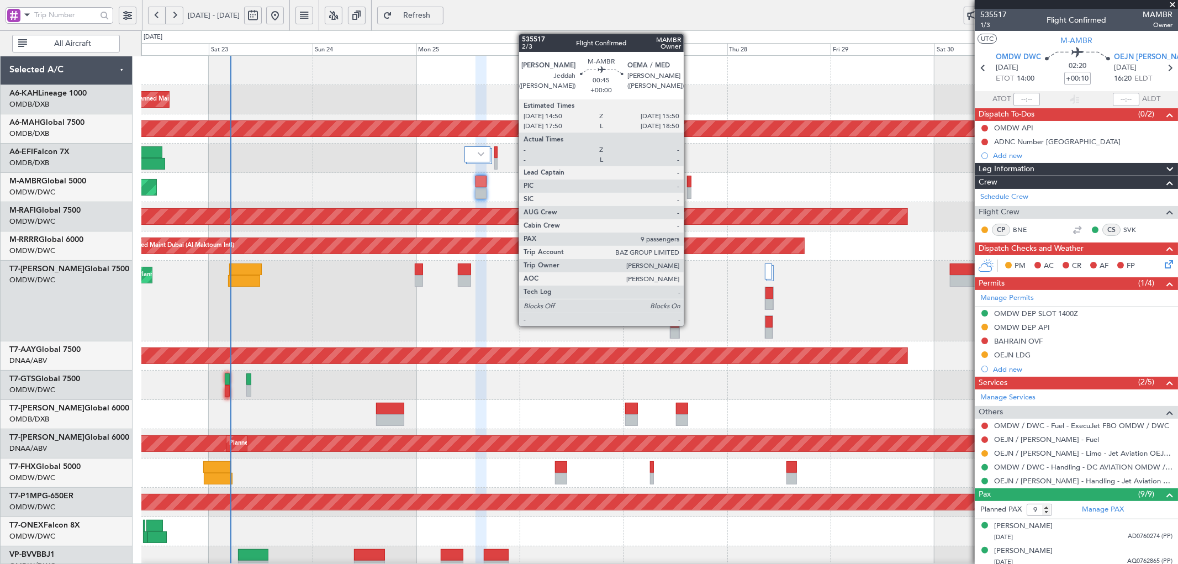
click at [689, 179] on div at bounding box center [689, 182] width 4 height 12
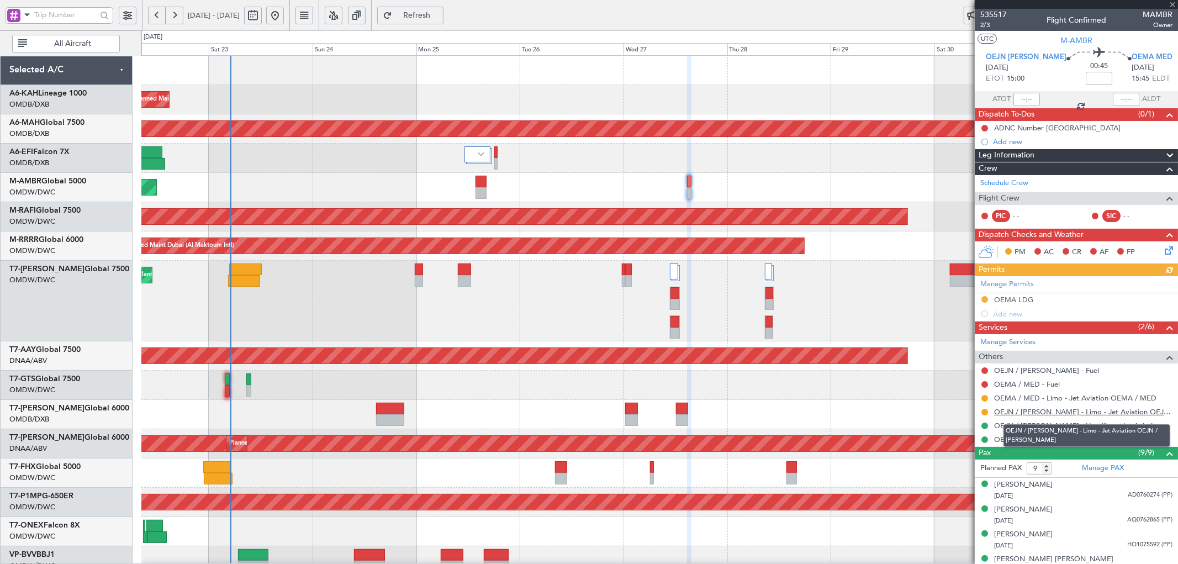
click at [1027, 411] on link "OEJN / [PERSON_NAME] - Limo - Jet Aviation OEJN / [PERSON_NAME]" at bounding box center [1083, 411] width 178 height 9
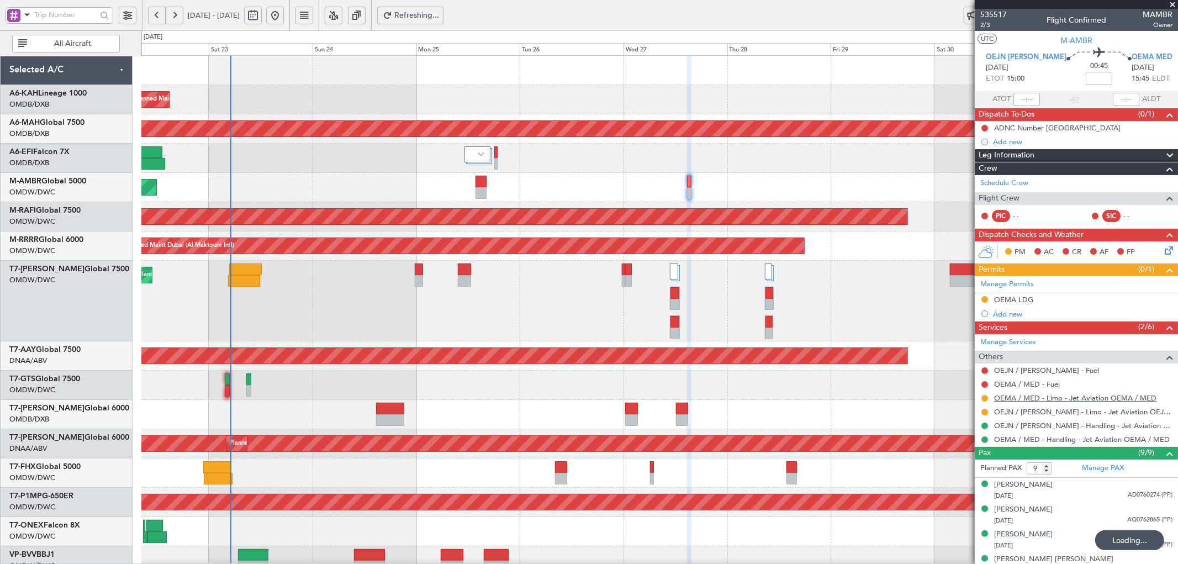
click at [1067, 398] on link "OEMA / MED - Limo - Jet Aviation OEMA / MED" at bounding box center [1075, 397] width 162 height 9
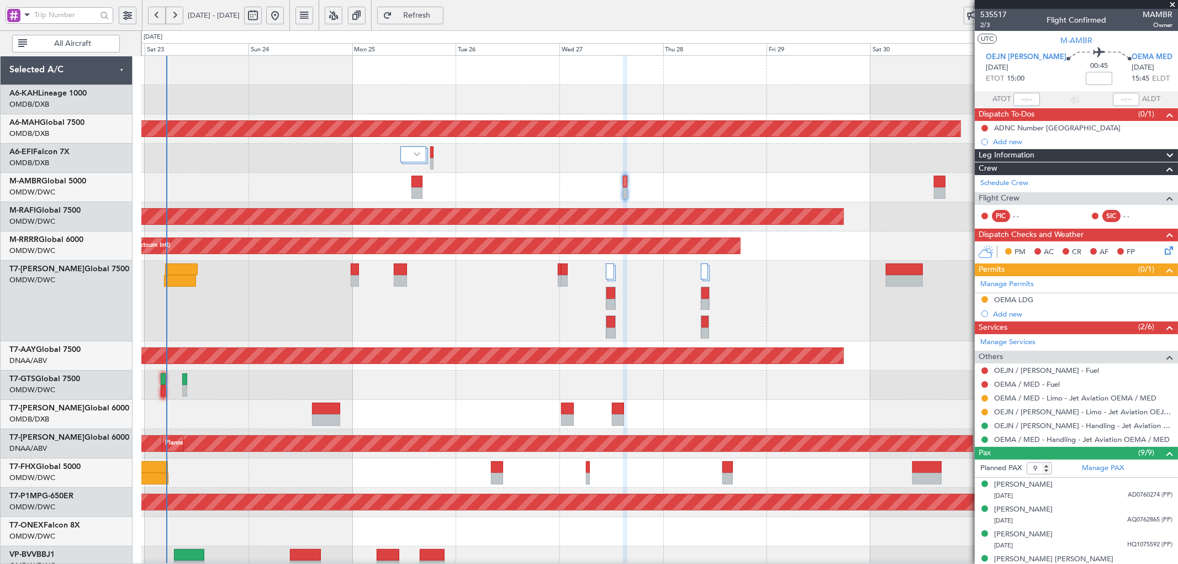
click at [639, 198] on div "Planned Maint Dubai (Al Maktoum Intl)" at bounding box center [659, 187] width 1036 height 29
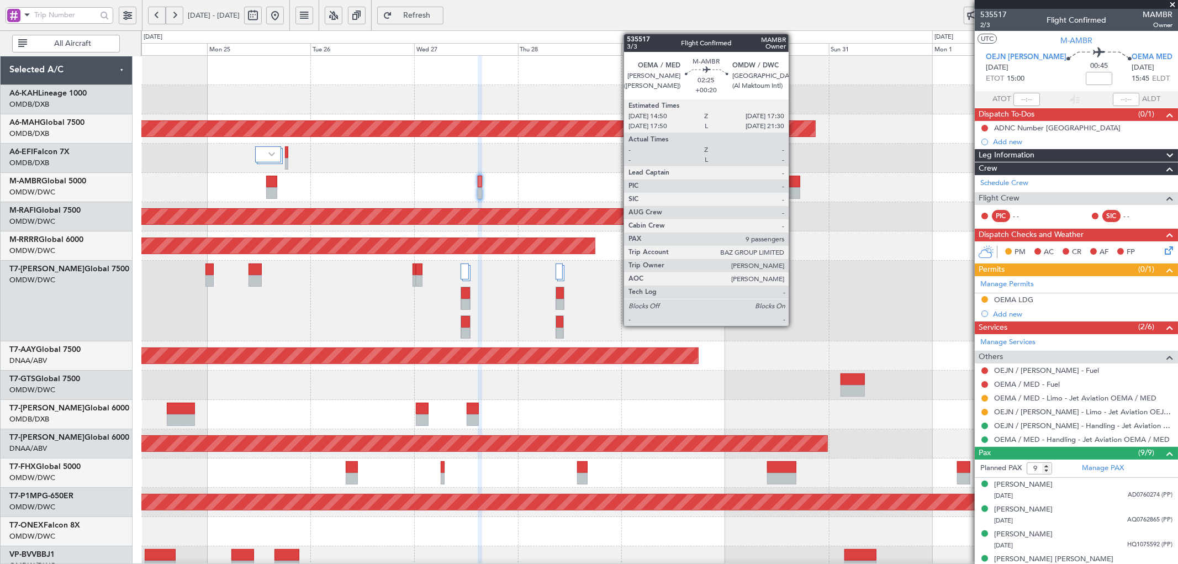
click at [794, 184] on div at bounding box center [794, 182] width 12 height 12
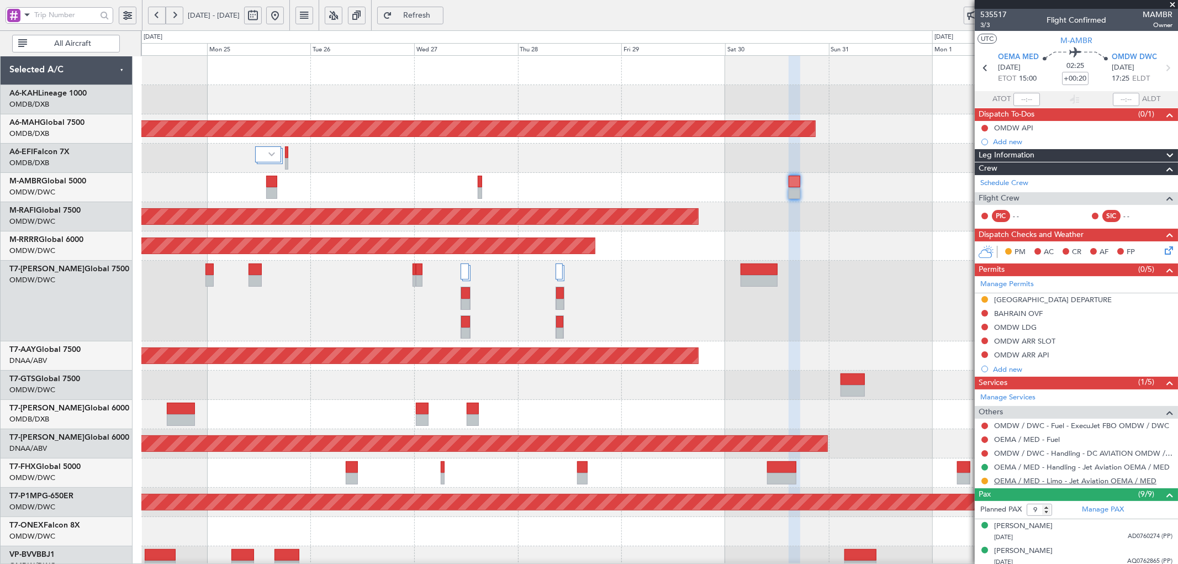
click at [1050, 481] on link "OEMA / MED - Limo - Jet Aviation OEMA / MED" at bounding box center [1075, 480] width 162 height 9
click at [439, 12] on span "Refresh" at bounding box center [416, 16] width 45 height 8
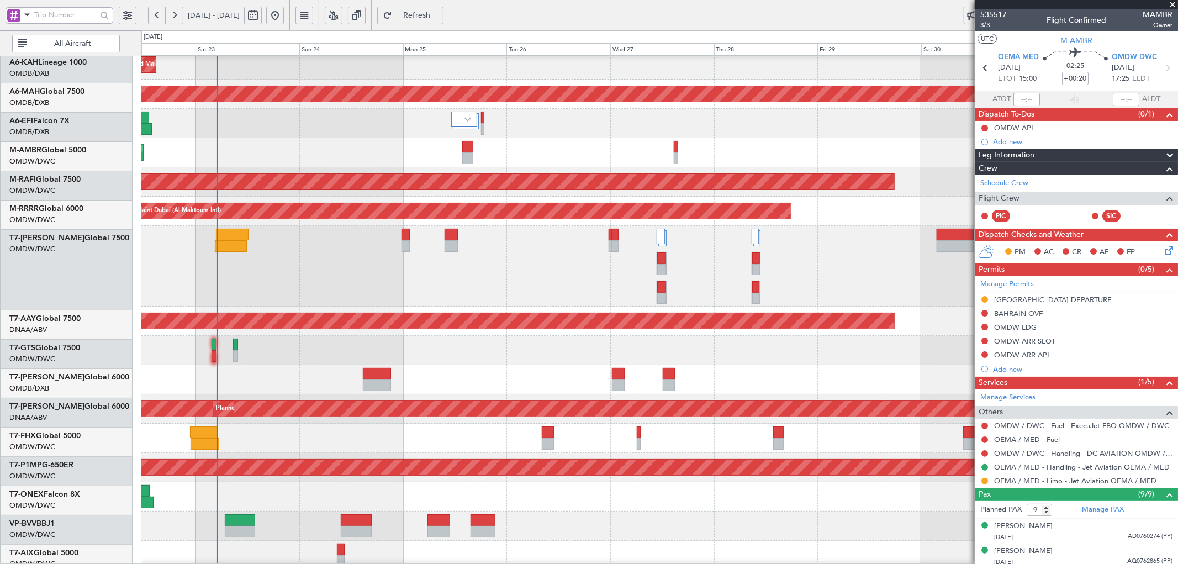
scroll to position [35, 0]
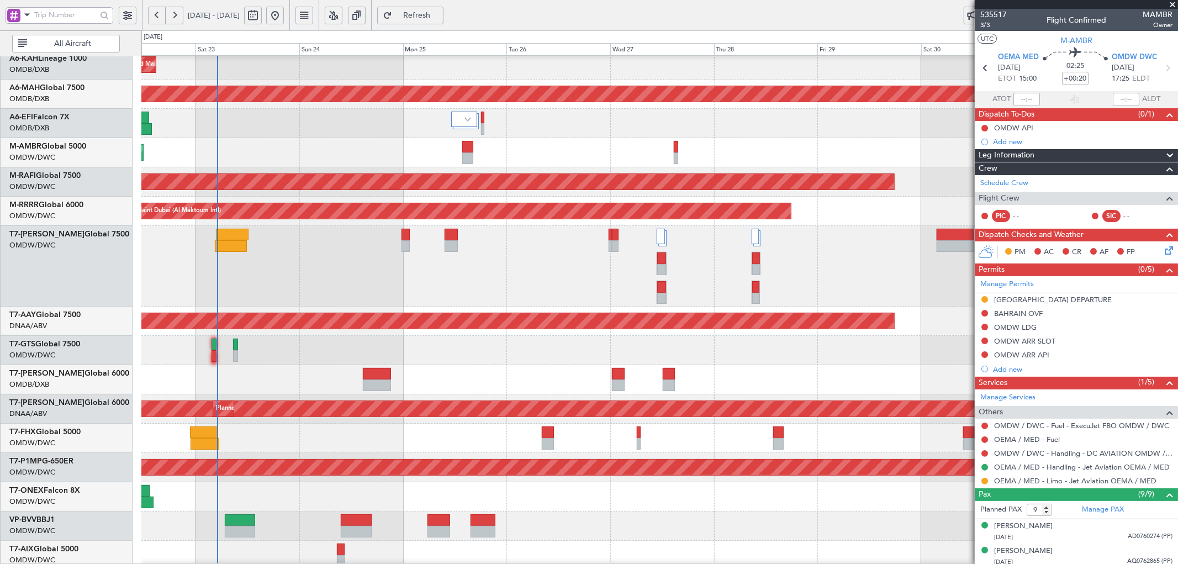
click at [522, 431] on div at bounding box center [659, 437] width 1036 height 29
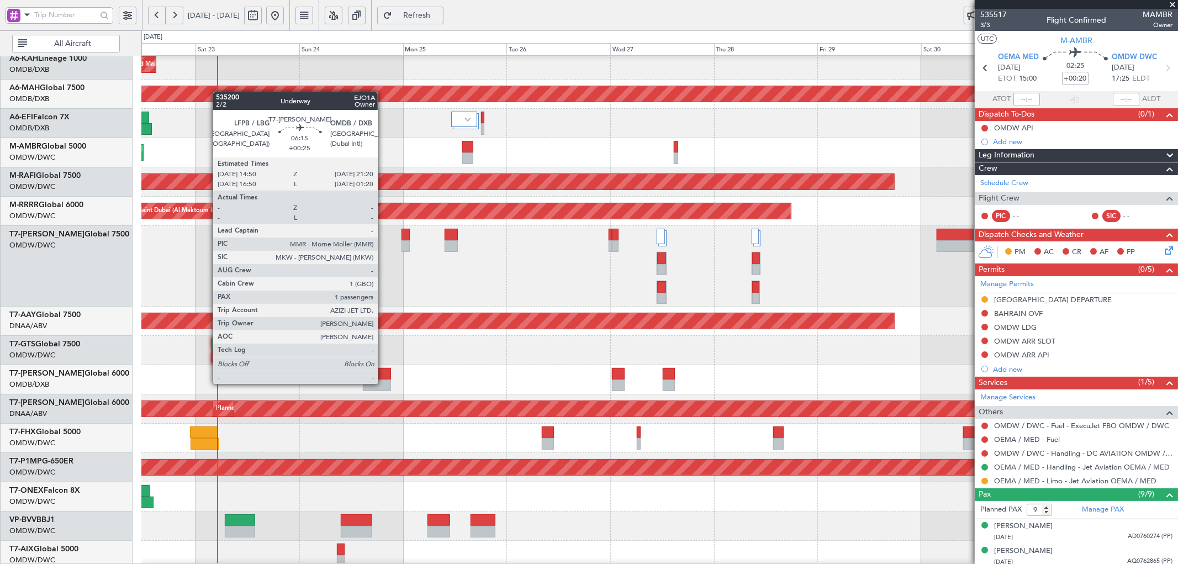
click at [383, 382] on div at bounding box center [377, 385] width 28 height 12
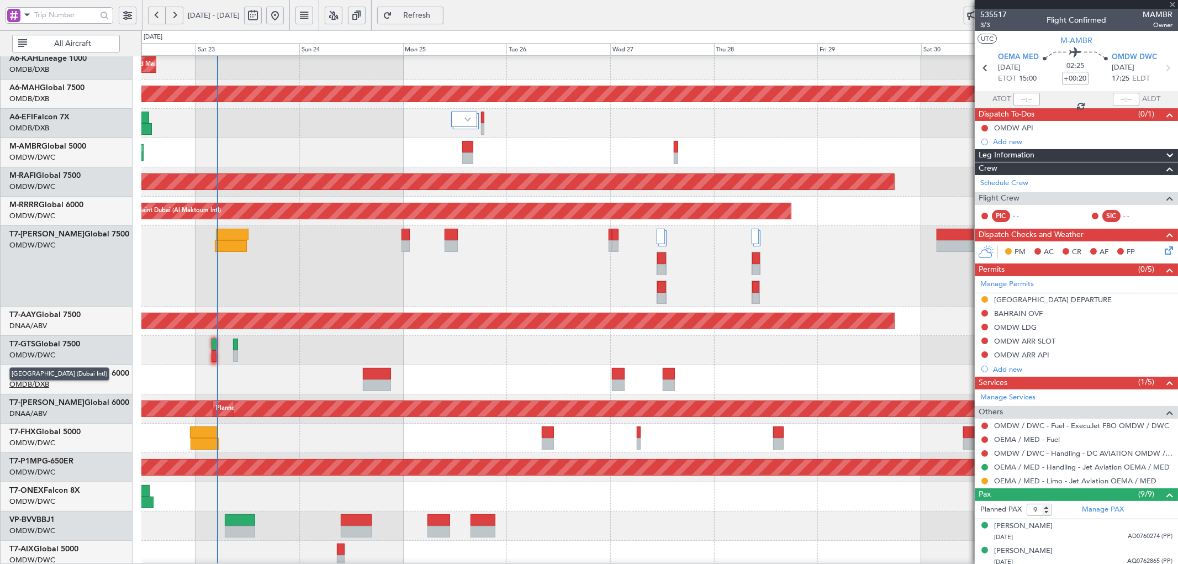
type input "+00:25"
type input "1"
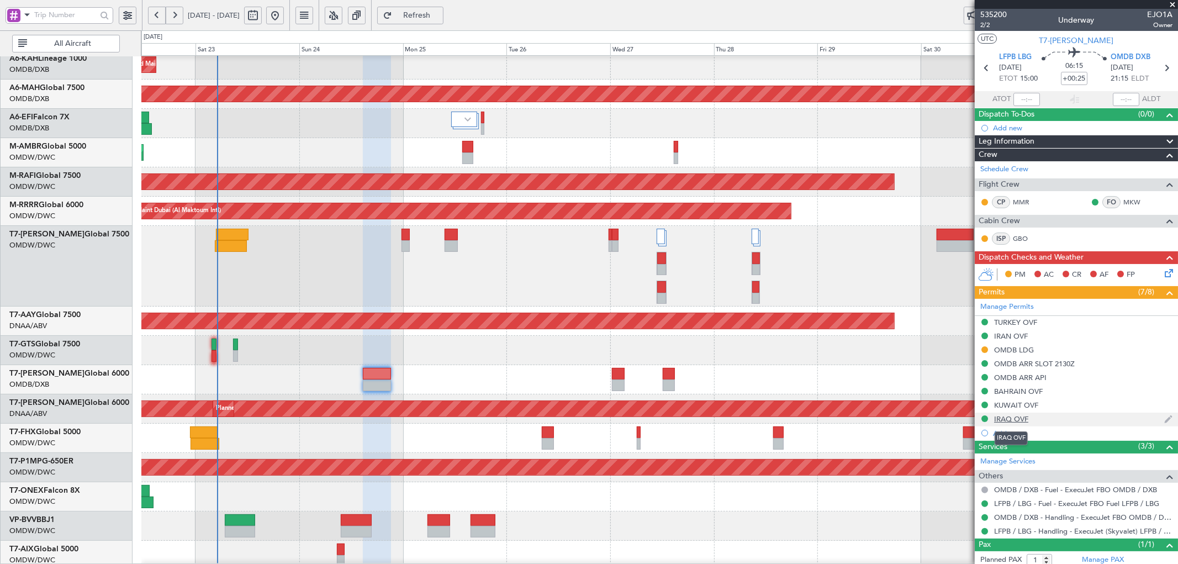
click at [1005, 420] on div "IRAQ OVF" at bounding box center [1011, 418] width 34 height 9
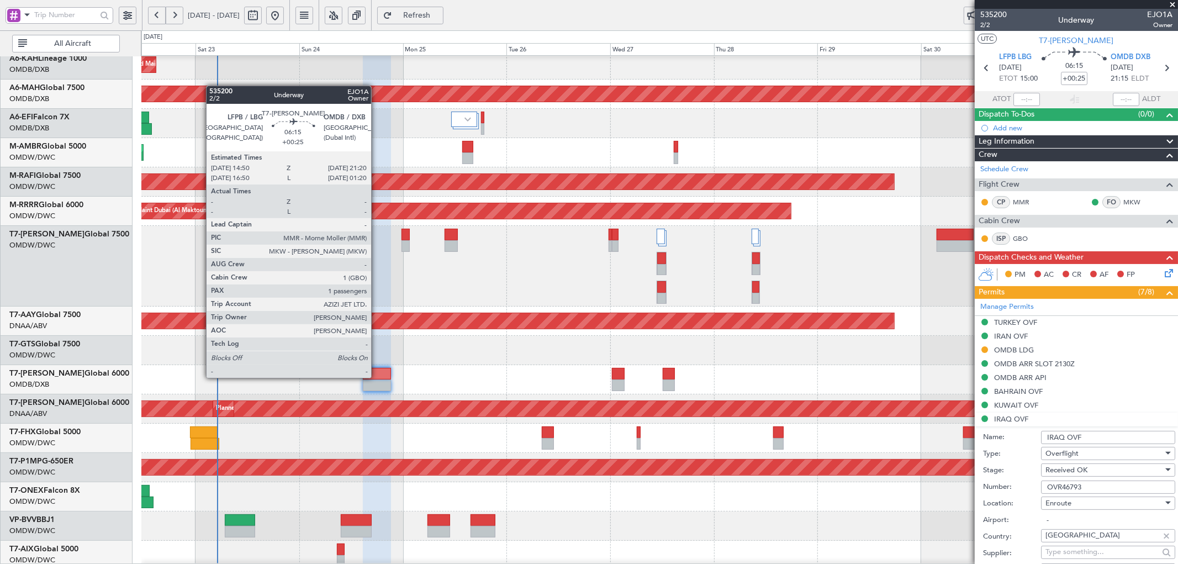
click at [377, 377] on div at bounding box center [377, 374] width 28 height 12
click at [377, 376] on div at bounding box center [377, 374] width 28 height 12
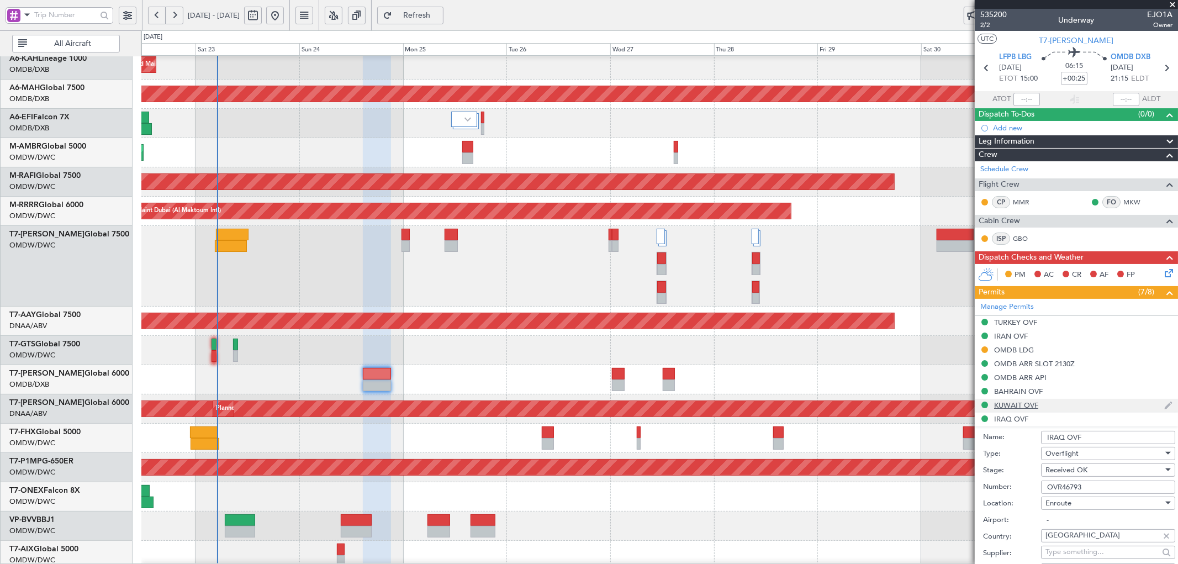
scroll to position [204, 0]
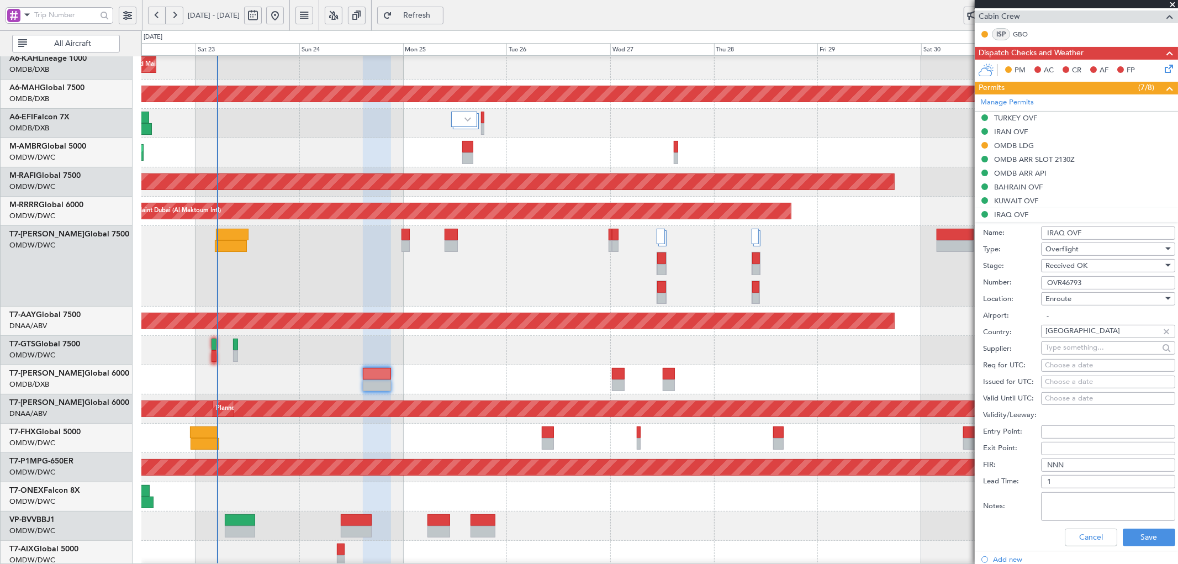
drag, startPoint x: 1088, startPoint y: 283, endPoint x: 1029, endPoint y: 284, distance: 59.1
click at [1029, 284] on div "Number: OVR46793" at bounding box center [1079, 282] width 192 height 17
paste input "46989"
type input "46989"
click at [1136, 541] on button "Save" at bounding box center [1148, 537] width 52 height 18
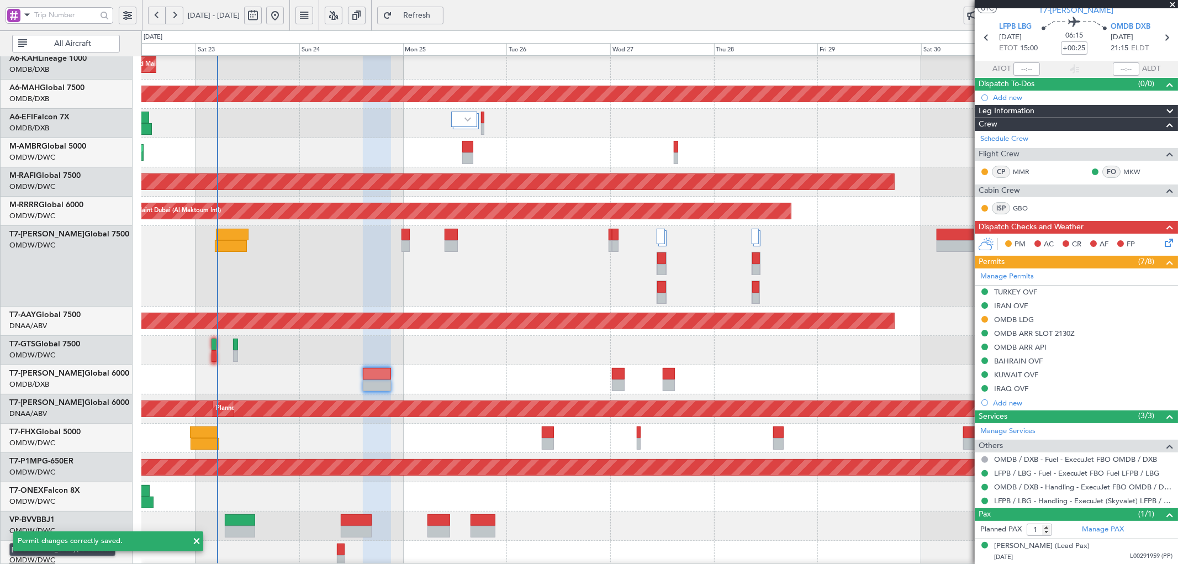
scroll to position [30, 0]
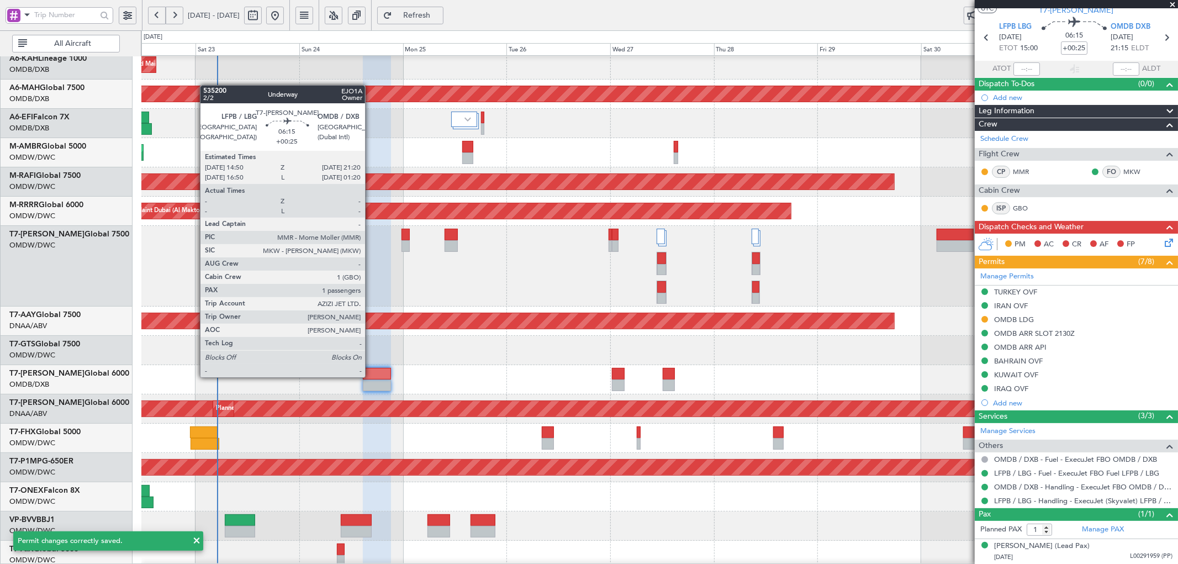
click at [370, 376] on div at bounding box center [377, 374] width 28 height 12
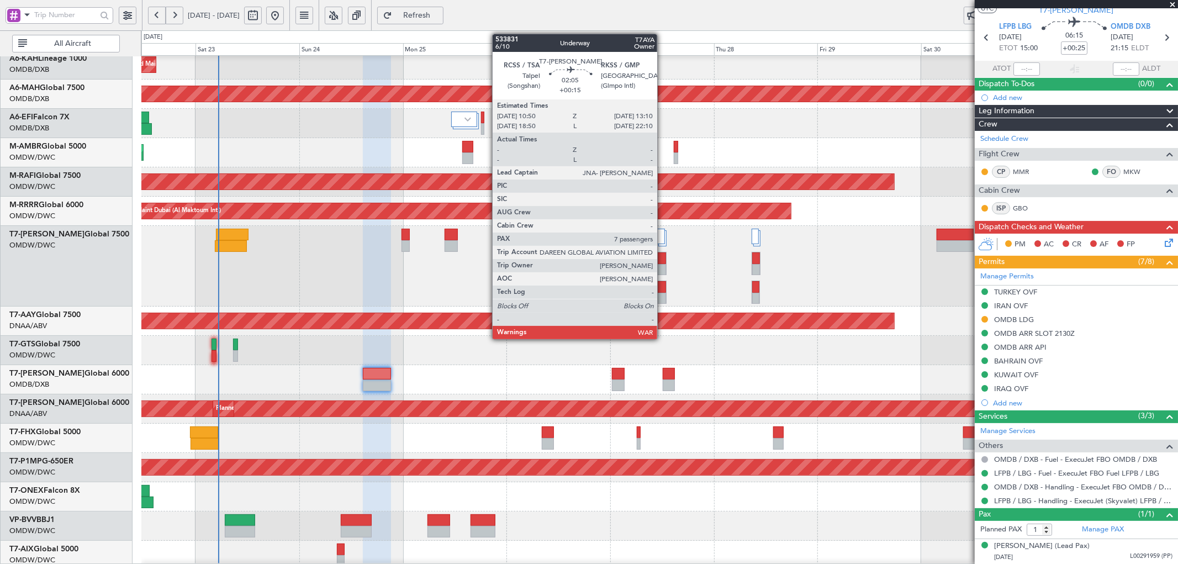
click at [663, 286] on div at bounding box center [661, 287] width 9 height 12
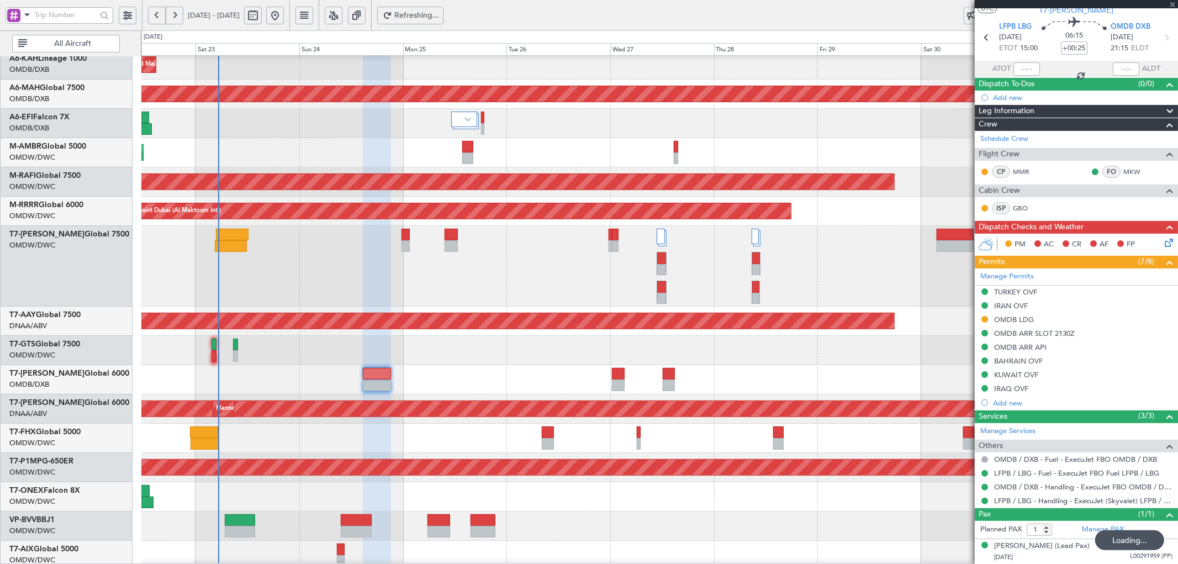
type input "+00:15"
type input "7"
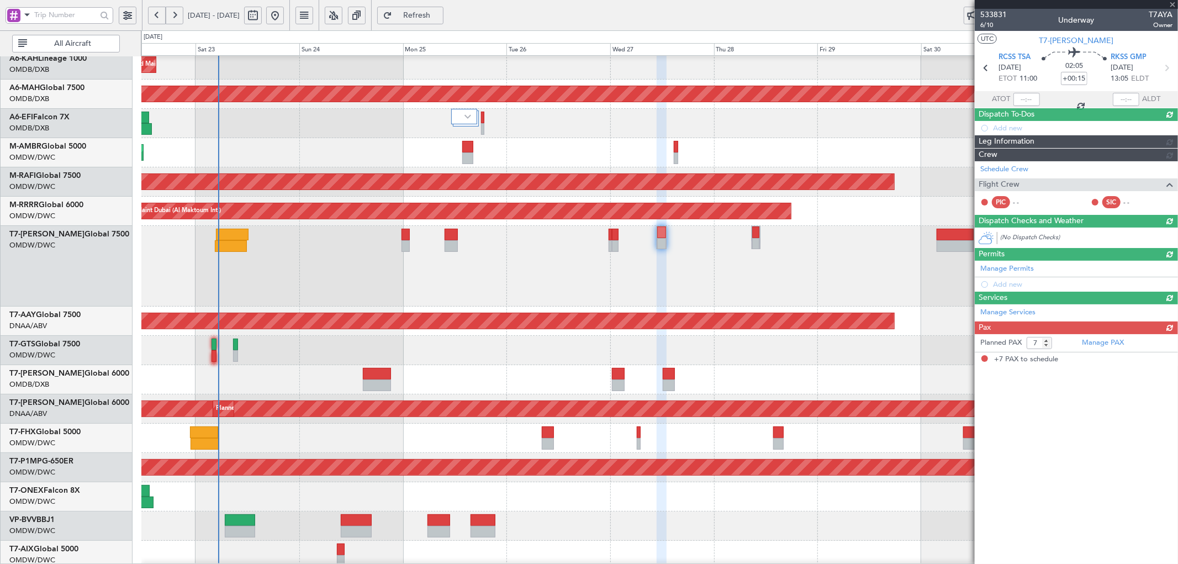
type input "+00:25"
type input "1"
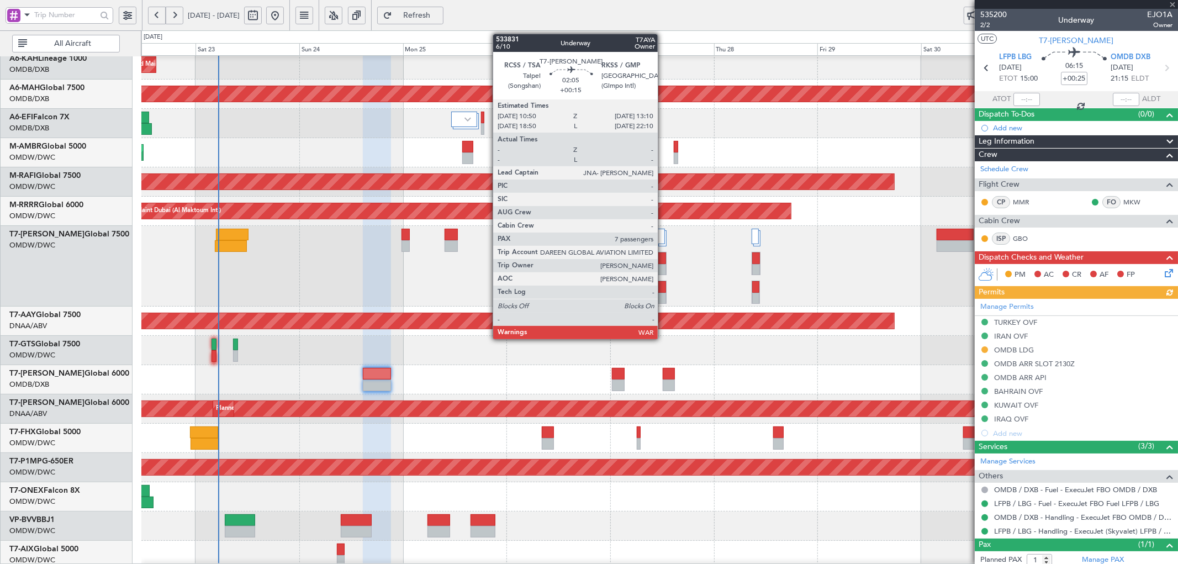
click at [663, 284] on div at bounding box center [661, 287] width 9 height 12
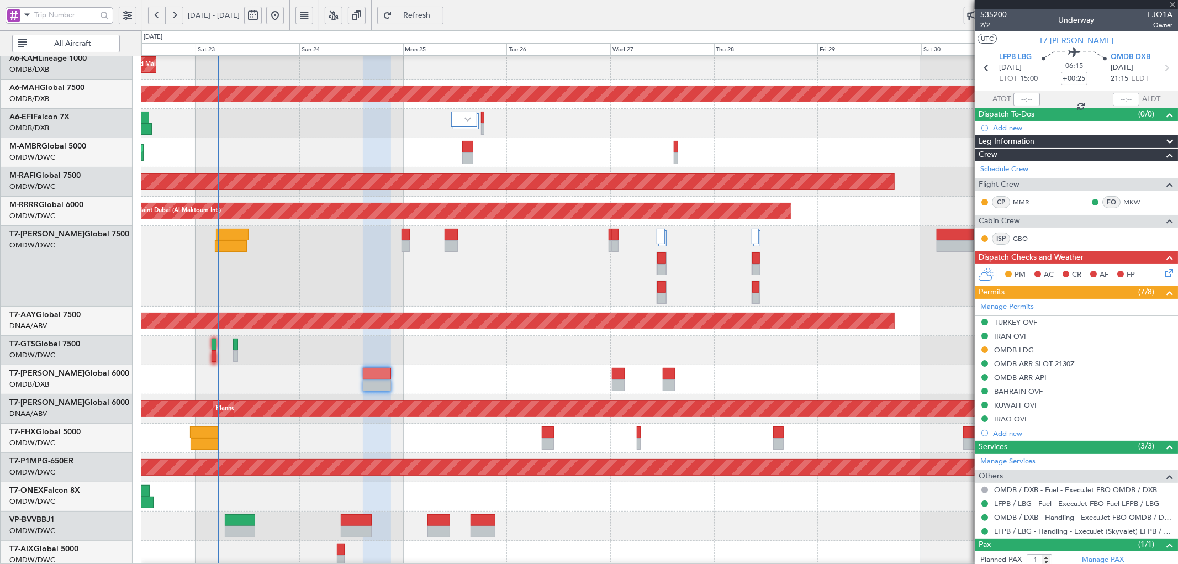
type input "+00:15"
type input "7"
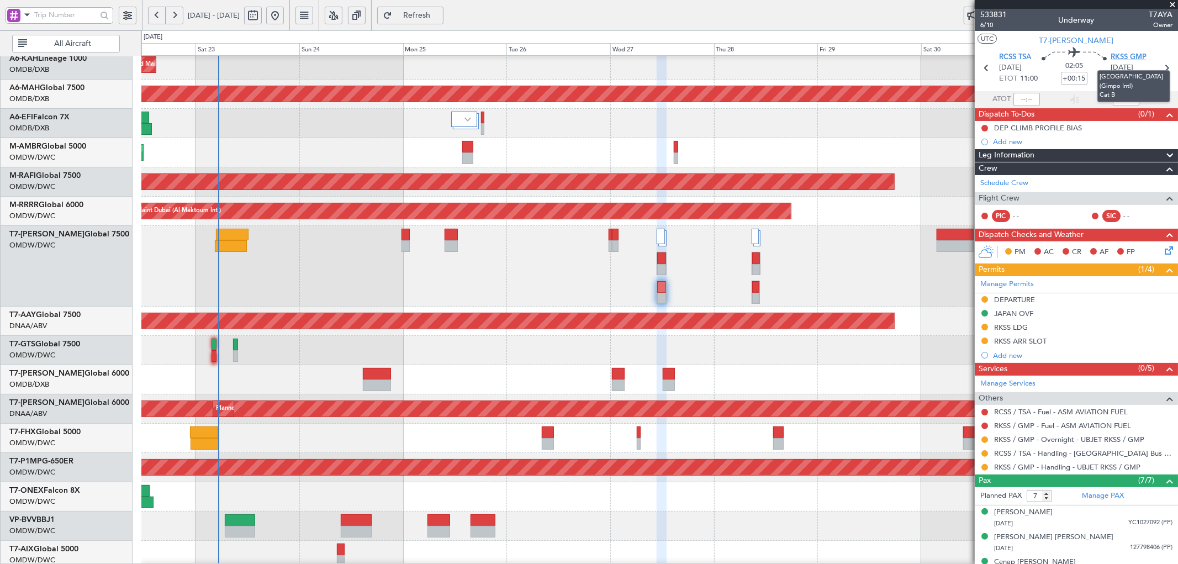
click at [1124, 54] on span "RKSS GMP" at bounding box center [1128, 57] width 36 height 11
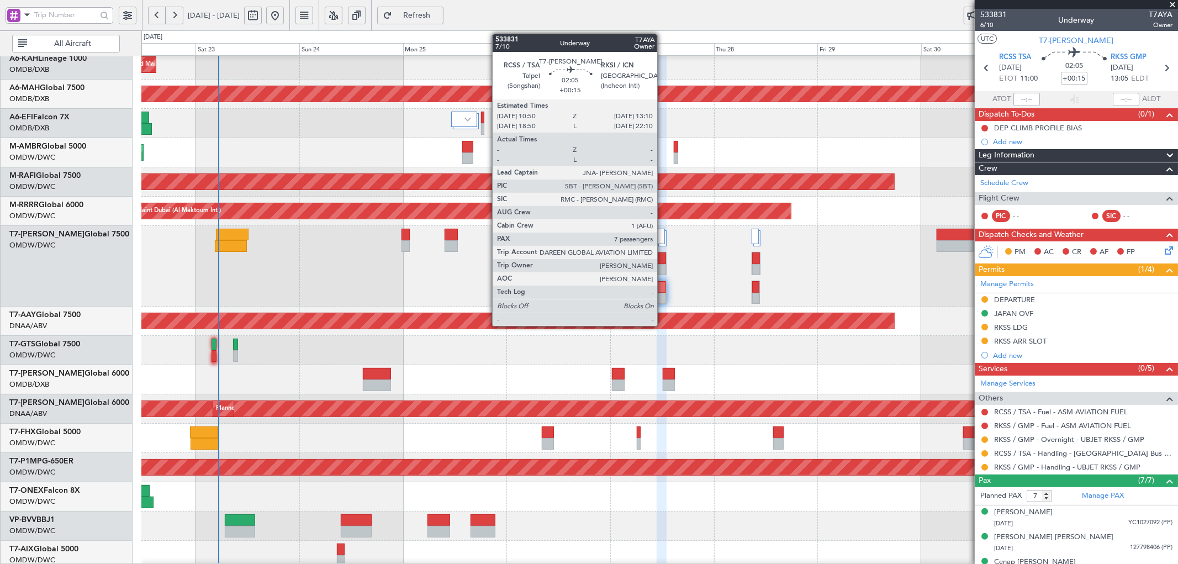
click at [661, 260] on div at bounding box center [661, 258] width 9 height 12
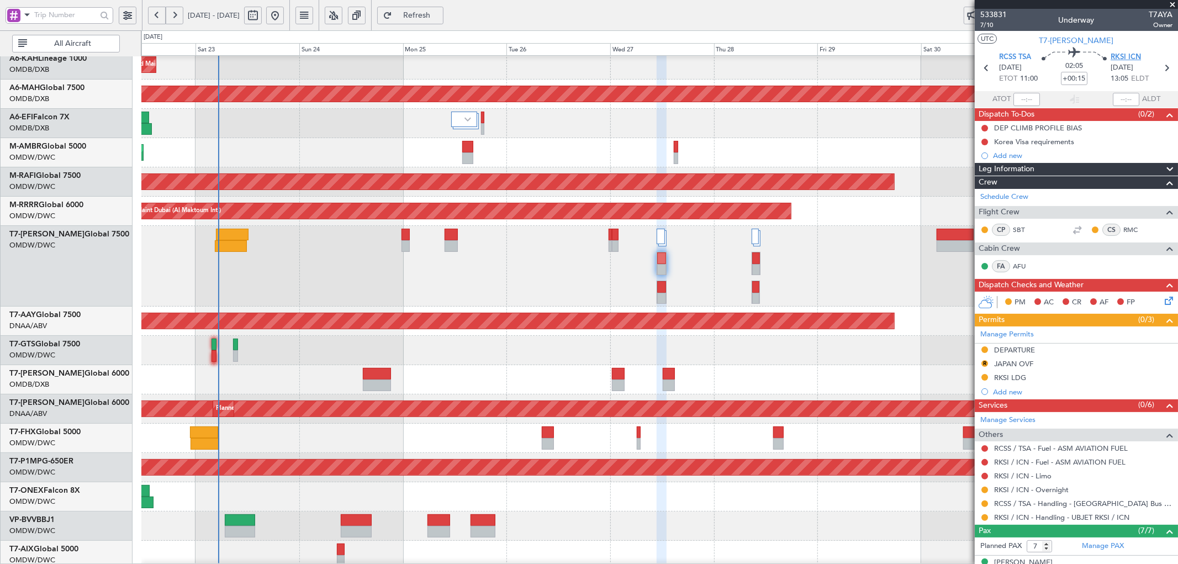
click at [1118, 59] on span "RKSI ICN" at bounding box center [1125, 57] width 30 height 11
